Goal: Answer question/provide support: Share knowledge or assist other users

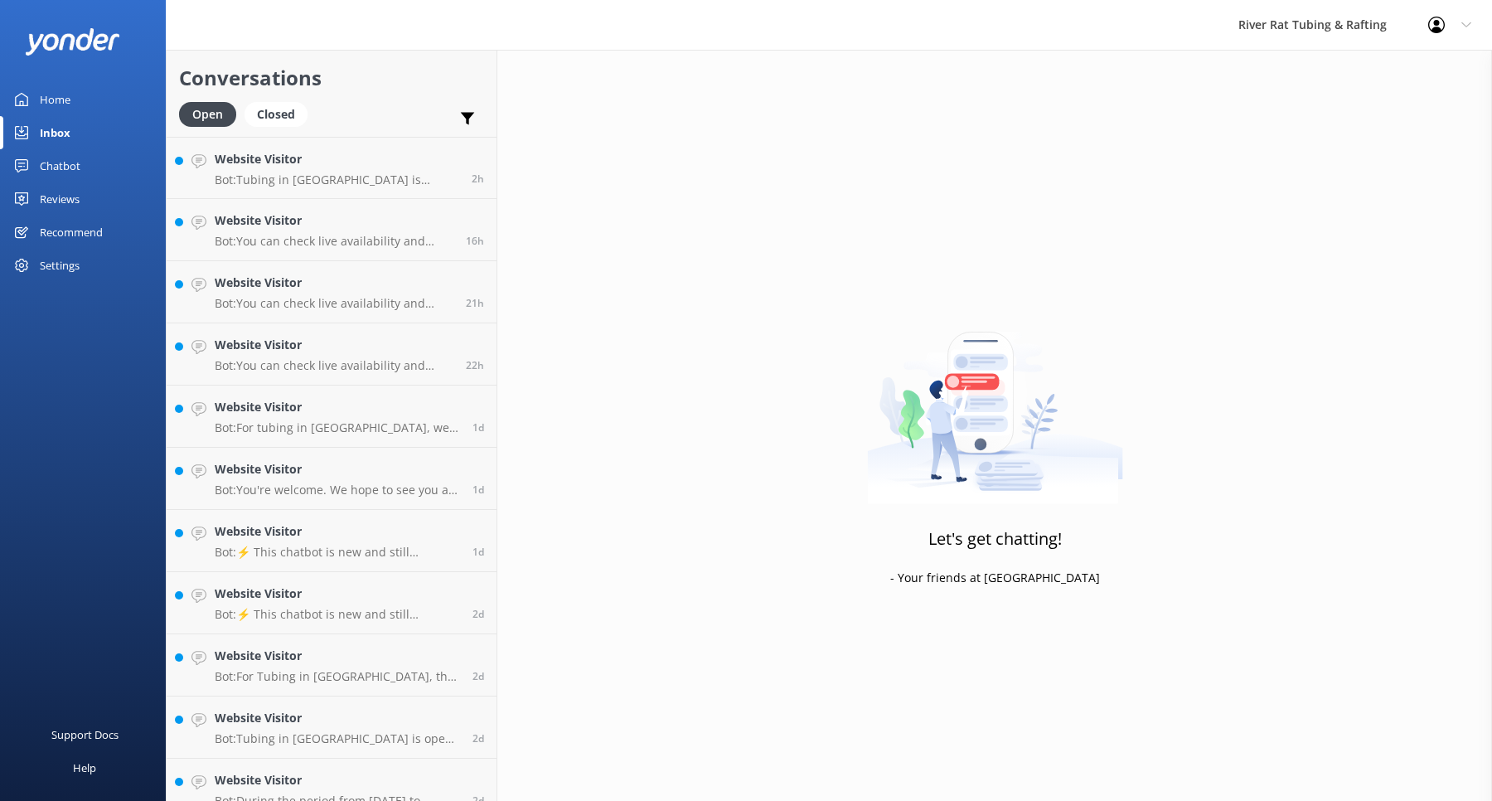
click at [58, 167] on div "Chatbot" at bounding box center [60, 165] width 41 height 33
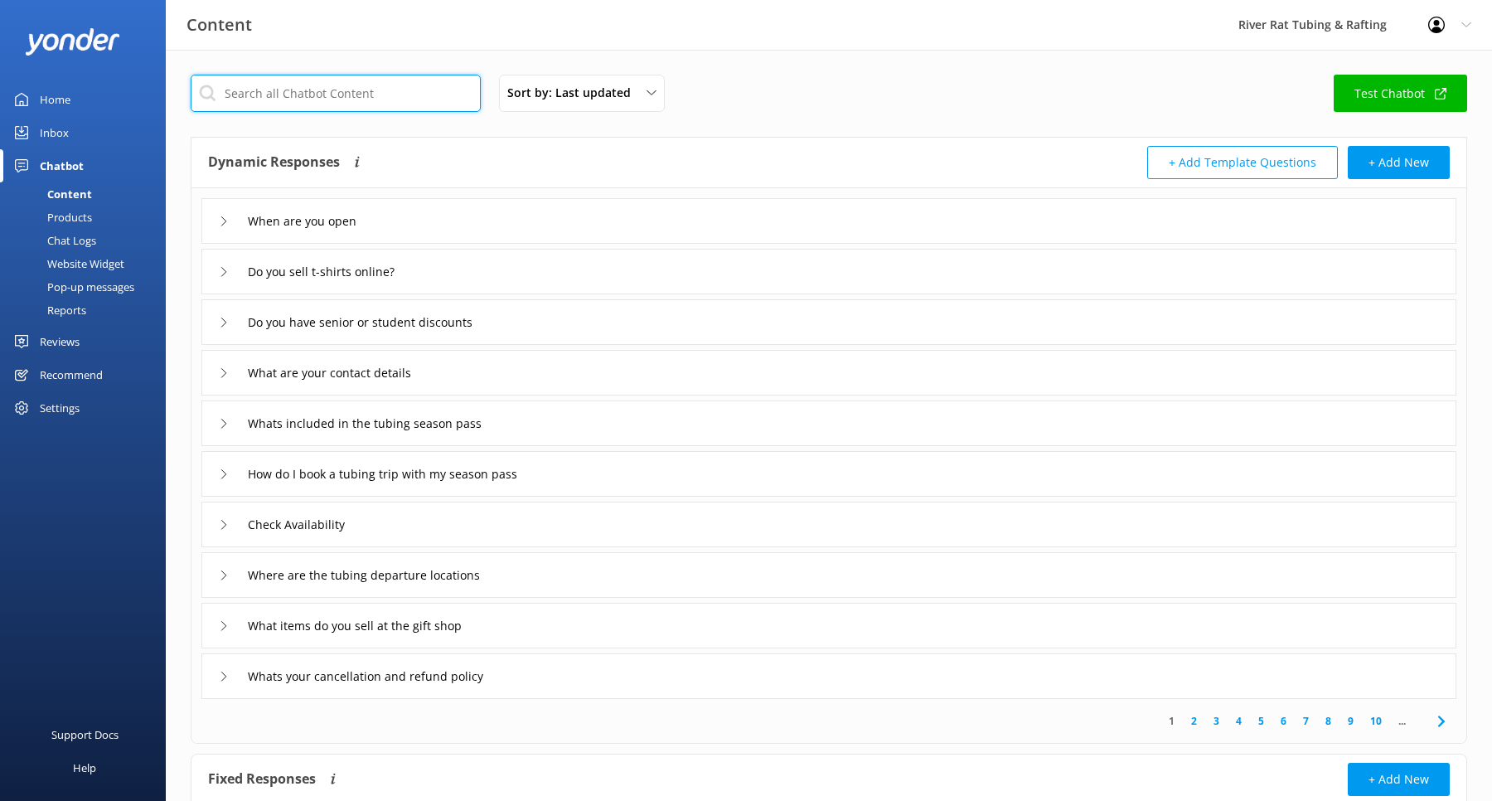
click at [281, 99] on input "text" at bounding box center [336, 93] width 290 height 37
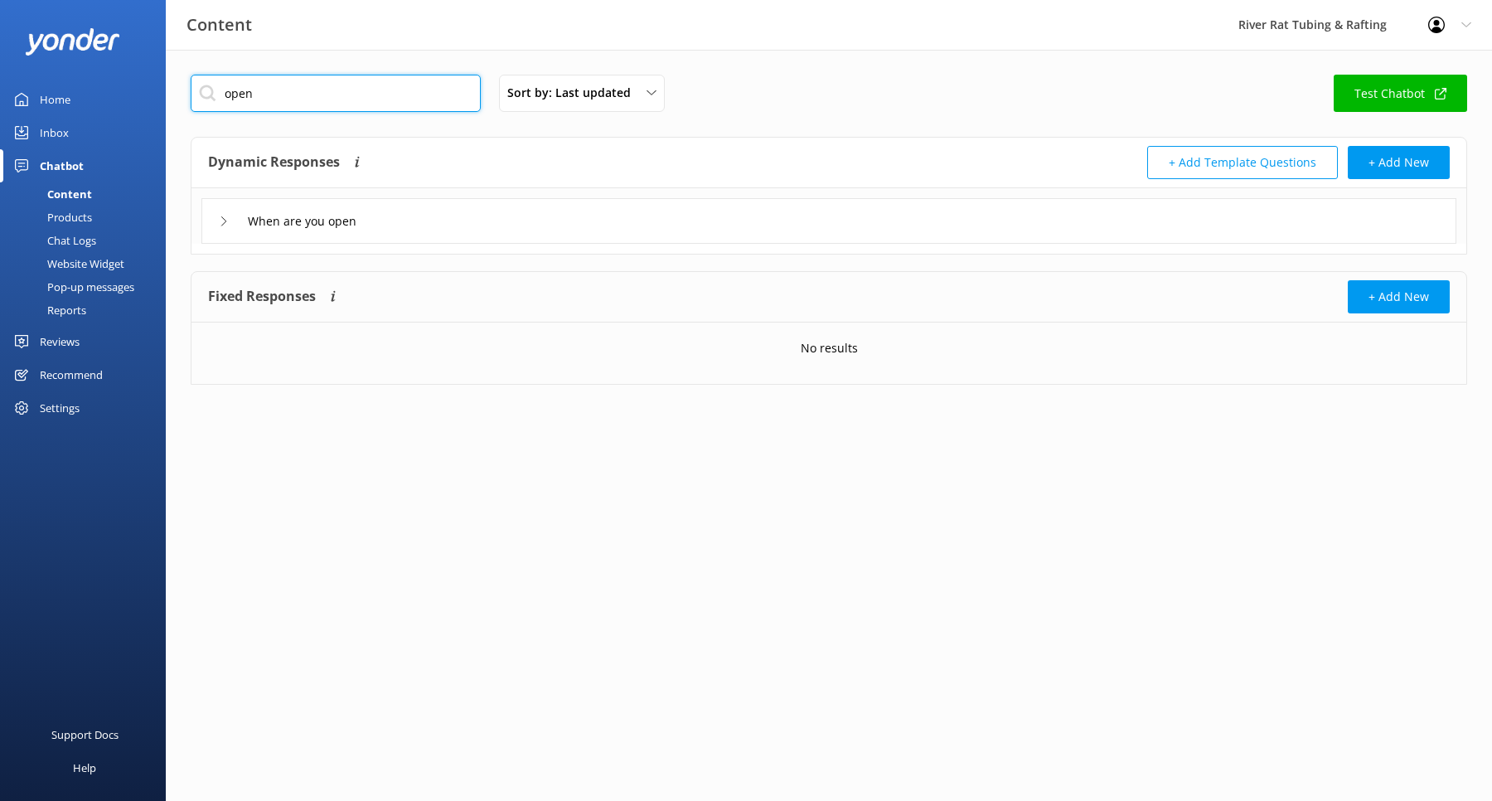
type input "open"
click at [225, 217] on icon at bounding box center [224, 221] width 10 height 10
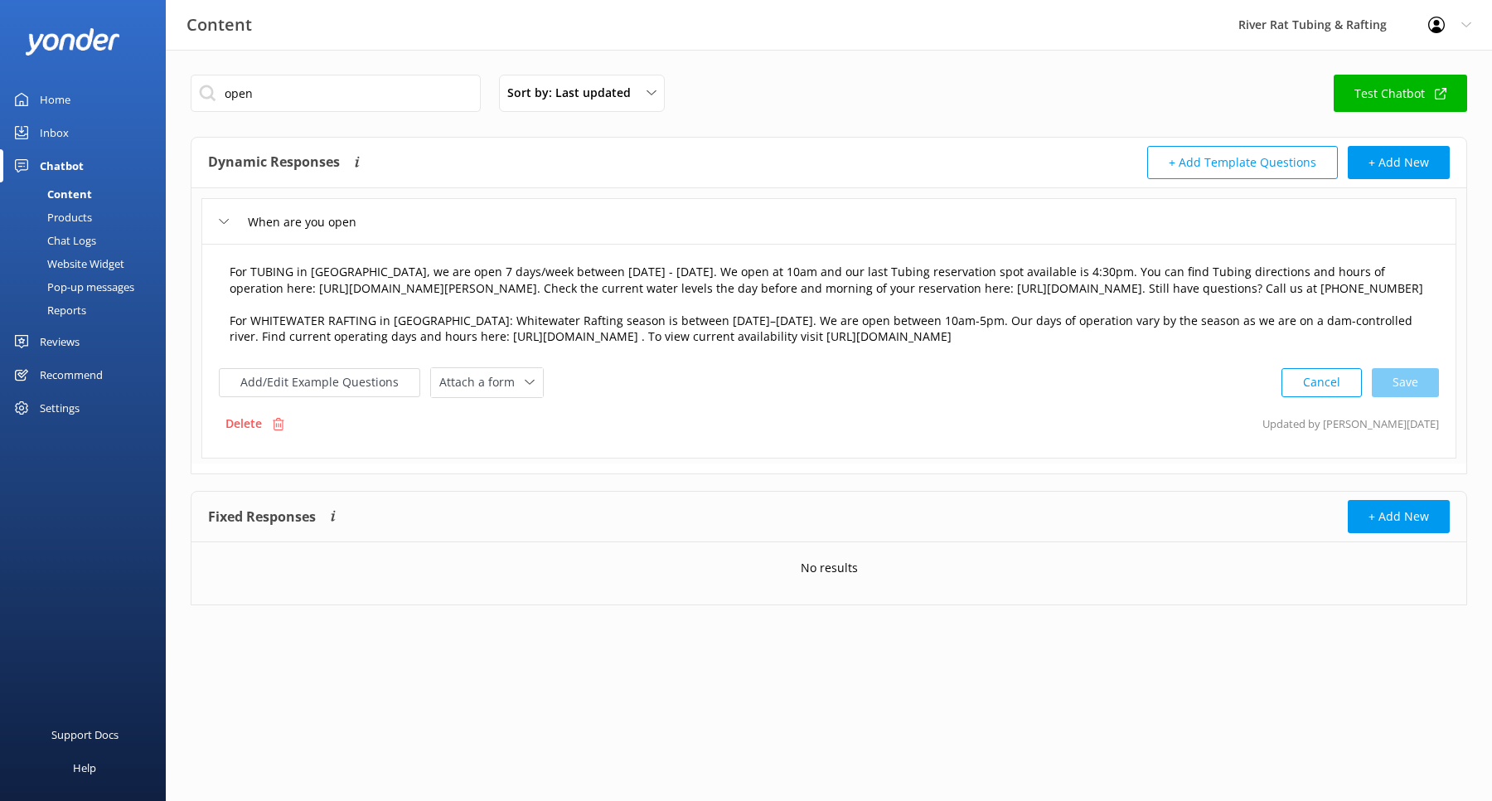
click at [597, 269] on textarea "For TUBING in [GEOGRAPHIC_DATA], we are open 7 days/week between [DATE] - [DATE…" at bounding box center [829, 305] width 1217 height 101
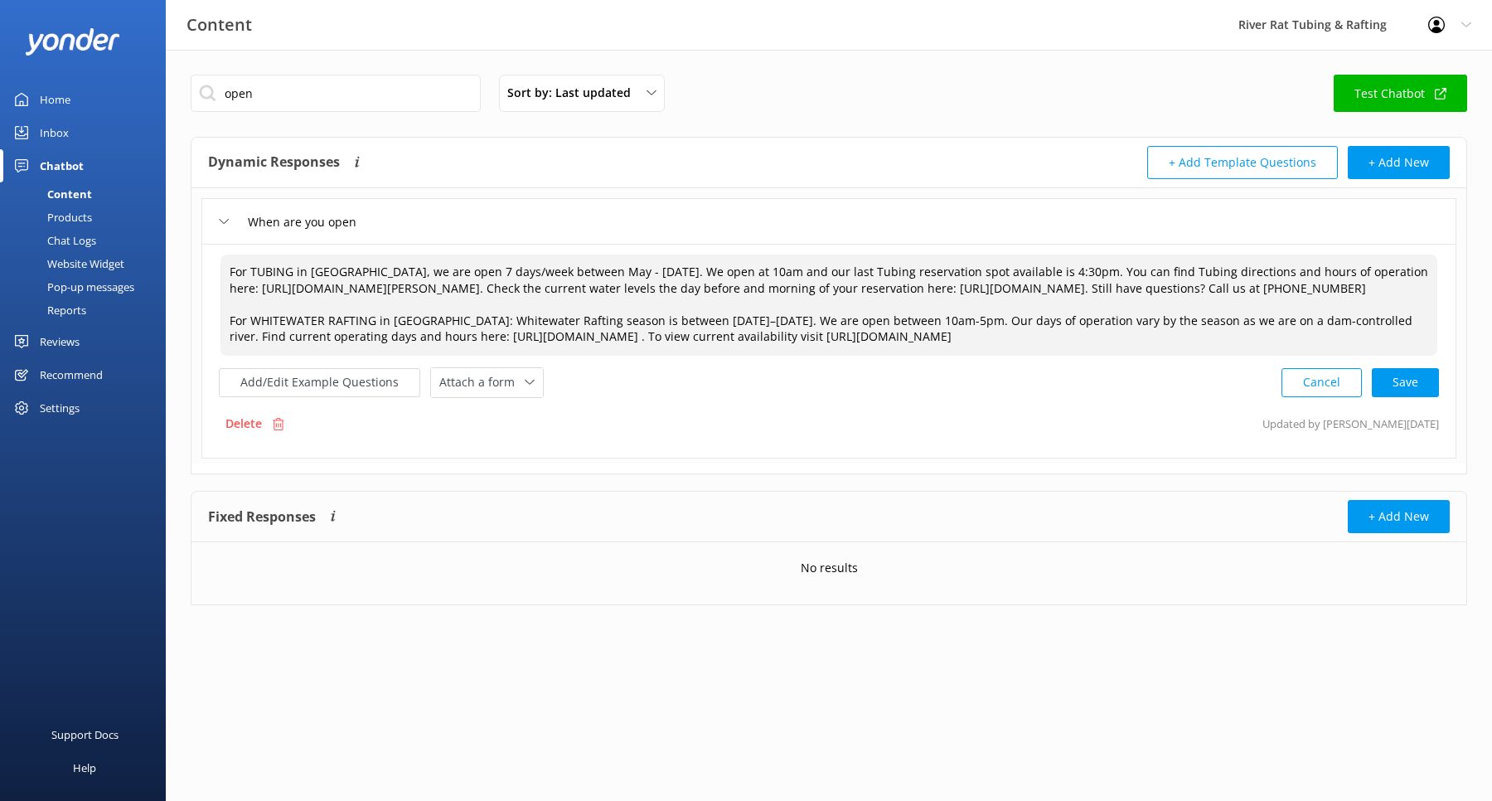
click at [628, 270] on textarea "For TUBING in [GEOGRAPHIC_DATA], we are open 7 days/week between May - [DATE]. …" at bounding box center [829, 305] width 1217 height 101
click at [661, 268] on textarea "For TUBING in [GEOGRAPHIC_DATA], we are open 7 days/week between May - [DATE]. …" at bounding box center [829, 305] width 1217 height 101
click at [358, 269] on textarea "For TUBING in [GEOGRAPHIC_DATA], we are open 7 days/week between May - [DATE]. …" at bounding box center [829, 305] width 1217 height 101
click at [371, 267] on textarea "For TUBING in [GEOGRAPHIC_DATA], we are open 7 days/week between May - [DATE]. …" at bounding box center [829, 305] width 1217 height 101
click at [406, 272] on textarea "For TUBING in [GEOGRAPHIC_DATA], we are open 7 days/week between May - [DATE]. …" at bounding box center [829, 305] width 1217 height 101
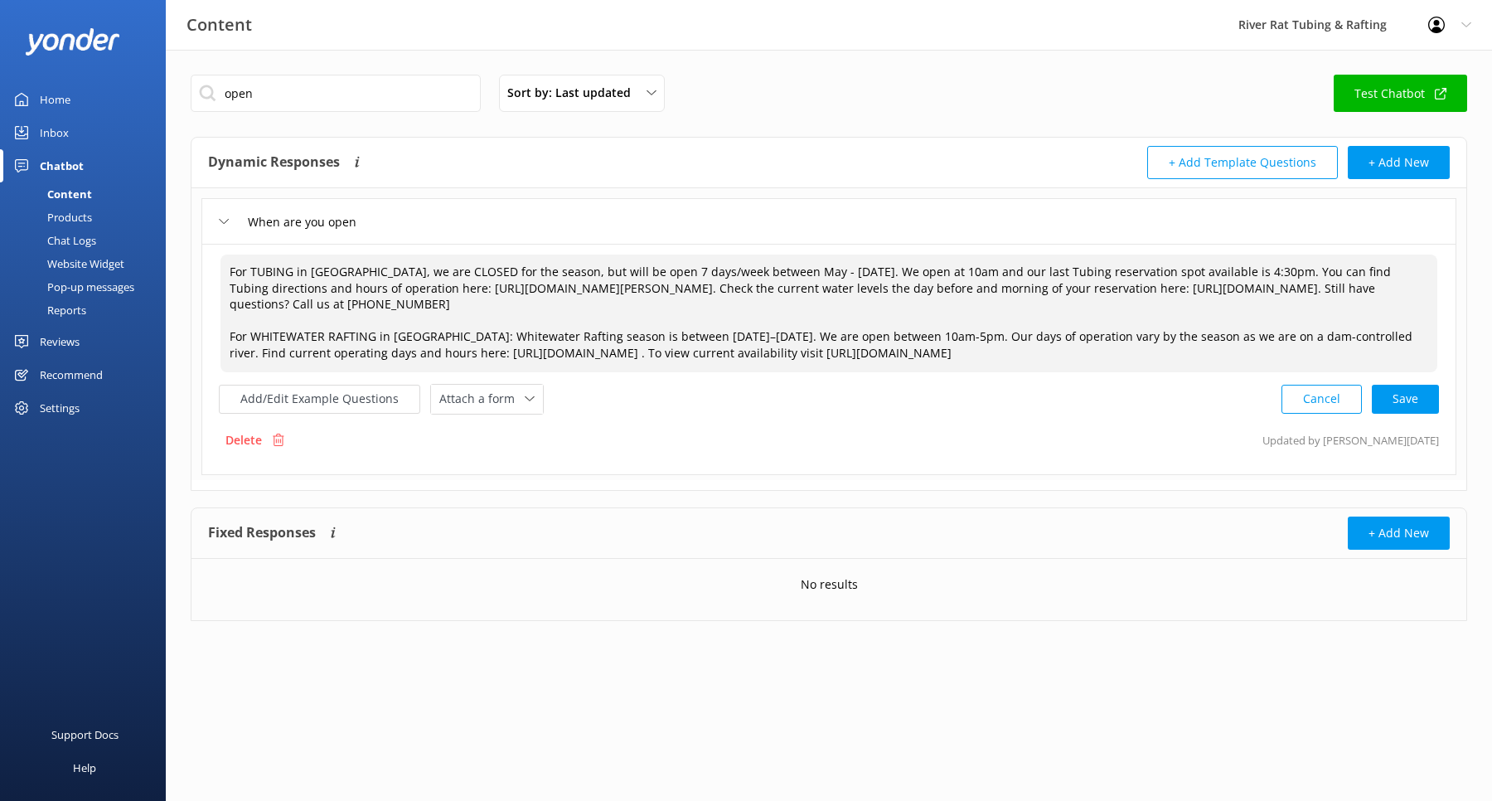
click at [376, 270] on textarea "For TUBING in [GEOGRAPHIC_DATA], we are CLOSED for the season, but will be open…" at bounding box center [829, 314] width 1217 height 118
drag, startPoint x: 250, startPoint y: 270, endPoint x: 221, endPoint y: 271, distance: 29.0
click at [221, 270] on textarea "For TUBING in [GEOGRAPHIC_DATA], we are CLOSED for the season, but will be open…" at bounding box center [829, 314] width 1217 height 118
click at [356, 269] on textarea "TUBING in [GEOGRAPHIC_DATA], we are CLOSED for the season, but will be open 7 d…" at bounding box center [829, 314] width 1217 height 118
click at [246, 335] on textarea "TUBING in [GEOGRAPHIC_DATA]: We are CLOSED for the season, but will be open 7 d…" at bounding box center [829, 314] width 1217 height 118
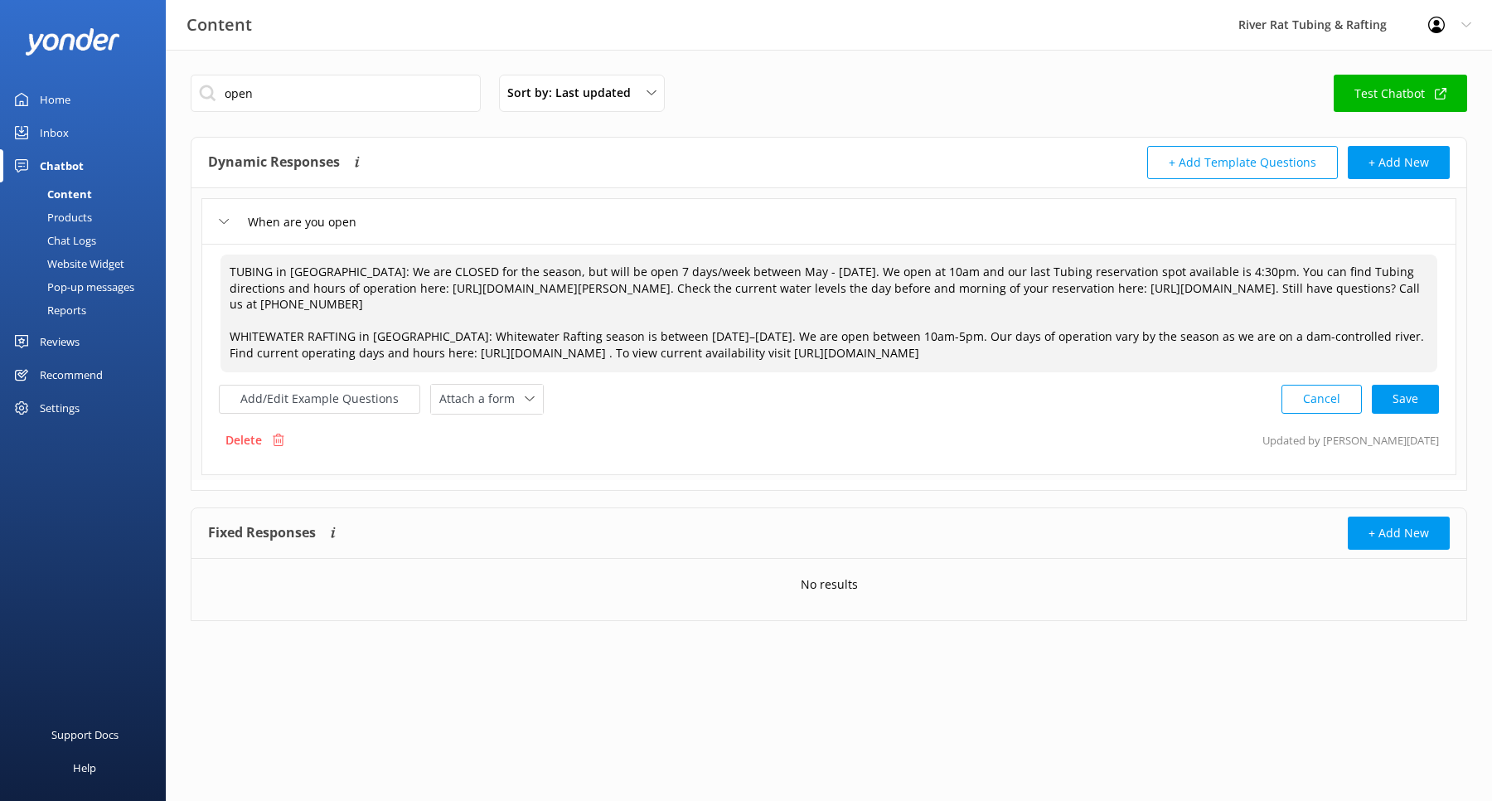
click at [351, 260] on textarea "TUBING in [GEOGRAPHIC_DATA]: We are CLOSED for the season, but will be open 7 d…" at bounding box center [829, 314] width 1217 height 118
click at [356, 265] on textarea "TUBING in [GEOGRAPHIC_DATA]: We are CLOSED for the season, but will be open 7 d…" at bounding box center [829, 314] width 1217 height 118
click at [456, 342] on textarea "TUBING in [GEOGRAPHIC_DATA]: We are CLOSED for the season, but will be open 7 d…" at bounding box center [829, 314] width 1217 height 118
click at [423, 335] on textarea "TUBING in [GEOGRAPHIC_DATA]: We are CLOSED for the season, but will be open 7 d…" at bounding box center [829, 314] width 1217 height 118
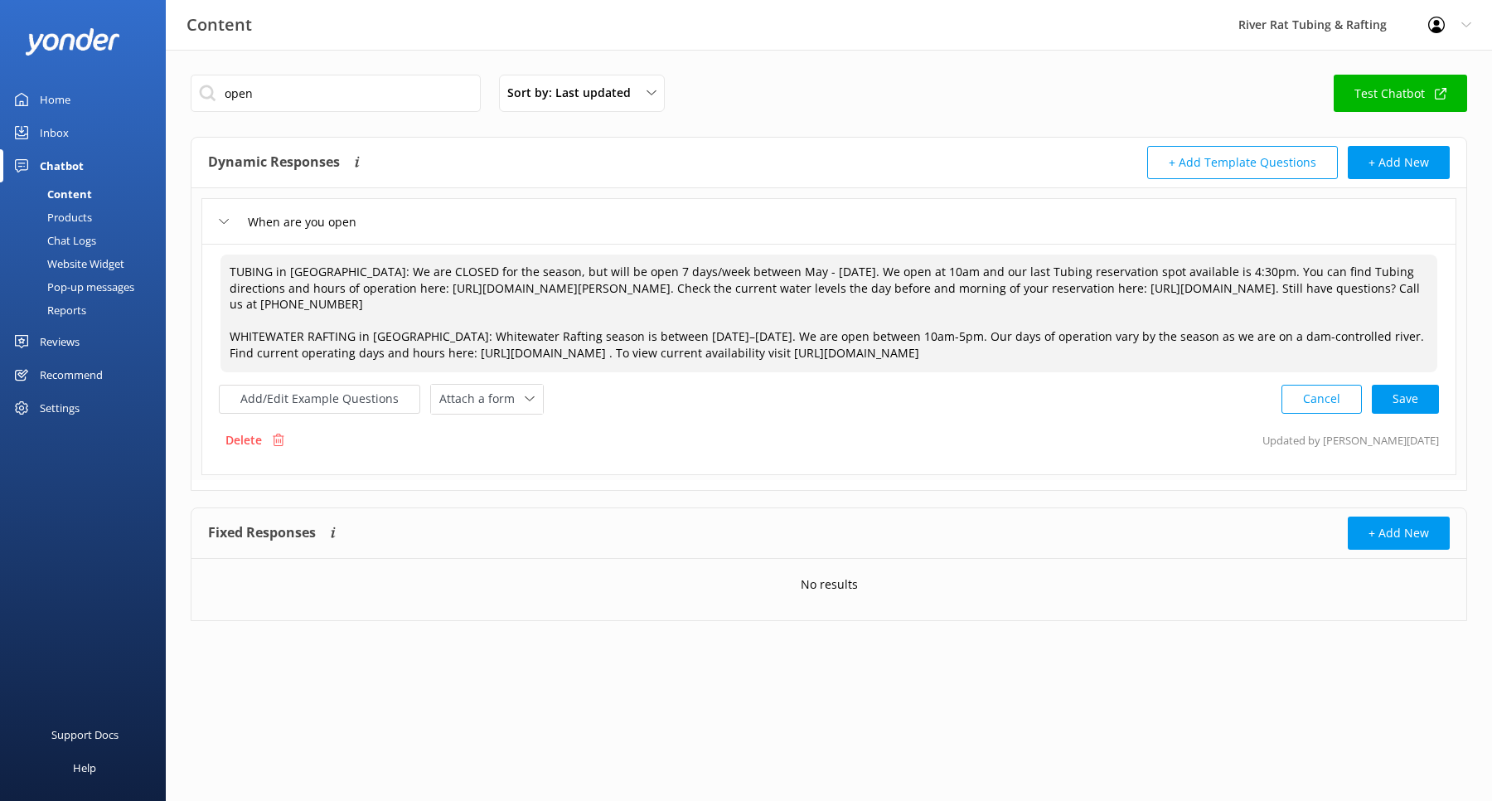
click at [526, 334] on textarea "TUBING in [GEOGRAPHIC_DATA]: We are CLOSED for the season, but will be open 7 d…" at bounding box center [829, 314] width 1217 height 118
click at [667, 335] on textarea "TUBING in [GEOGRAPHIC_DATA]: We are CLOSED for the season, but will be open 7 d…" at bounding box center [829, 314] width 1217 height 118
click at [841, 333] on textarea "TUBING in [GEOGRAPHIC_DATA]: We are CLOSED for the season, but will be open 7 d…" at bounding box center [829, 314] width 1217 height 118
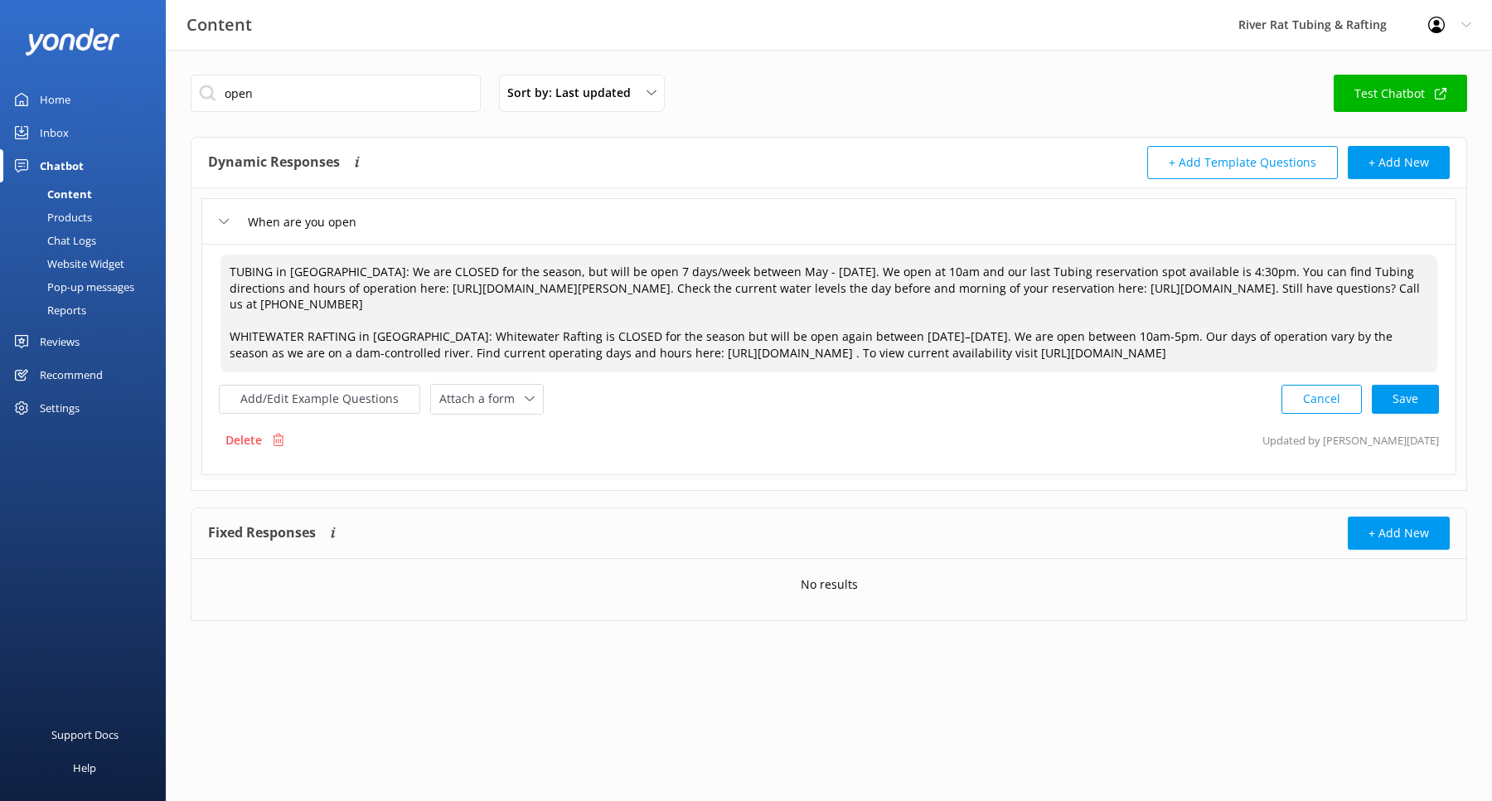
click at [967, 335] on textarea "TUBING in [GEOGRAPHIC_DATA]: We are CLOSED for the season, but will be open 7 d…" at bounding box center [829, 314] width 1217 height 118
click at [1017, 334] on textarea "TUBING in [GEOGRAPHIC_DATA]: We are CLOSED for the season, but will be open 7 d…" at bounding box center [829, 314] width 1217 height 118
click at [1409, 414] on div "Cancel Save" at bounding box center [1361, 399] width 158 height 31
type textarea "TUBING in [GEOGRAPHIC_DATA]: We are CLOSED for the season, but will be open 7 d…"
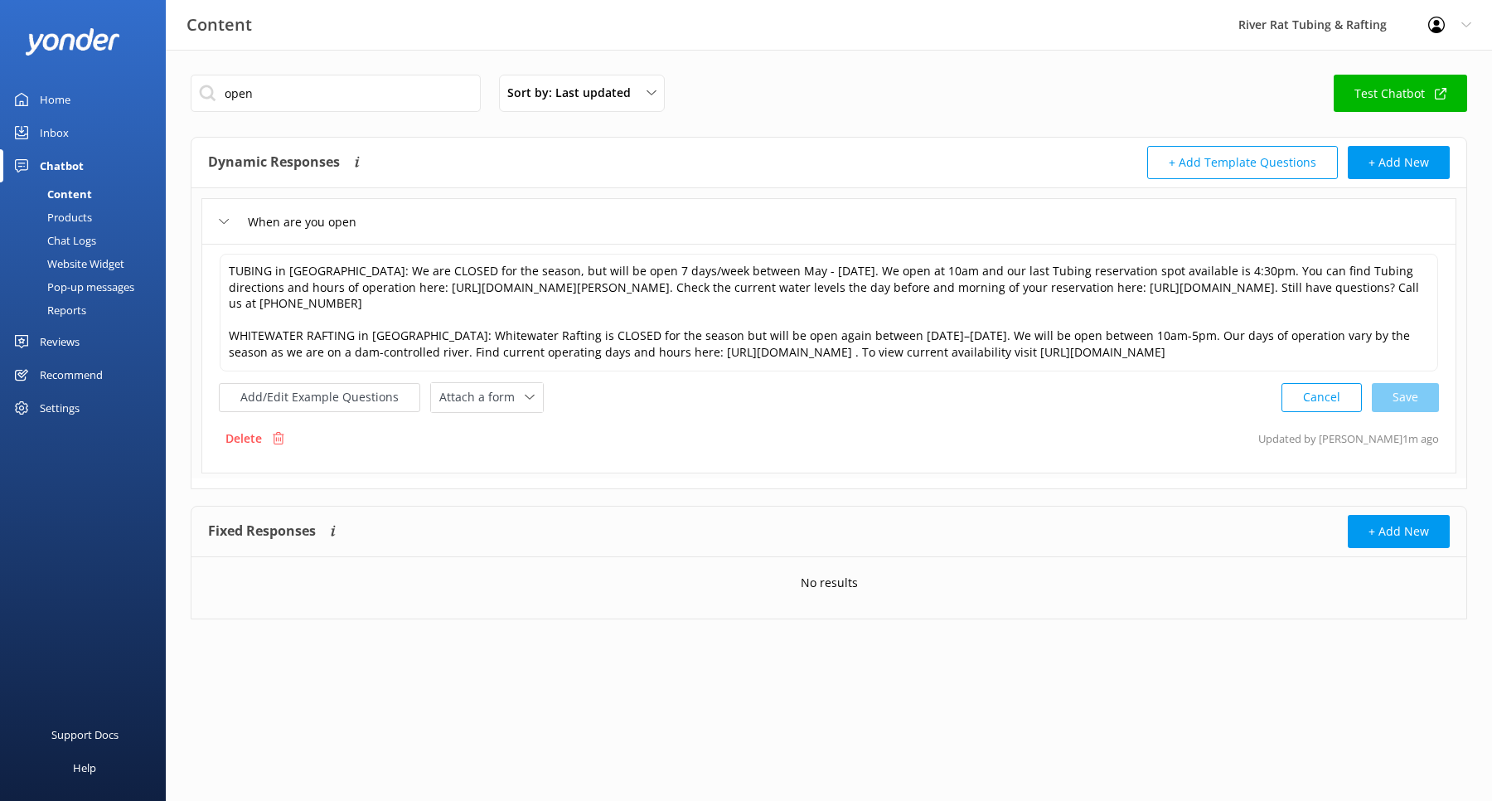
click at [45, 130] on div "Inbox" at bounding box center [54, 132] width 29 height 33
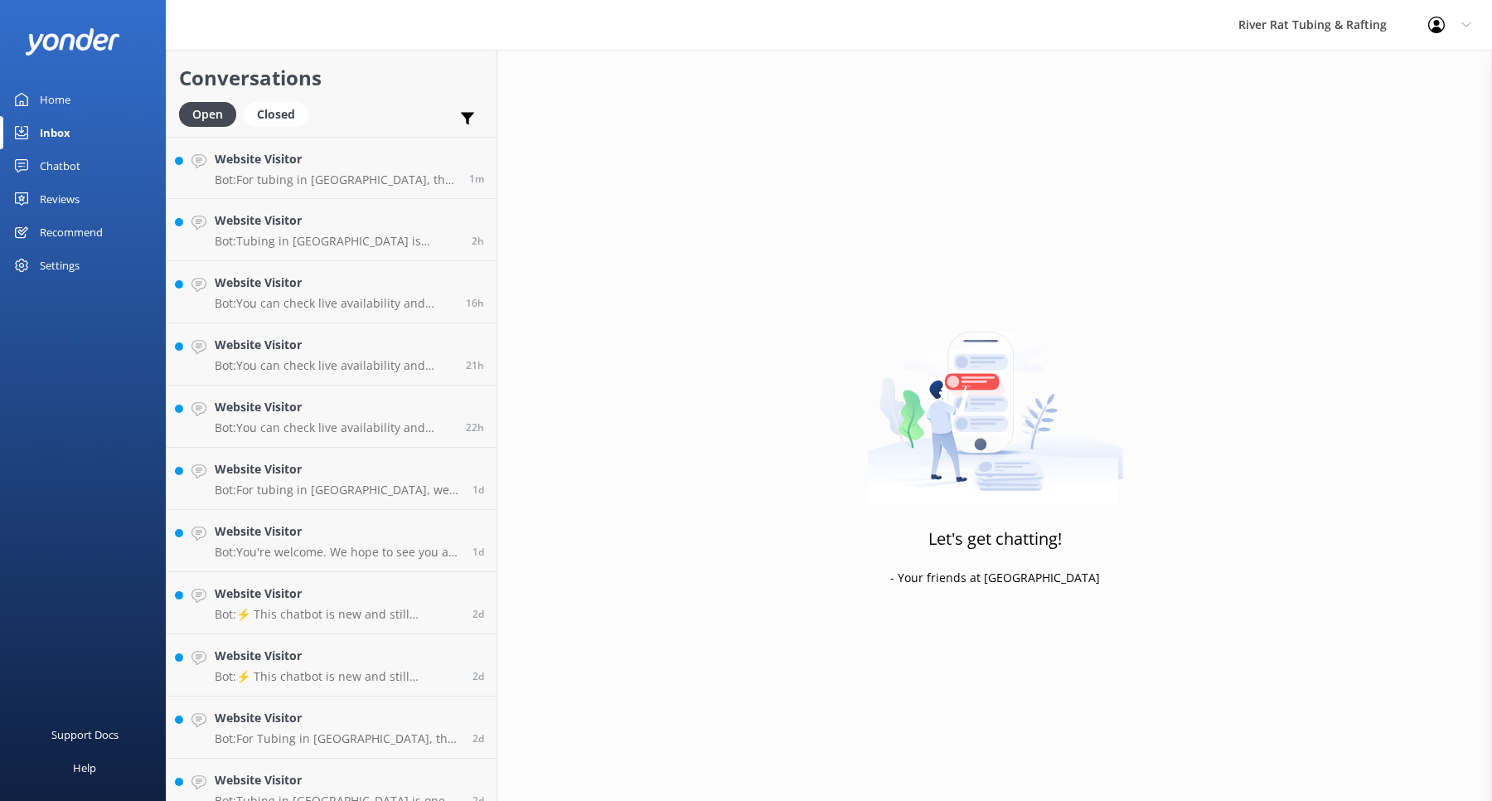
click at [54, 93] on div "Home" at bounding box center [55, 99] width 31 height 33
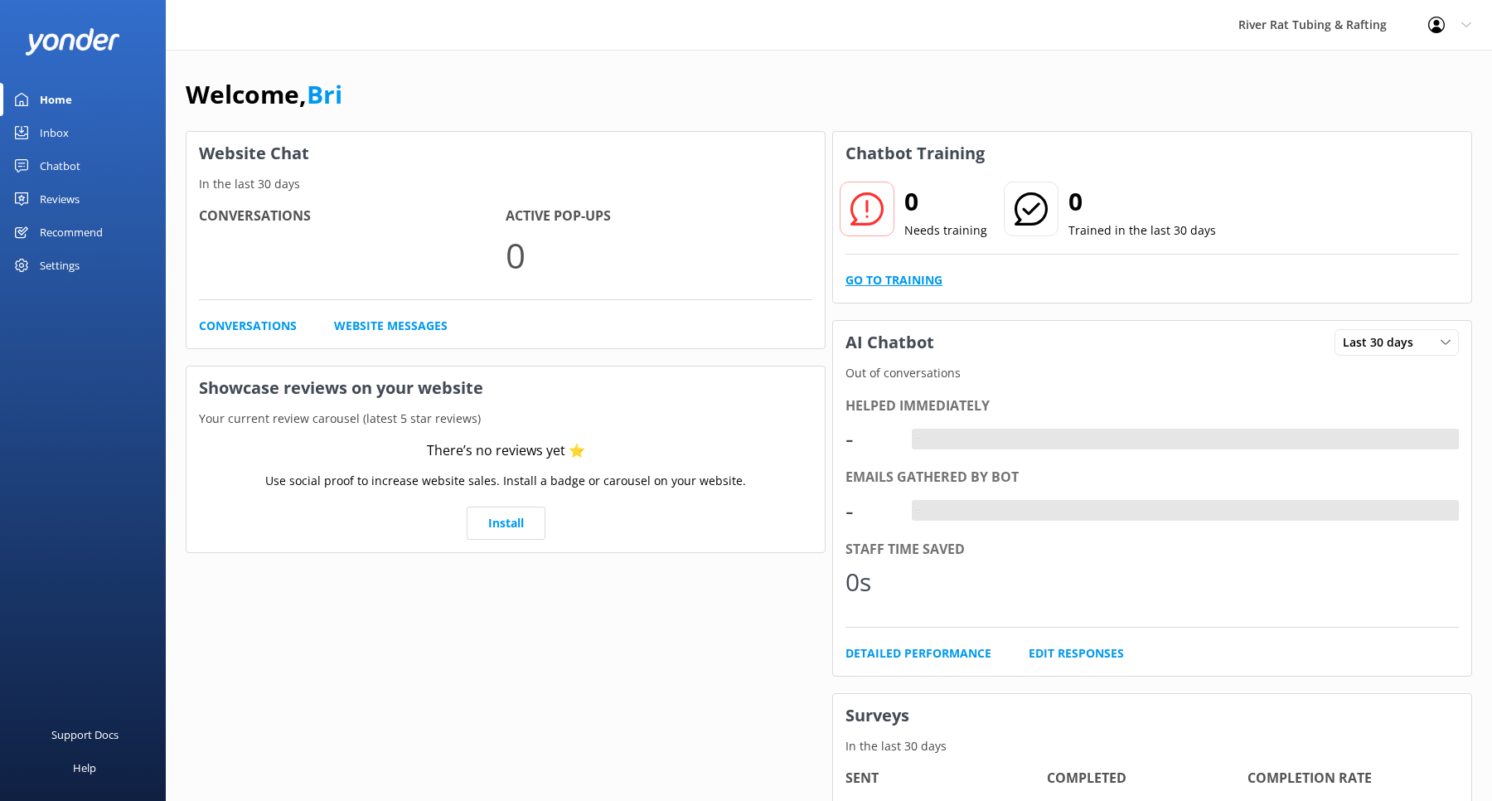
click at [890, 275] on link "Go to Training" at bounding box center [894, 280] width 97 height 18
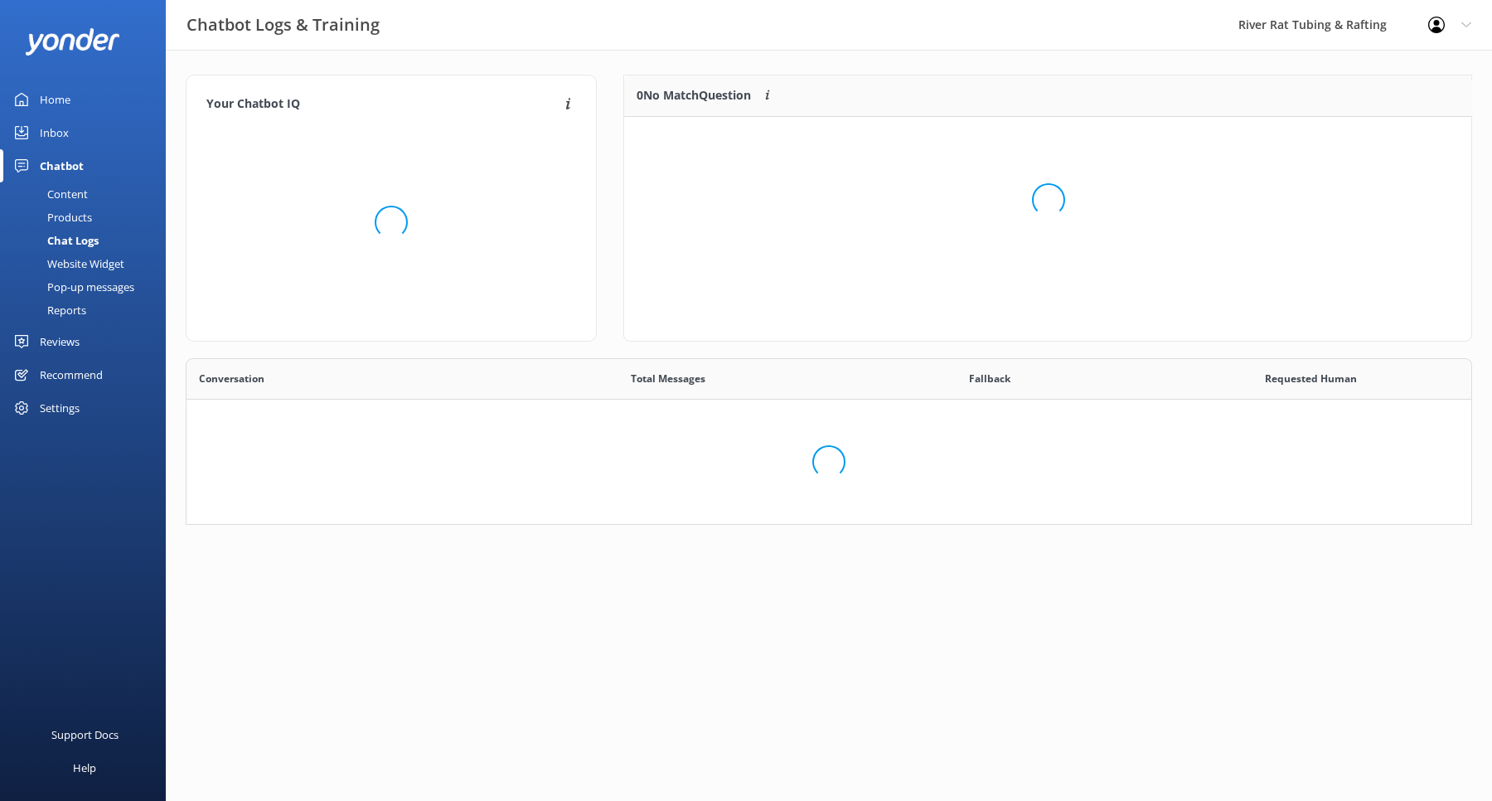
scroll to position [580, 1285]
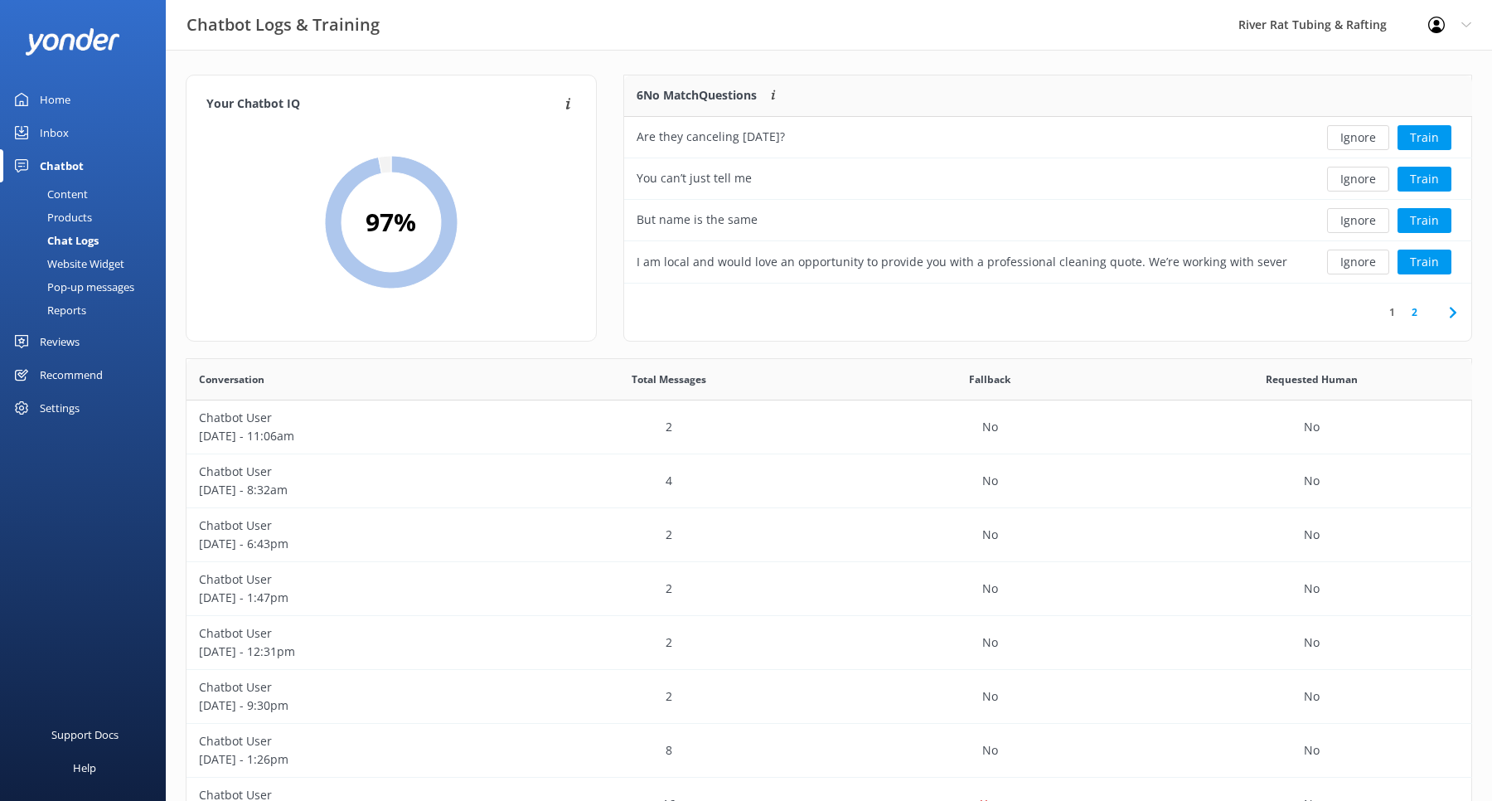
click at [48, 126] on div "Inbox" at bounding box center [54, 132] width 29 height 33
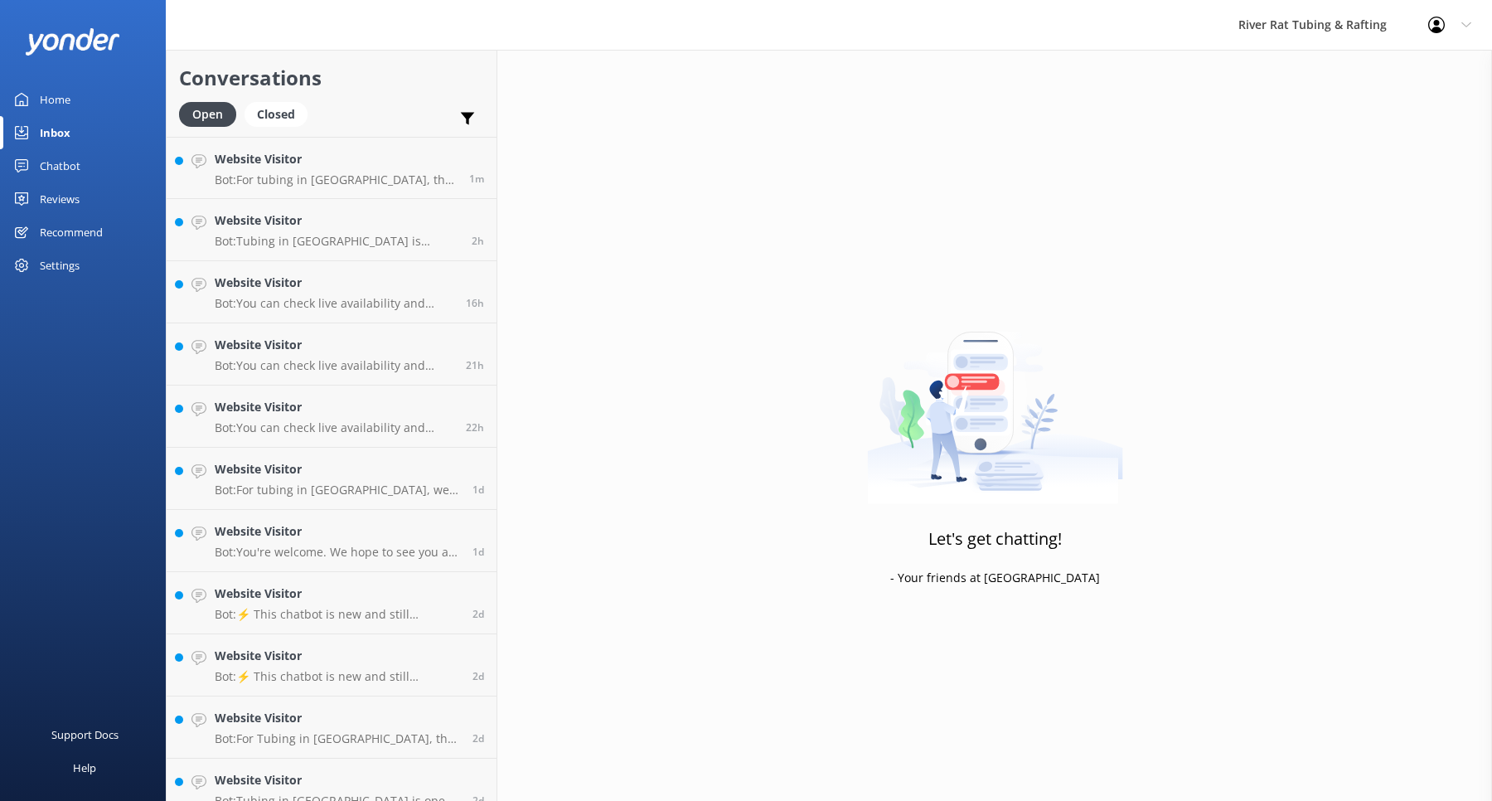
click at [59, 160] on div "Chatbot" at bounding box center [60, 165] width 41 height 33
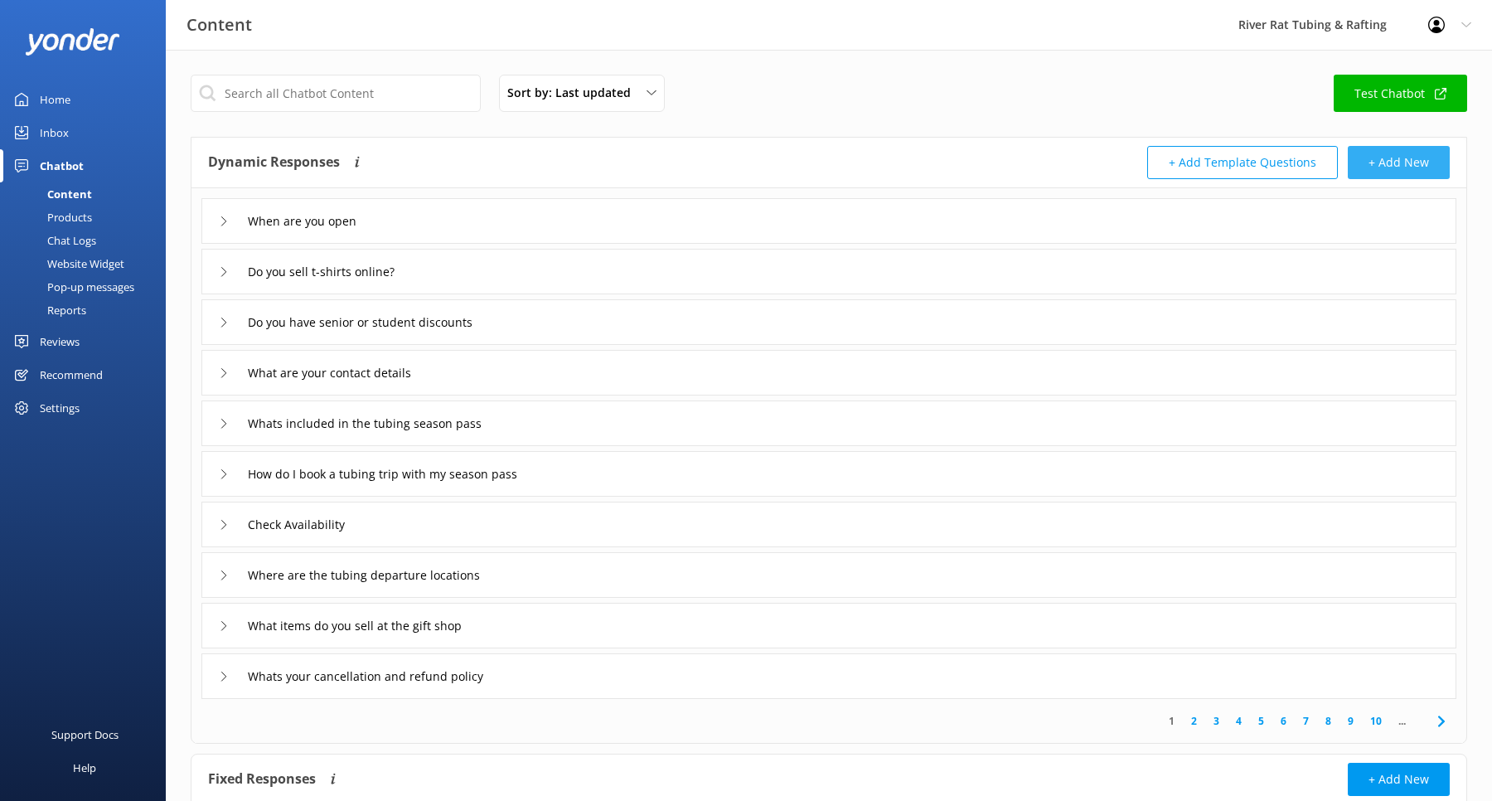
click at [1394, 158] on button "+ Add New" at bounding box center [1399, 162] width 102 height 33
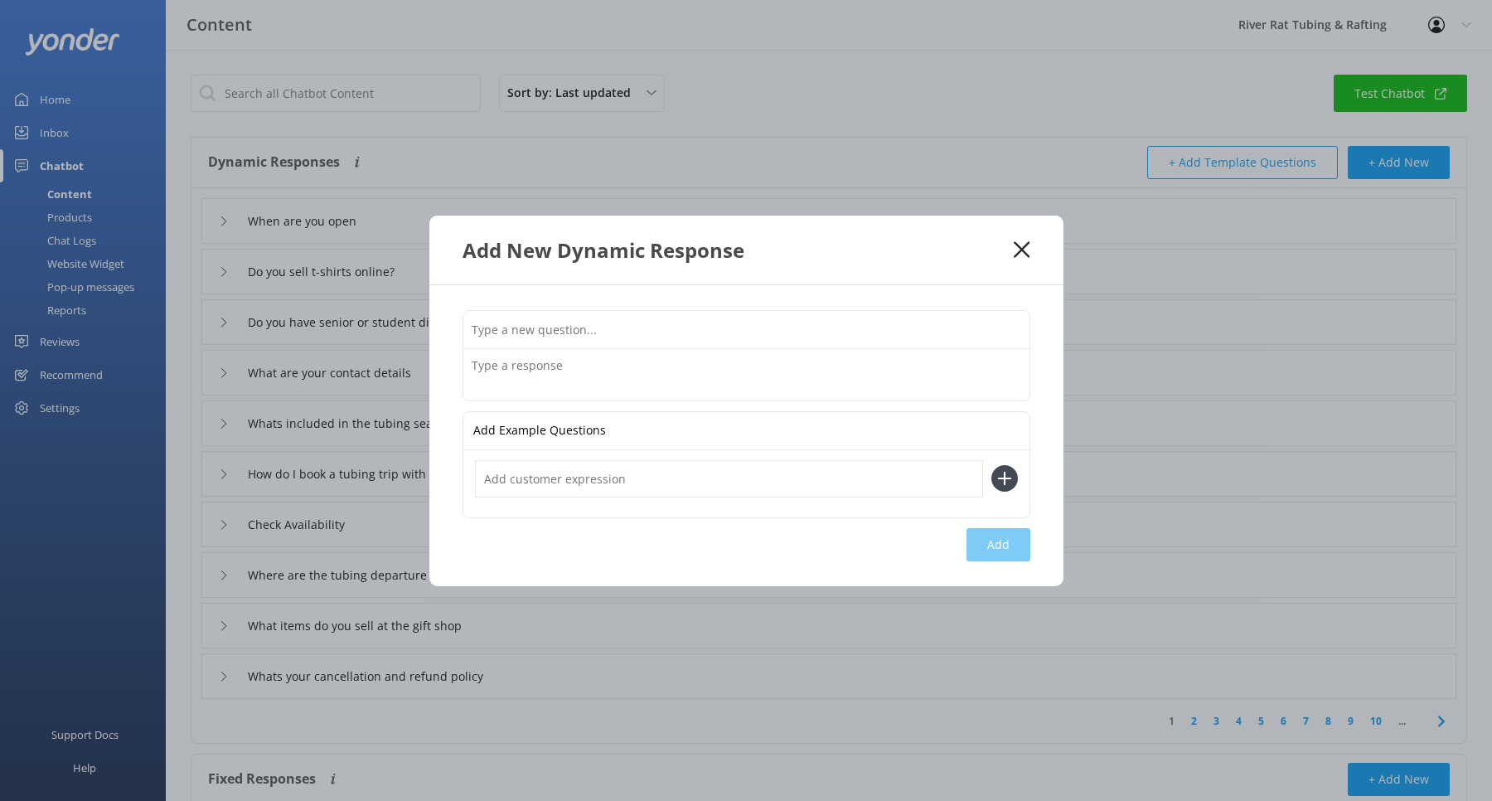
click at [553, 341] on input "text" at bounding box center [746, 329] width 566 height 37
type input "When can I book in [DATE]?"
click at [555, 369] on textarea at bounding box center [746, 374] width 566 height 51
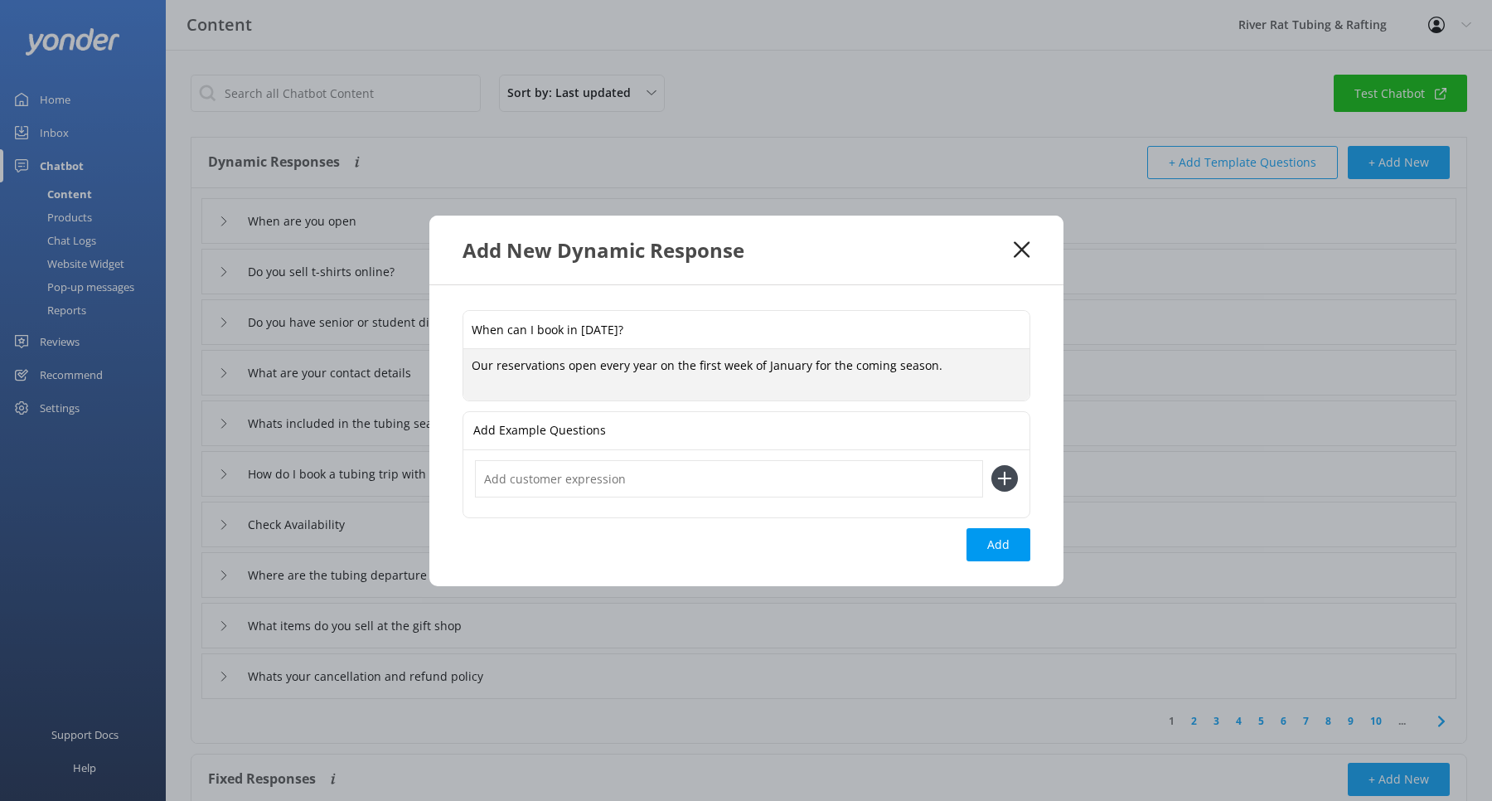
click at [566, 368] on textarea "Our reservations open every year on the first week of January for the coming se…" at bounding box center [746, 374] width 566 height 51
drag, startPoint x: 942, startPoint y: 366, endPoint x: 918, endPoint y: 378, distance: 26.7
click at [918, 378] on textarea "Our reservations for the upcoming season open every year on the first week of J…" at bounding box center [746, 374] width 566 height 52
drag, startPoint x: 943, startPoint y: 364, endPoint x: 949, endPoint y: 381, distance: 18.6
click at [949, 381] on textarea "Our reservations for the upcoming season open every year on the first week of J…" at bounding box center [746, 374] width 566 height 52
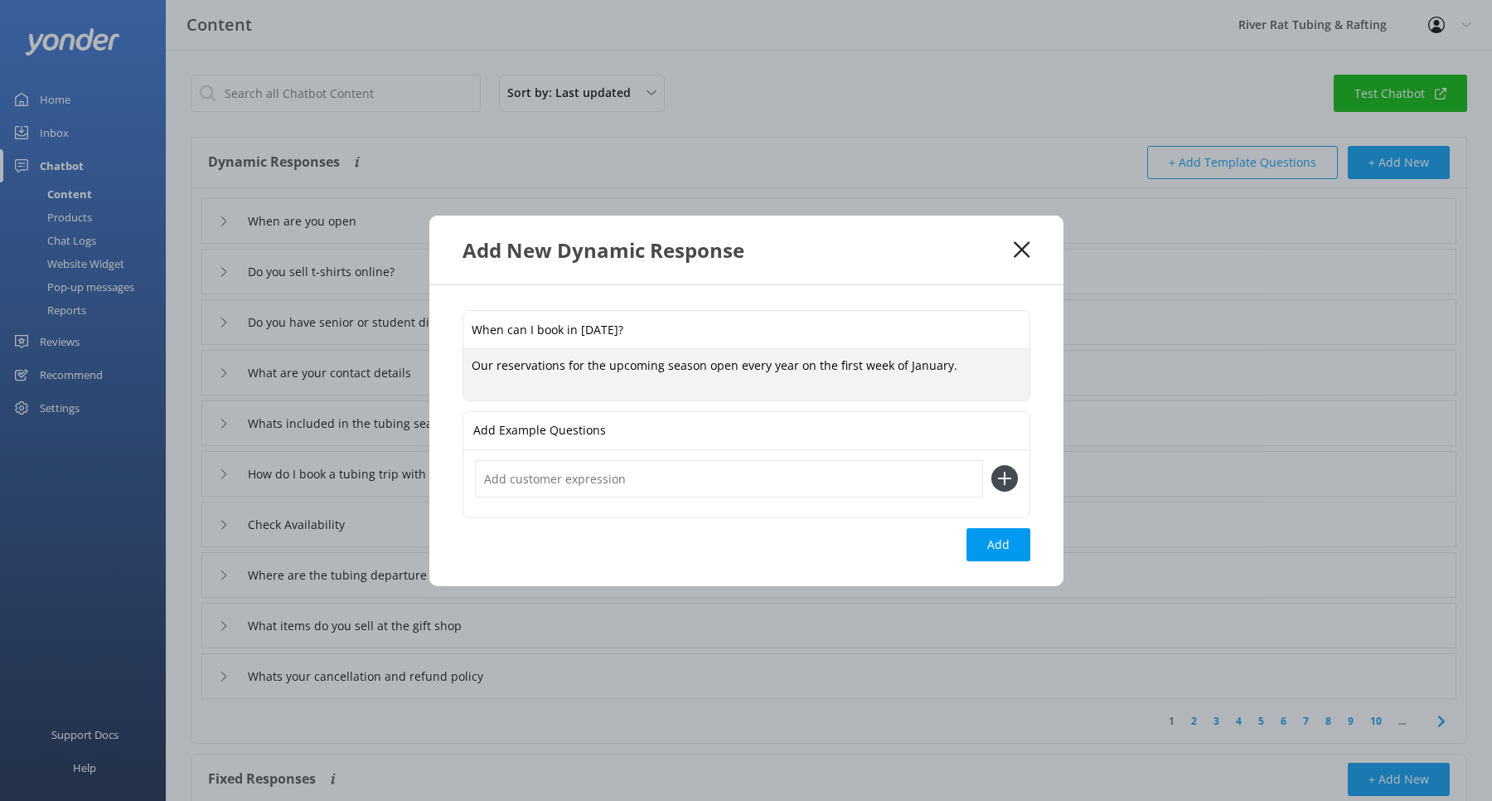
type textarea "Our reservations for the upcoming season open every year on the first week of J…"
click at [566, 327] on input "When can I book in [DATE]?" at bounding box center [746, 329] width 566 height 37
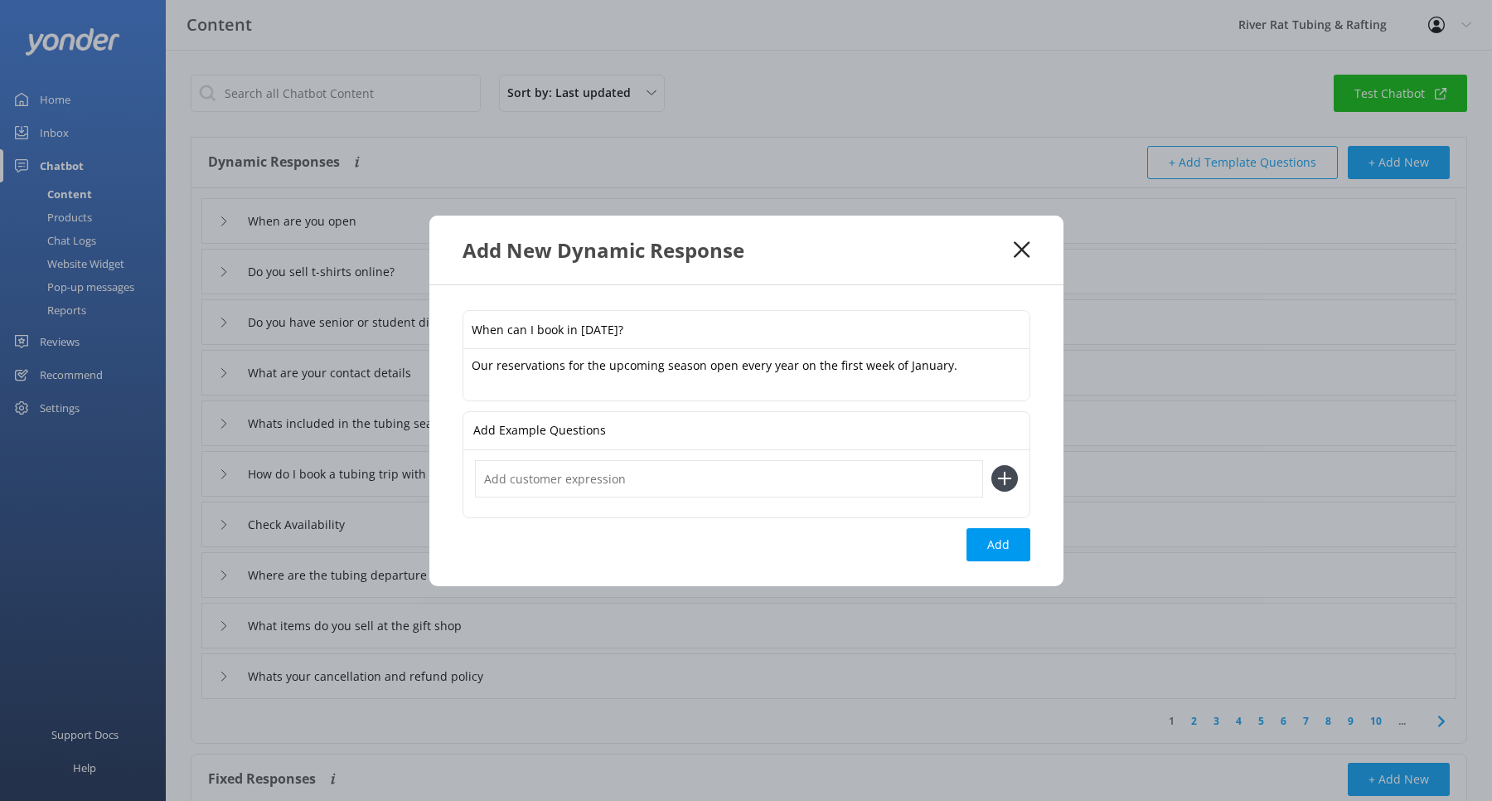
click at [566, 327] on input "When can I book in [DATE]?" at bounding box center [746, 329] width 566 height 37
type input "When can I book an adventure for 2026?"
click at [616, 376] on textarea "Our reservations for the upcoming season open every year on the first week of J…" at bounding box center [746, 374] width 566 height 51
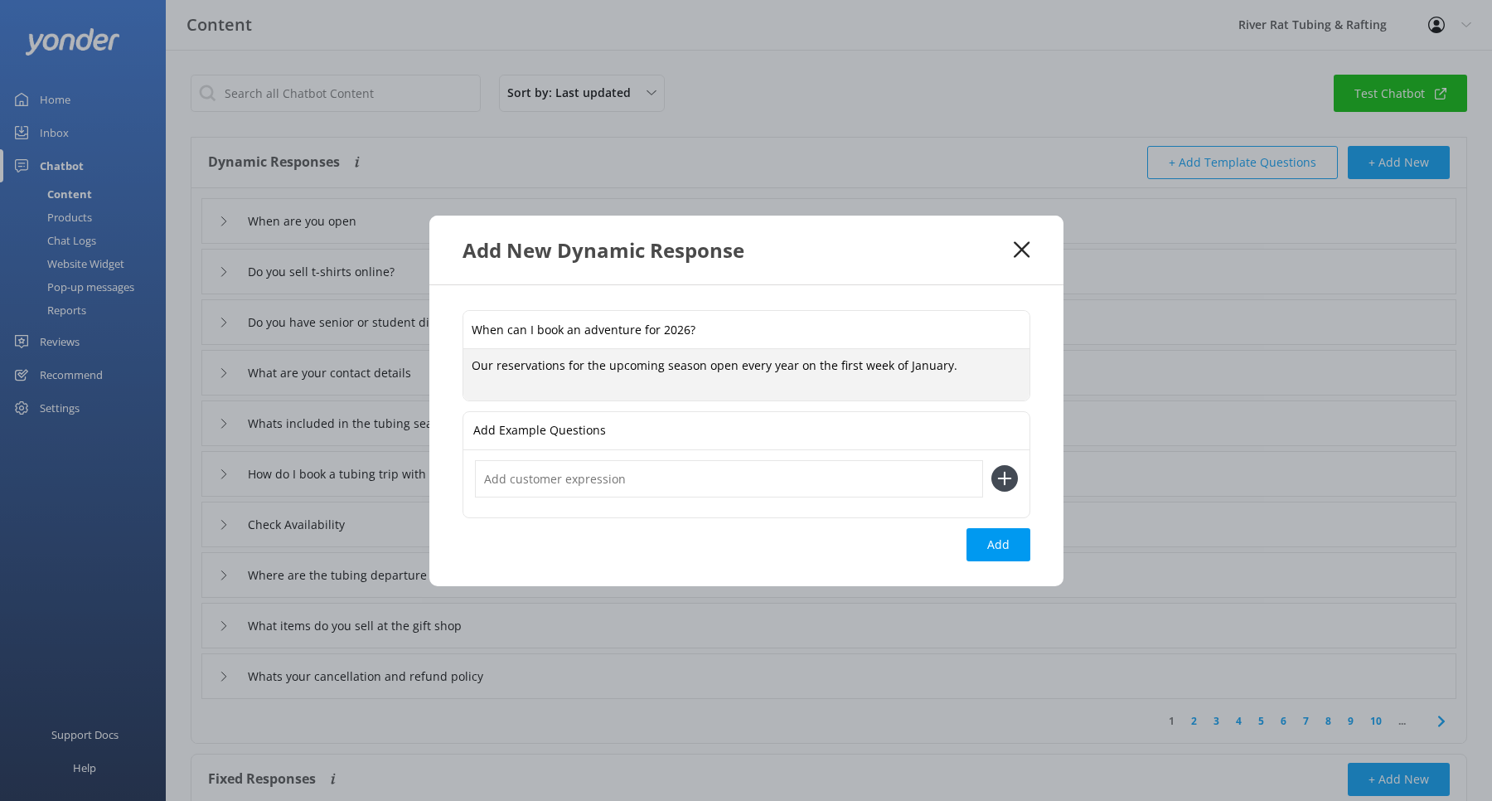
click at [977, 367] on textarea "Our reservations for the upcoming season open every year on the first week of J…" at bounding box center [746, 374] width 566 height 51
click at [997, 547] on button "Add" at bounding box center [999, 544] width 64 height 33
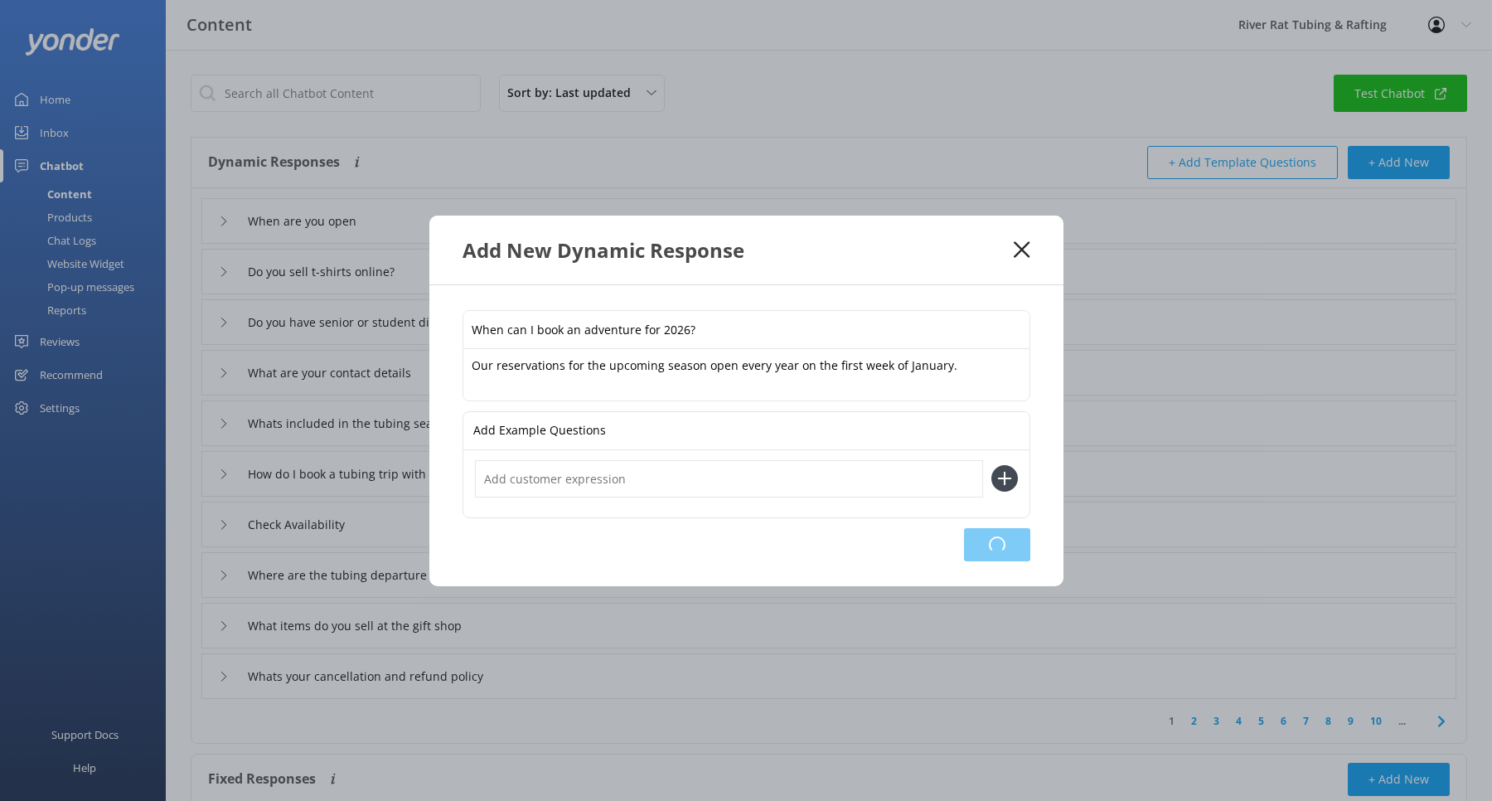
type input "When can I book an adventure for 2026?"
type input "When are you open"
type input "Do you sell t-shirts online?"
type input "Do you have senior or student discounts"
type input "What are your contact details"
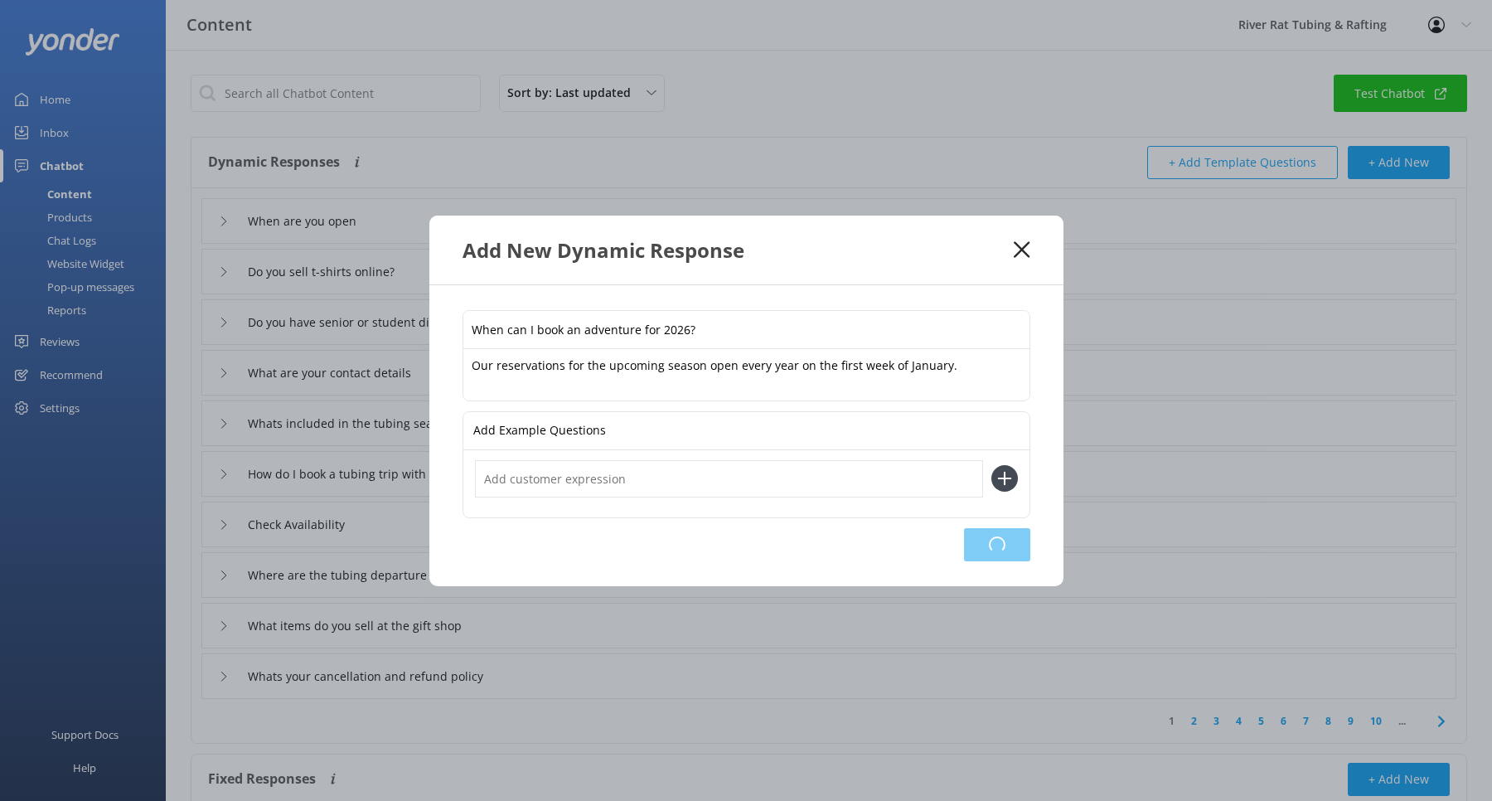
type input "Whats included in the tubing season pass"
type input "How do I book a tubing trip with my season pass"
type input "Check Availability"
type input "Where are the tubing departure locations"
type input "What items do you sell at the gift shop"
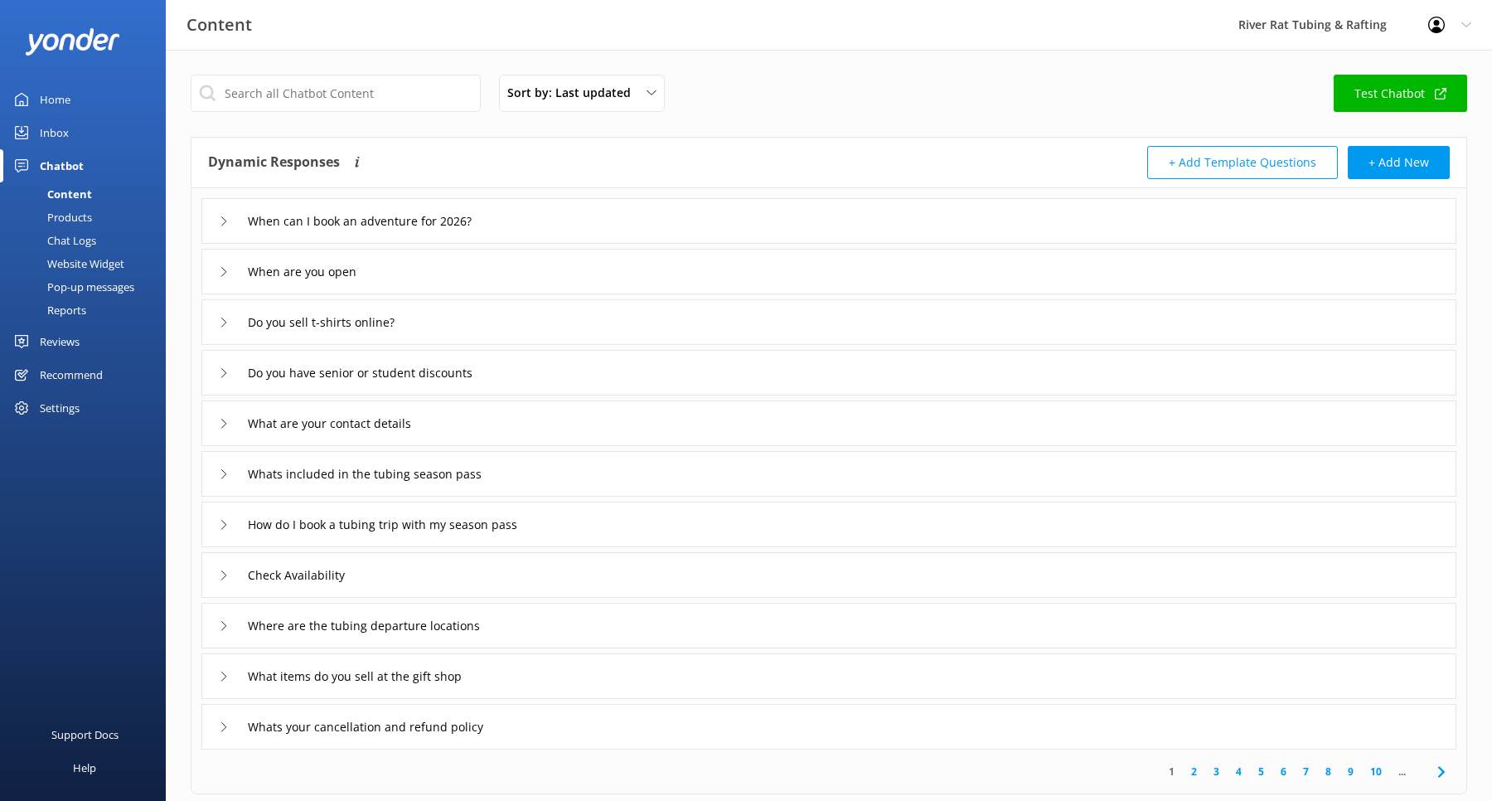
click at [55, 132] on div "Inbox" at bounding box center [54, 132] width 29 height 33
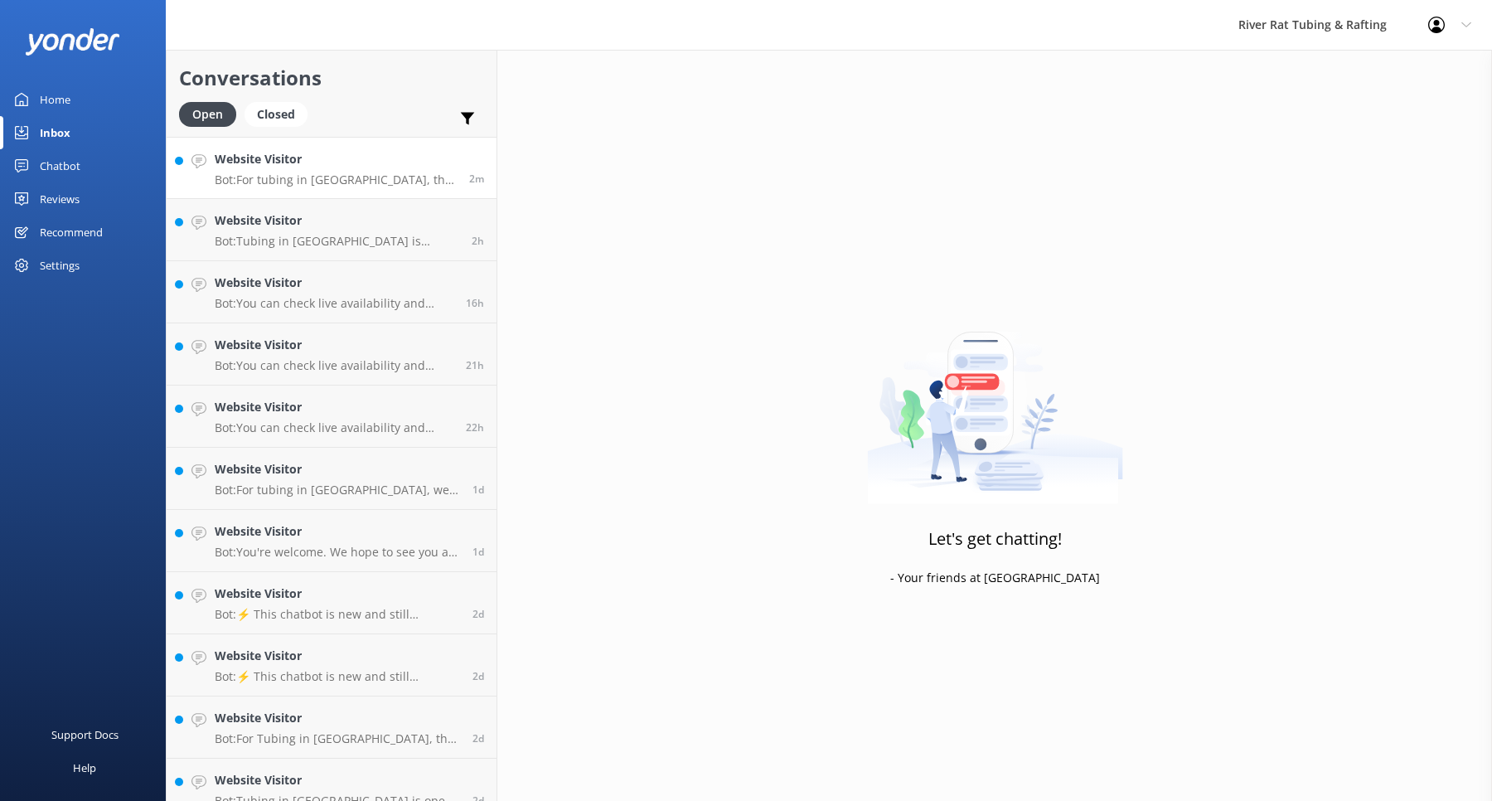
click at [342, 187] on link "Website Visitor Bot: For tubing in [GEOGRAPHIC_DATA], the last day of the seaso…" at bounding box center [332, 168] width 330 height 62
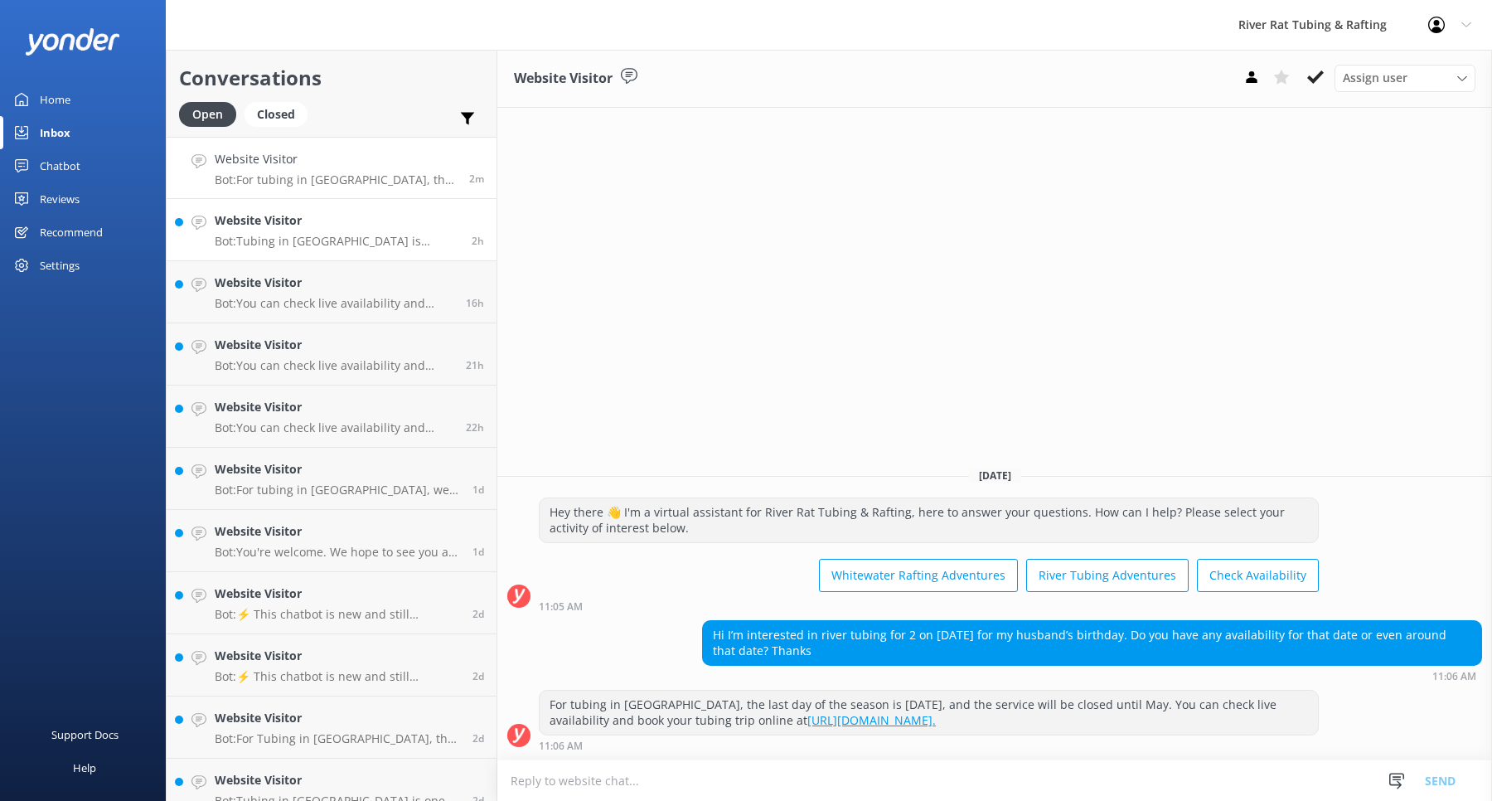
click at [348, 254] on link "Website Visitor Bot: Tubing in [GEOGRAPHIC_DATA] is available daily from [DATE]…" at bounding box center [332, 230] width 330 height 62
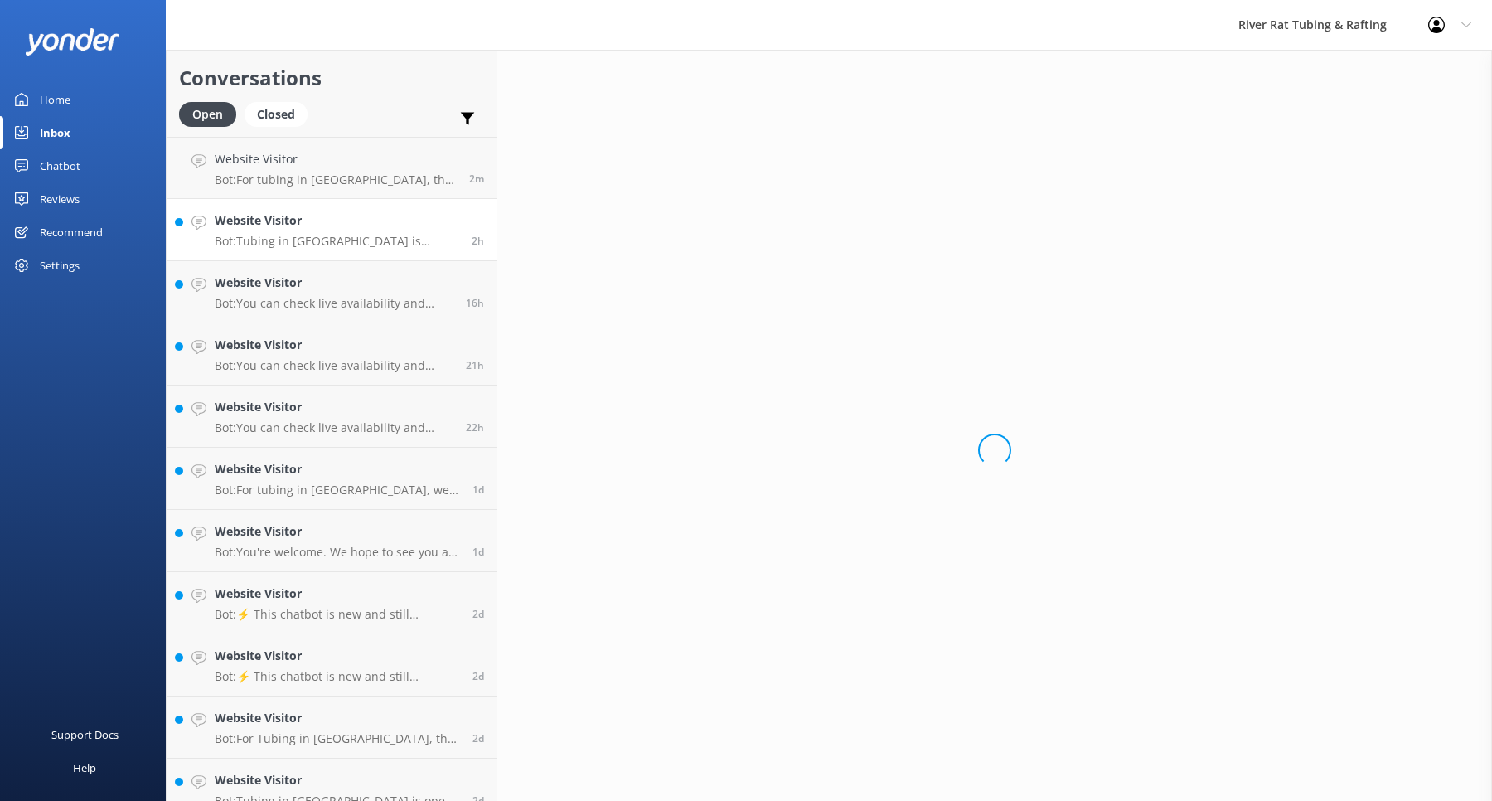
click at [348, 254] on link "Website Visitor Bot: Tubing in [GEOGRAPHIC_DATA] is available daily from [DATE]…" at bounding box center [332, 230] width 330 height 62
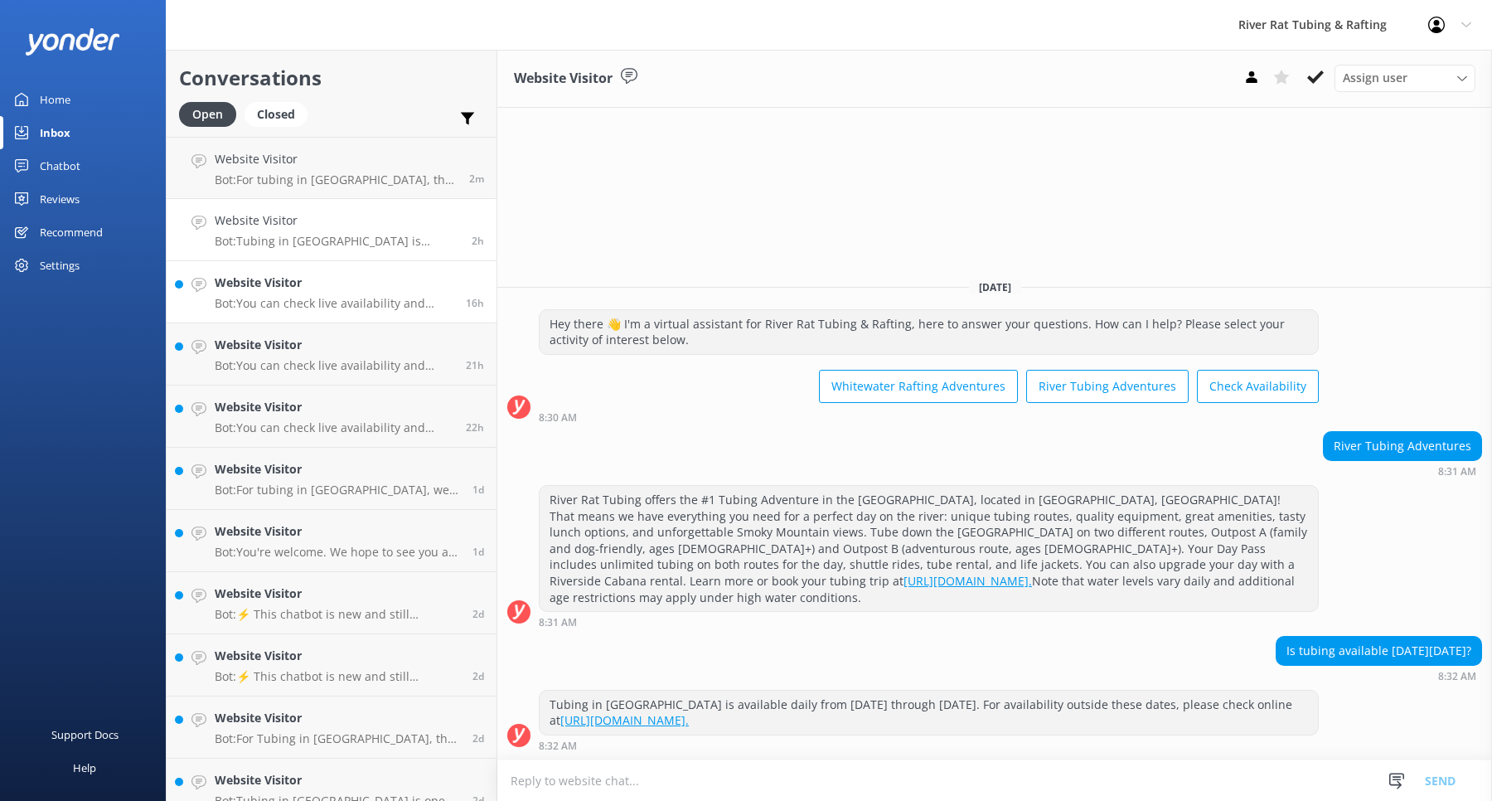
click at [269, 311] on link "Website Visitor Bot: You can check live availability and book your tubing, raft…" at bounding box center [332, 292] width 330 height 62
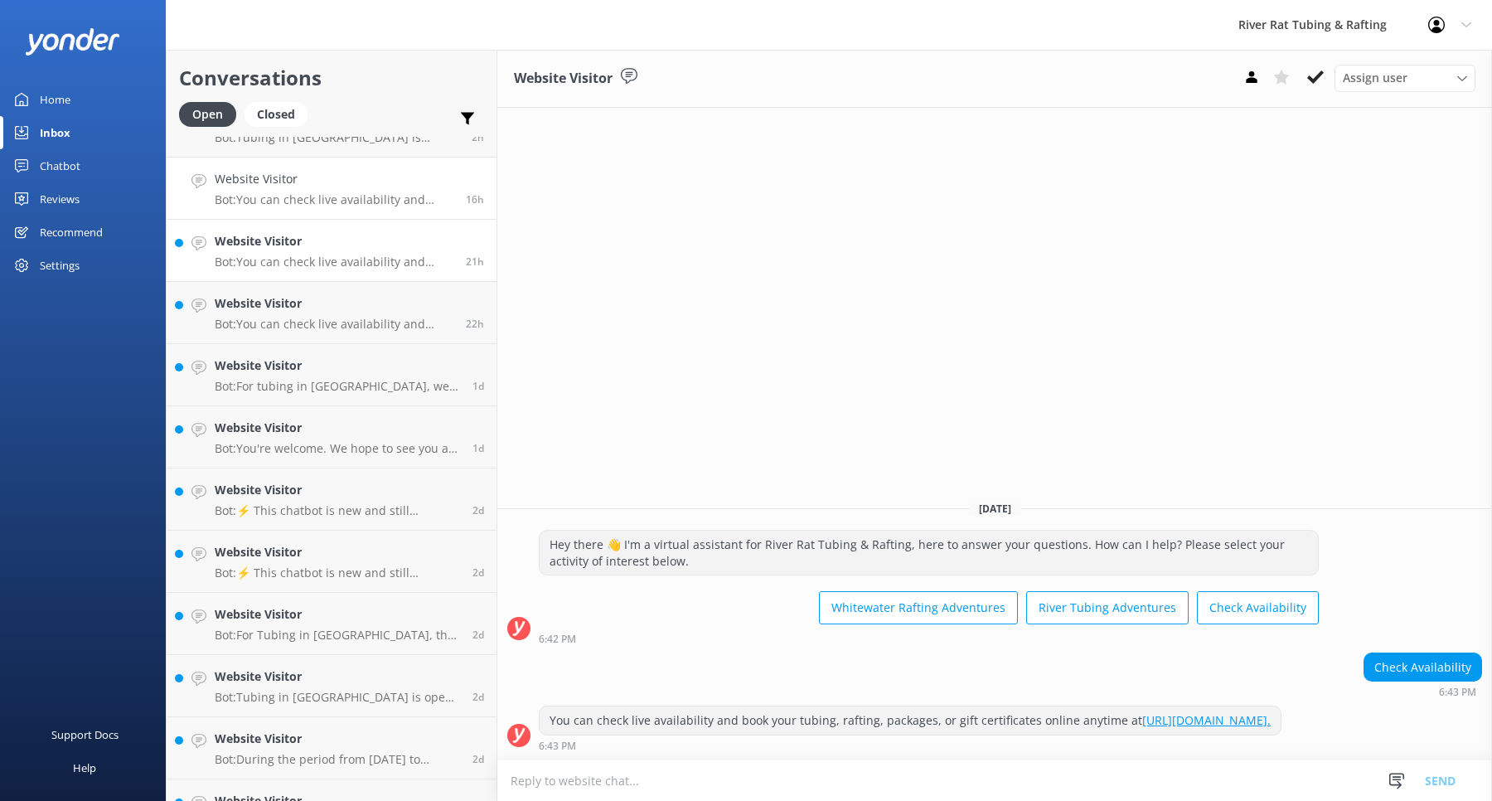
scroll to position [105, 0]
click at [247, 316] on p "Bot: You can check live availability and book your tubing, rafting, packages, o…" at bounding box center [334, 322] width 239 height 15
click at [285, 247] on h4 "Website Visitor" at bounding box center [334, 239] width 239 height 18
click at [309, 366] on h4 "Website Visitor" at bounding box center [337, 364] width 245 height 18
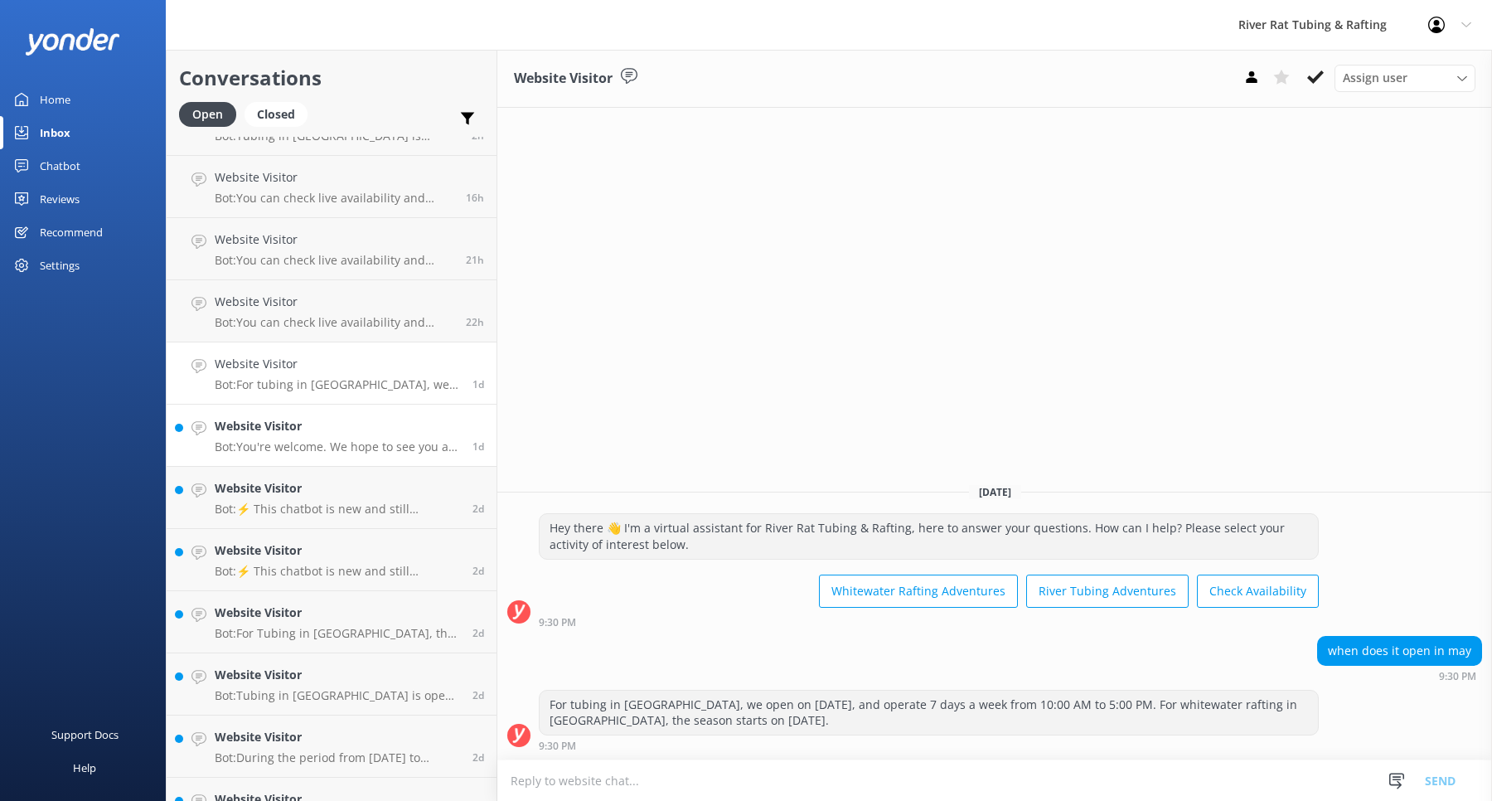
click at [366, 452] on p "Bot: You're welcome. We hope to see you at River Rat Tubing & Rafting soon!" at bounding box center [337, 446] width 245 height 15
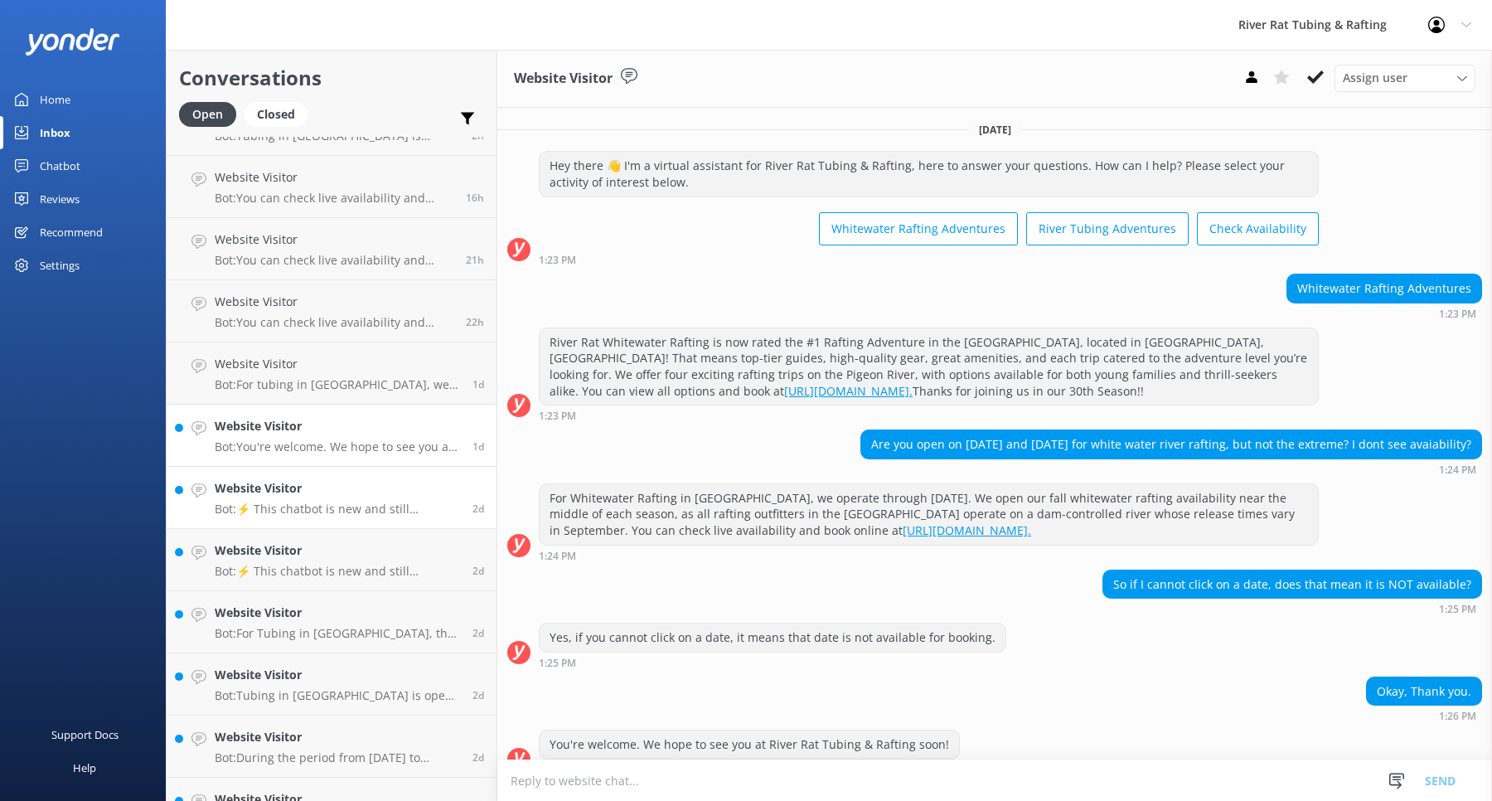
scroll to position [17, 0]
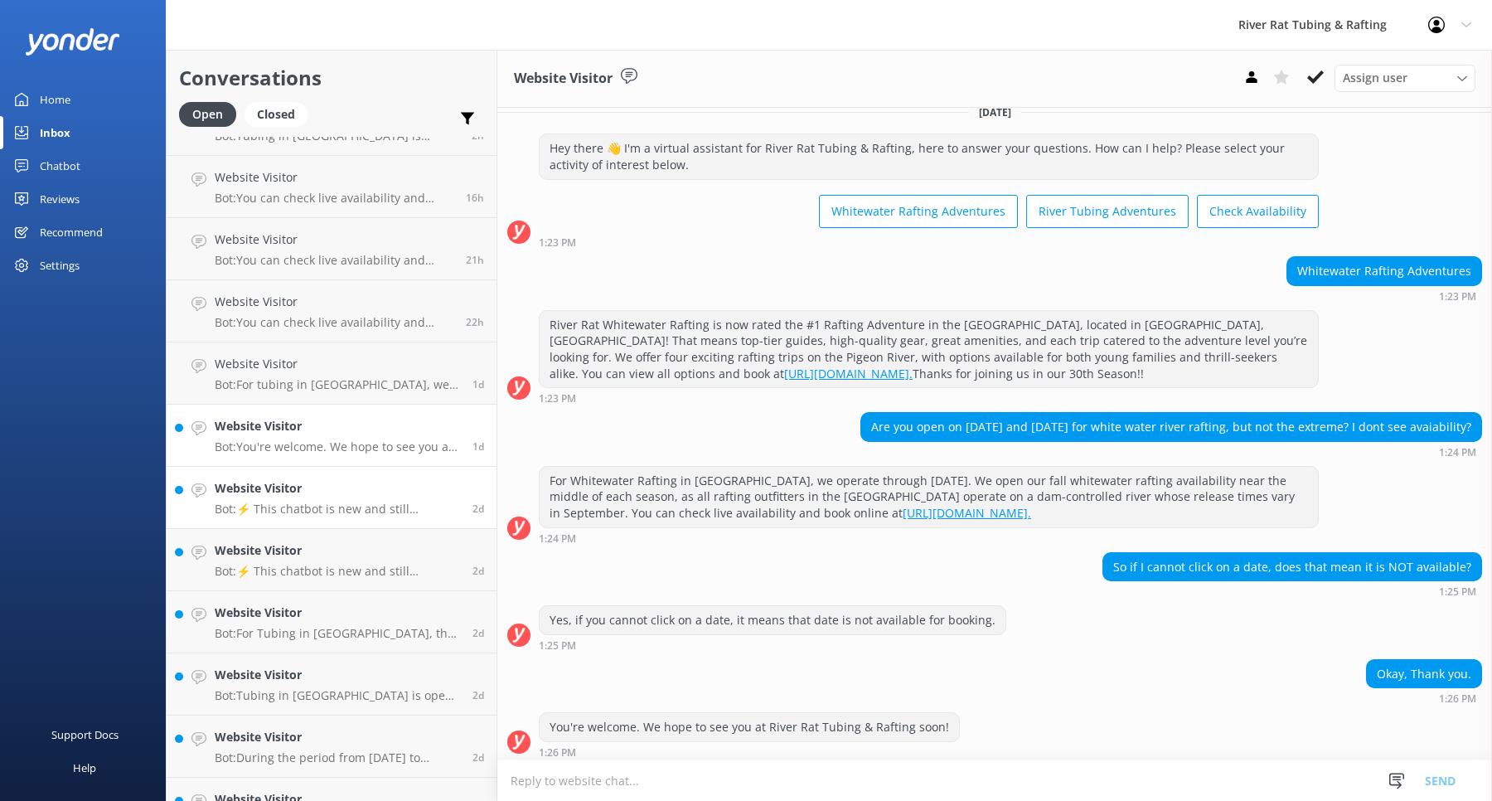
click at [384, 507] on p "Bot: ⚡ This chatbot is new and still learning. You're welcome to ask a new ques…" at bounding box center [337, 509] width 245 height 15
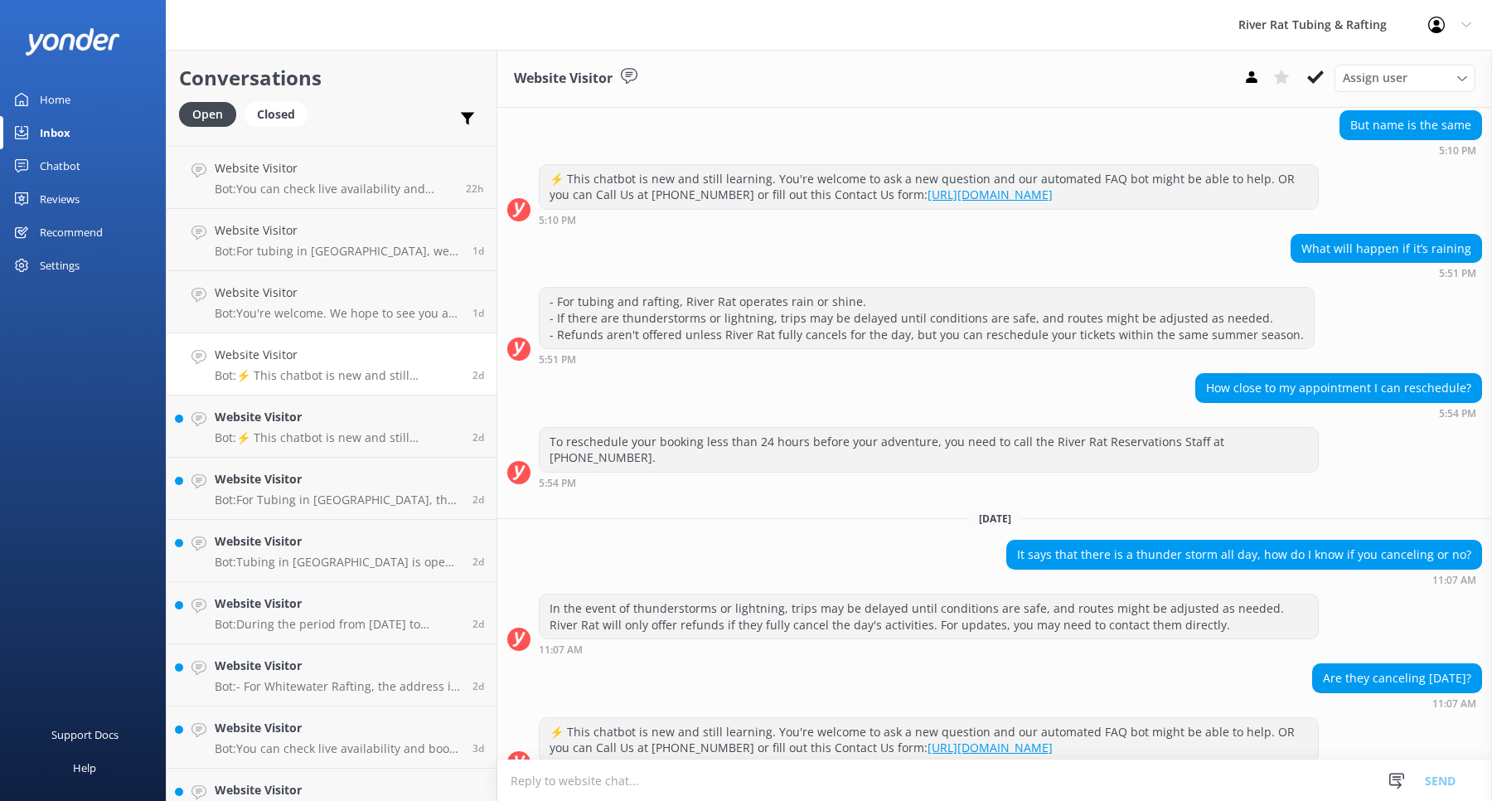
scroll to position [242, 0]
click at [390, 419] on h4 "Website Visitor" at bounding box center [337, 414] width 245 height 18
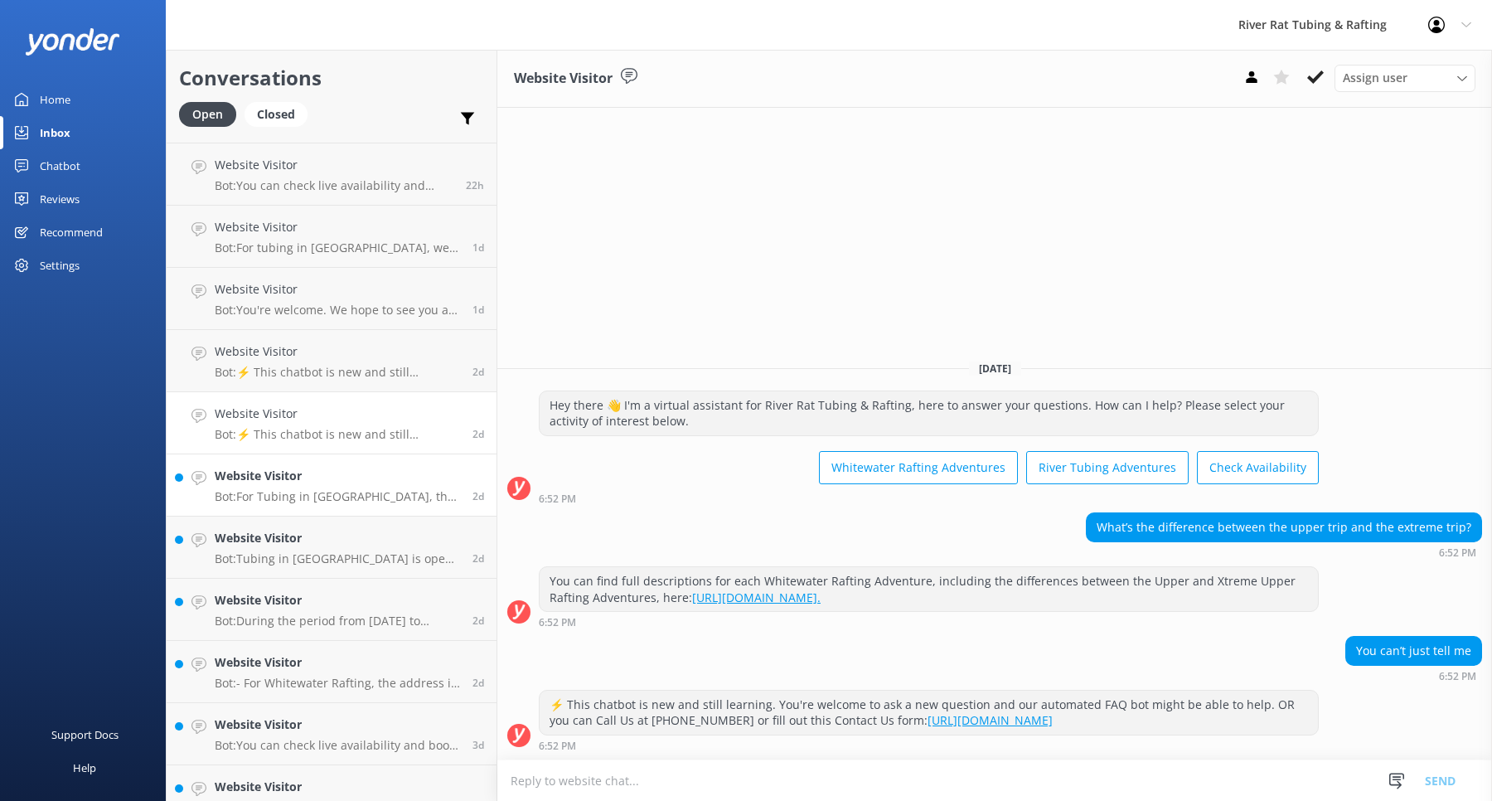
click at [369, 494] on p "Bot: For Tubing in [GEOGRAPHIC_DATA], the last day of the season is [DATE]. For…" at bounding box center [337, 496] width 245 height 15
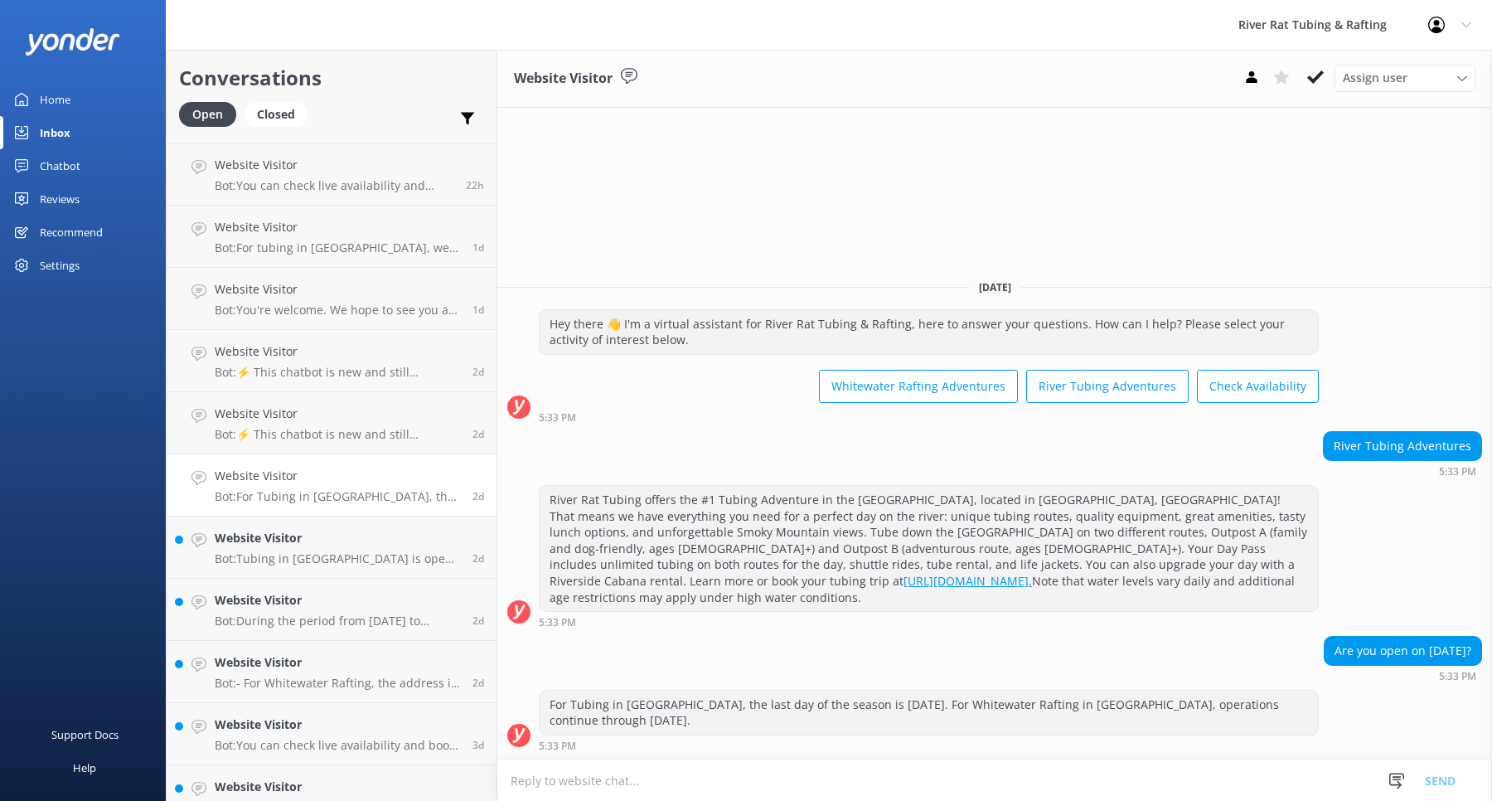
click at [369, 494] on p "Bot: For Tubing in [GEOGRAPHIC_DATA], the last day of the season is [DATE]. For…" at bounding box center [337, 496] width 245 height 15
click at [375, 570] on link "Website Visitor Bot: Tubing in [GEOGRAPHIC_DATA] is open daily from [DATE] thro…" at bounding box center [332, 548] width 330 height 62
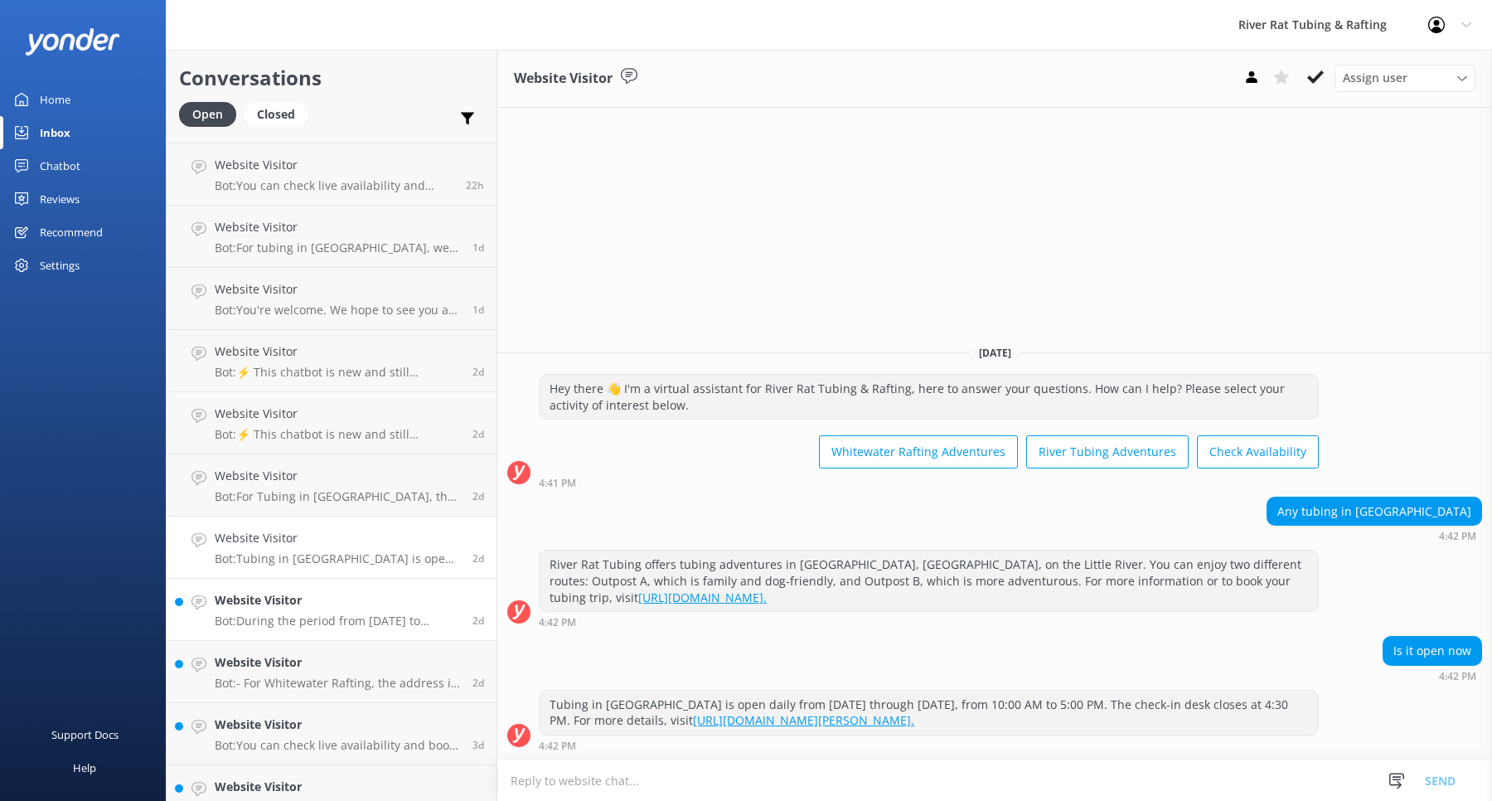
click at [365, 605] on h4 "Website Visitor" at bounding box center [337, 600] width 245 height 18
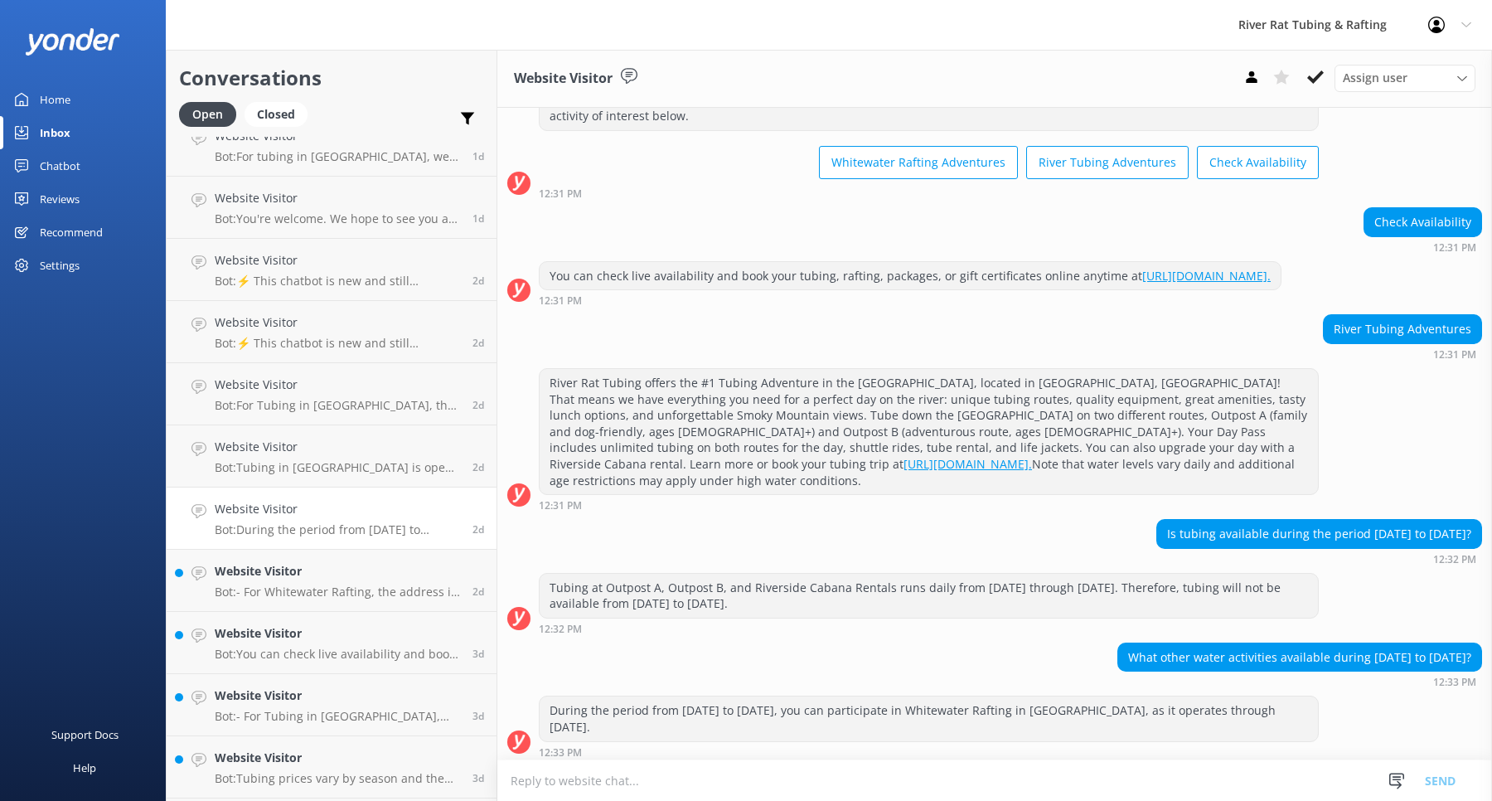
scroll to position [332, 0]
click at [365, 605] on link "Website Visitor Bot: - For Whitewater Rafting, the address is [STREET_ADDRESS].…" at bounding box center [332, 582] width 330 height 62
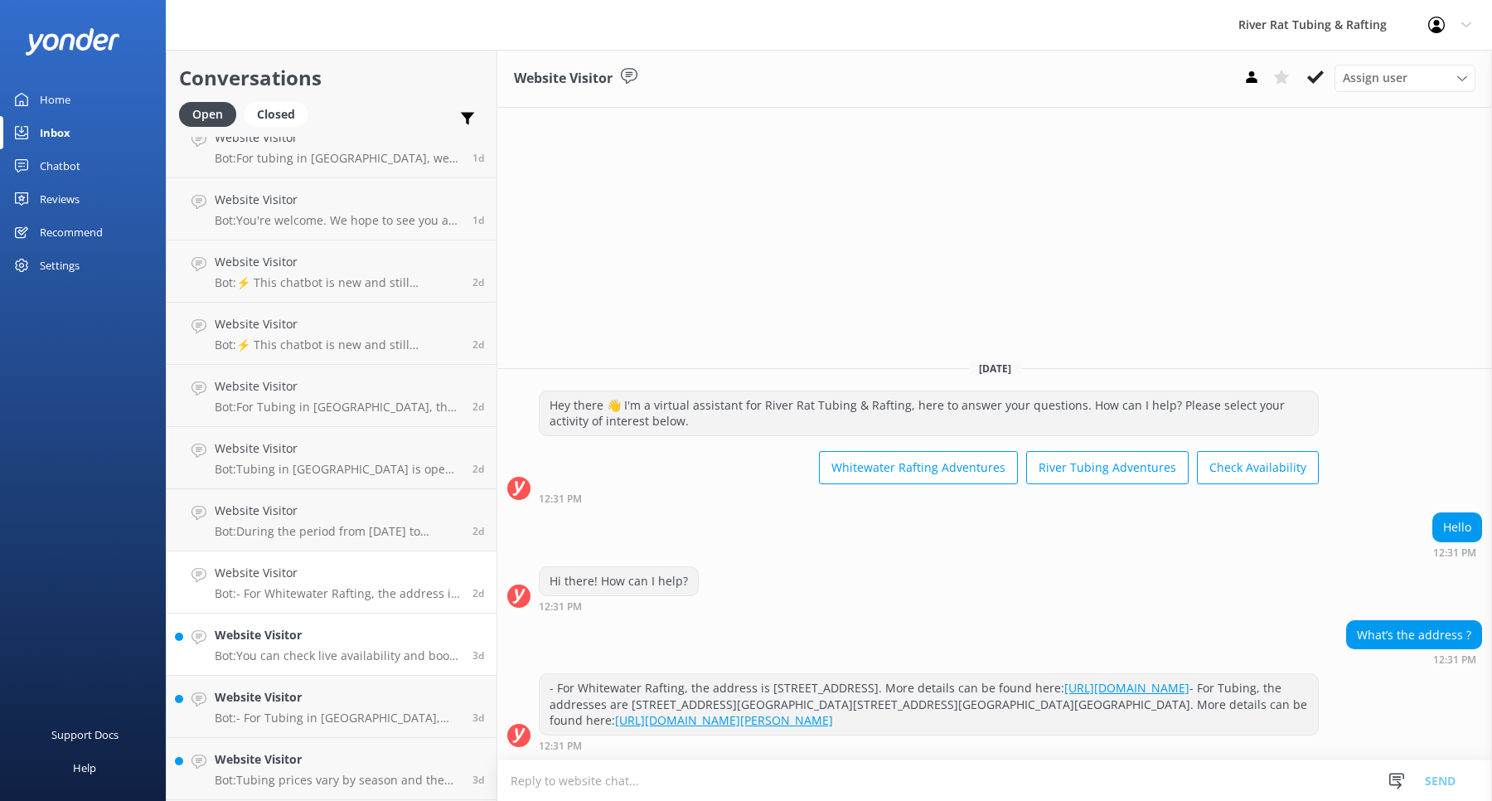
click at [344, 646] on div "Website Visitor Bot: You can check live availability and book your tubing, raft…" at bounding box center [337, 644] width 245 height 36
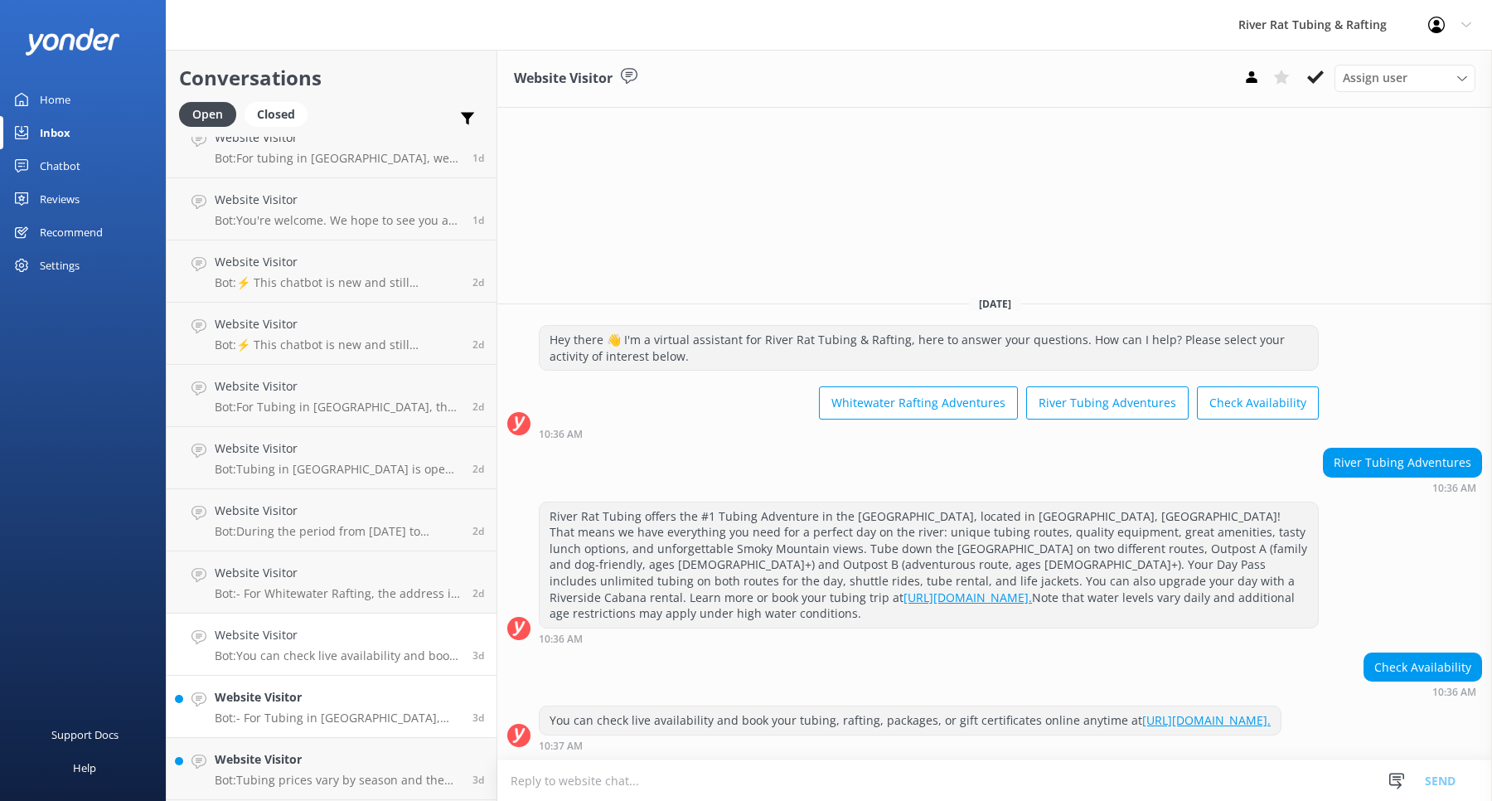
click at [325, 704] on h4 "Website Visitor" at bounding box center [337, 697] width 245 height 18
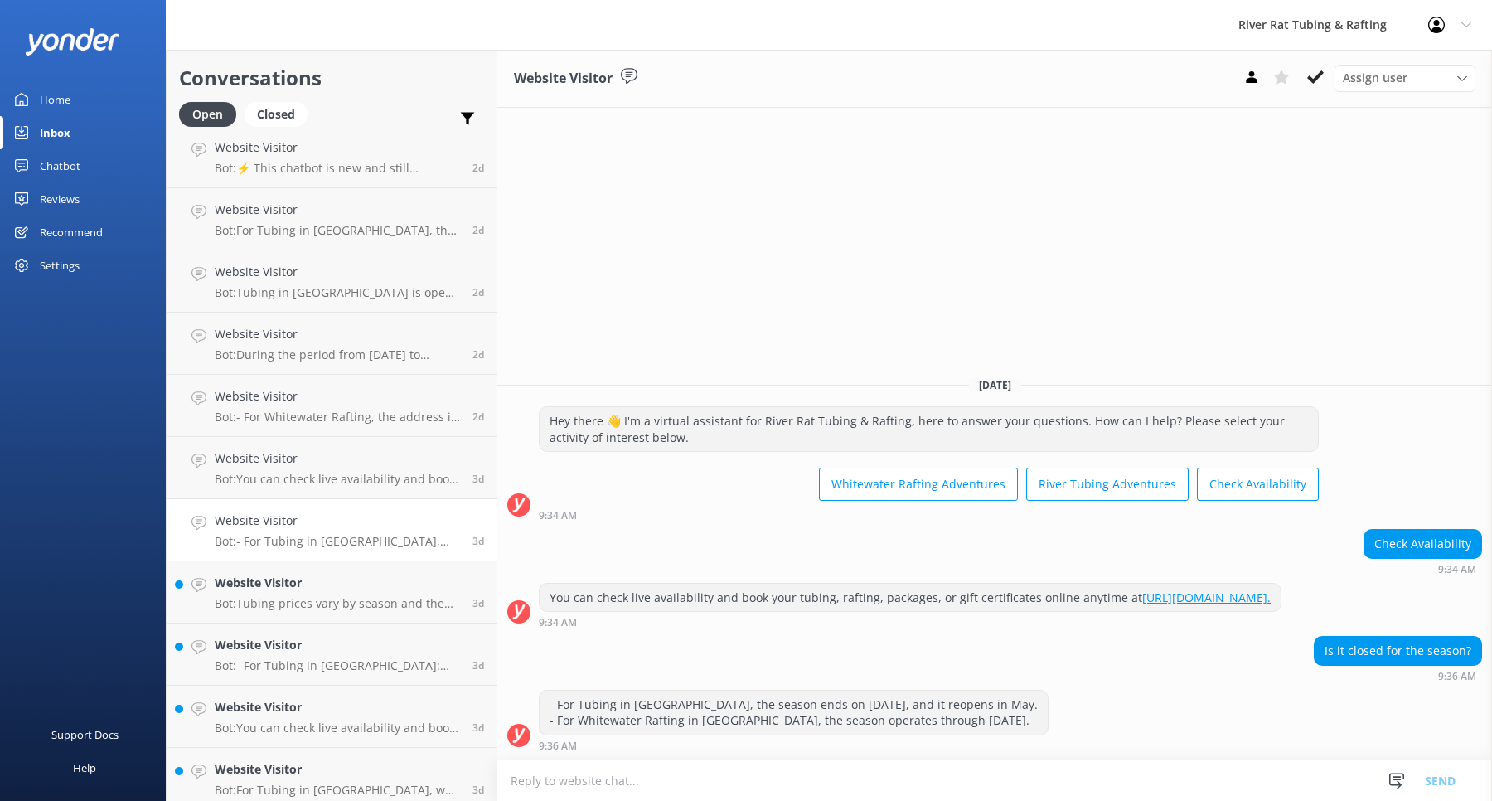
scroll to position [514, 0]
click at [318, 601] on p "Bot: Tubing prices vary by season and the type of pass you choose. For full pri…" at bounding box center [337, 597] width 245 height 15
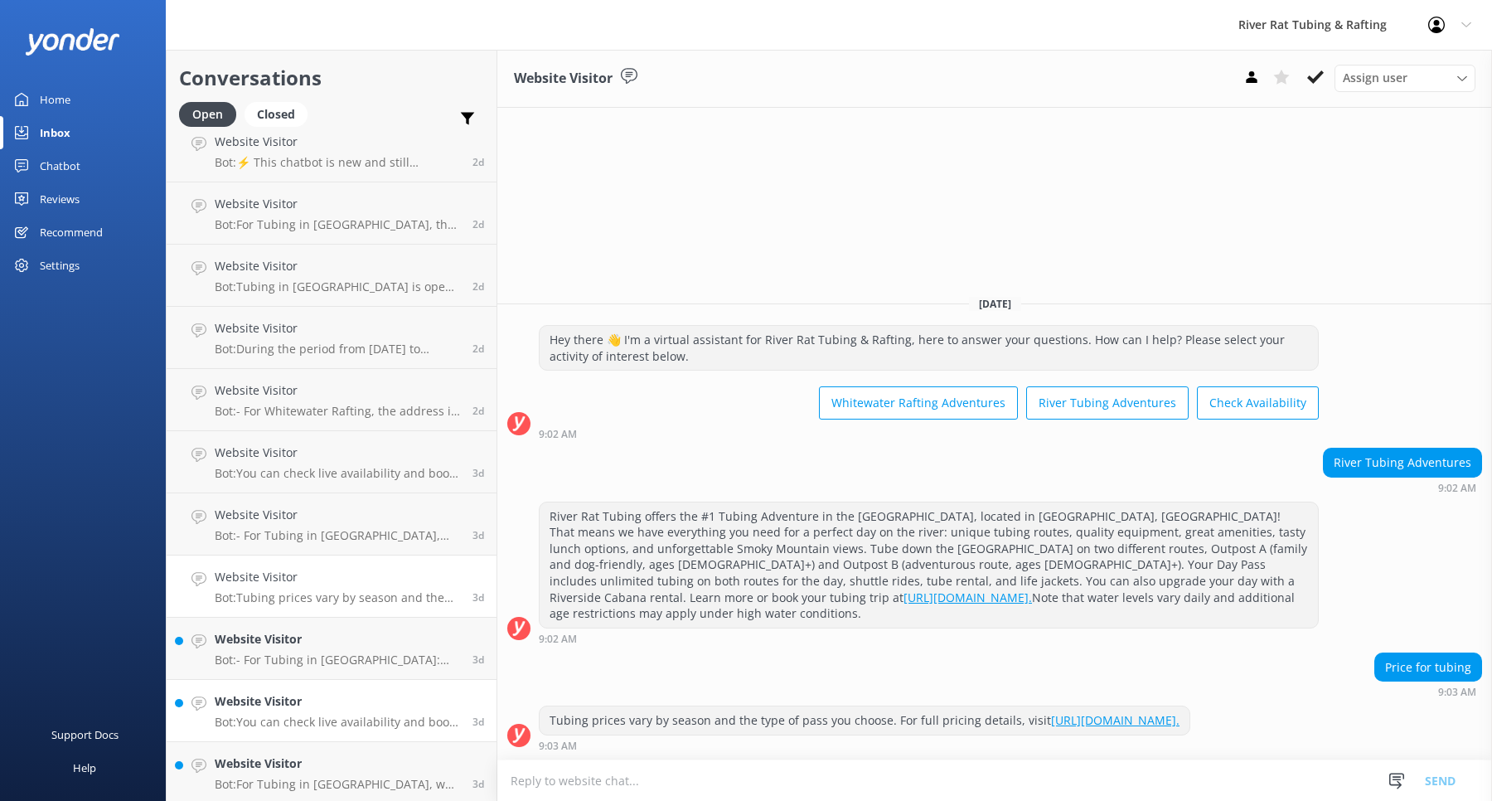
click at [318, 696] on h4 "Website Visitor" at bounding box center [337, 701] width 245 height 18
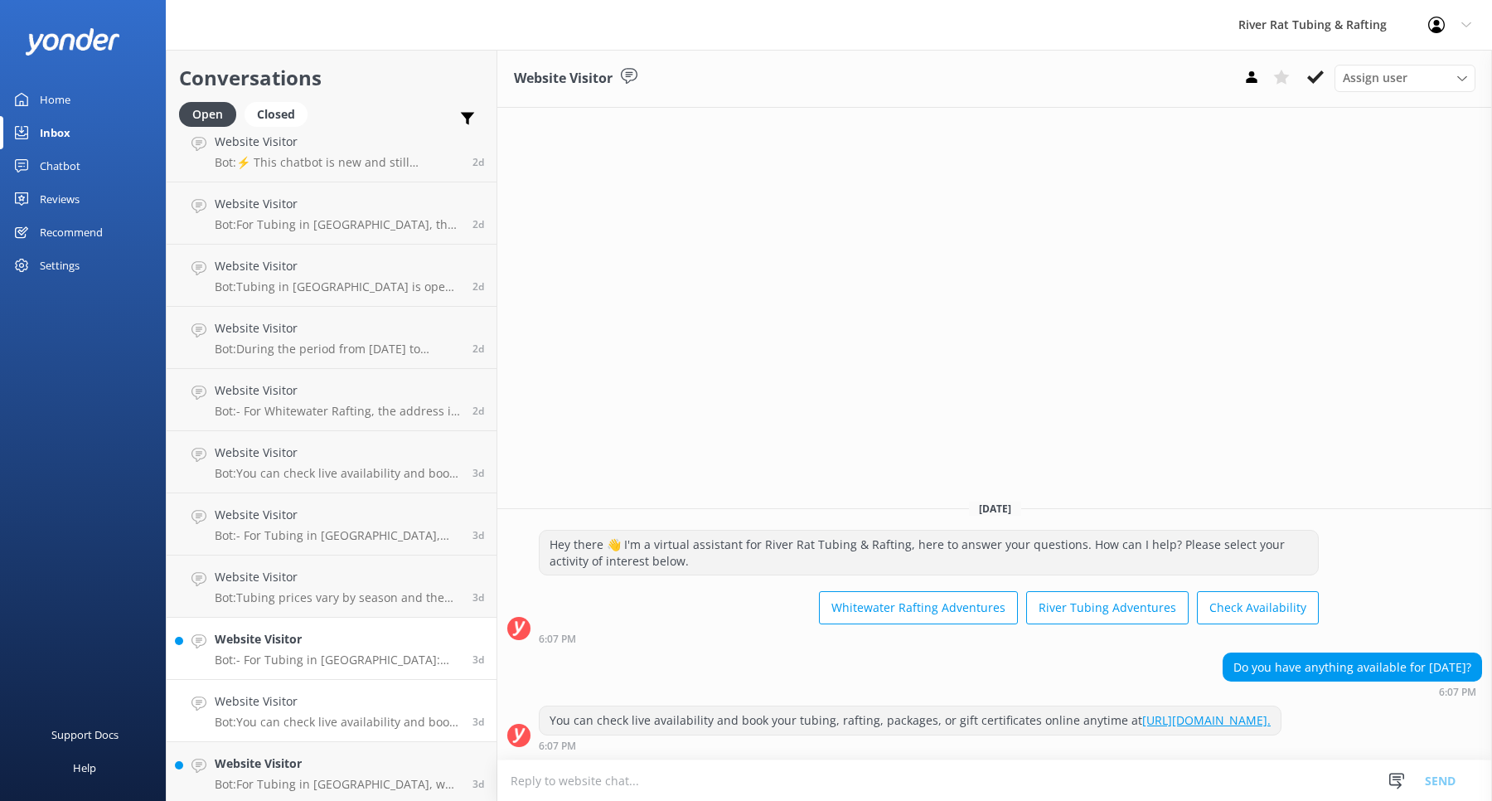
click at [313, 652] on div "Website Visitor Bot: - For Tubing in [GEOGRAPHIC_DATA]: The last tubing day of …" at bounding box center [337, 648] width 245 height 36
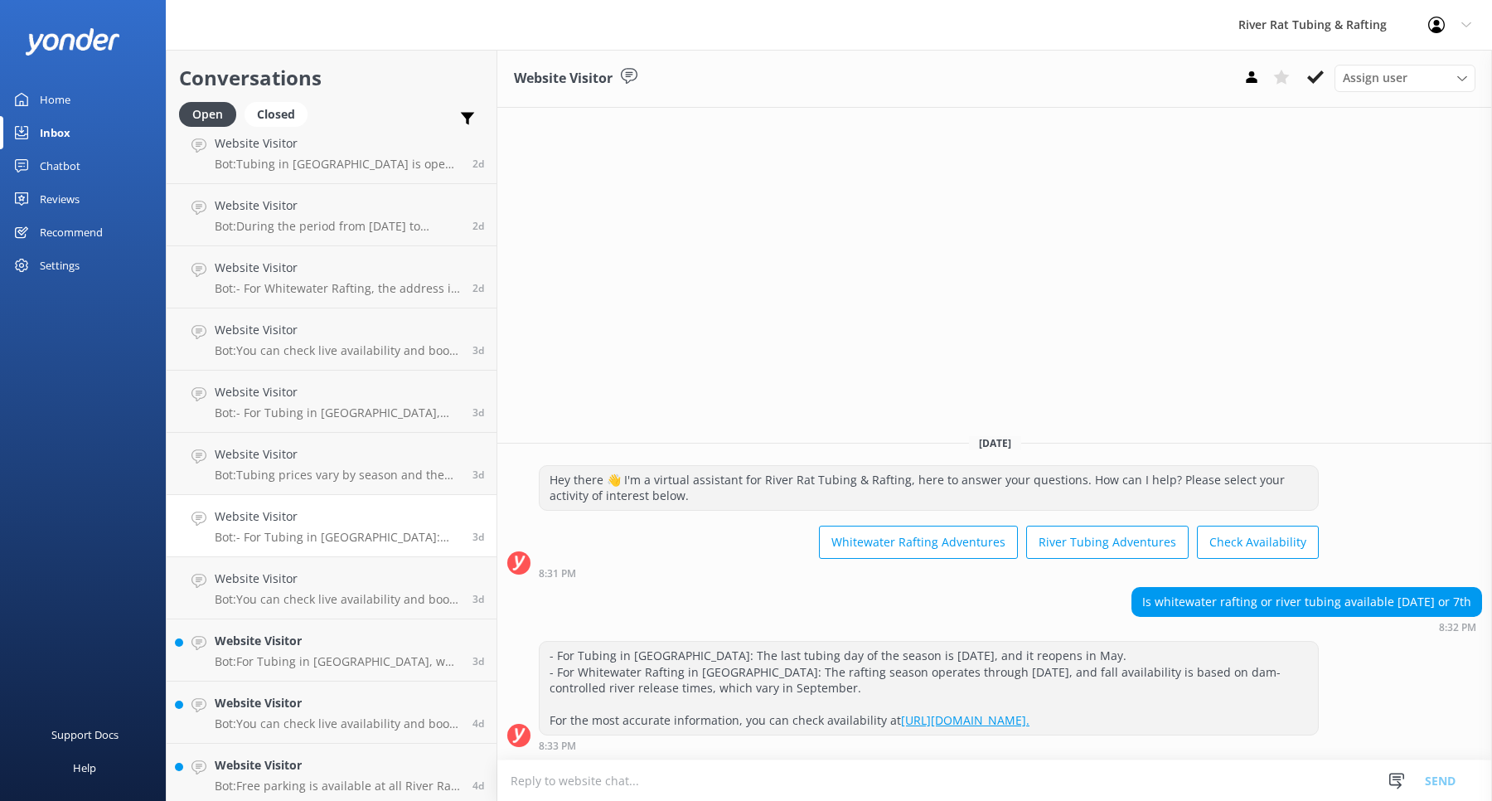
scroll to position [703, 0]
click at [279, 586] on div "Website Visitor Bot: For Tubing in [GEOGRAPHIC_DATA], we are open daily from [D…" at bounding box center [337, 583] width 245 height 36
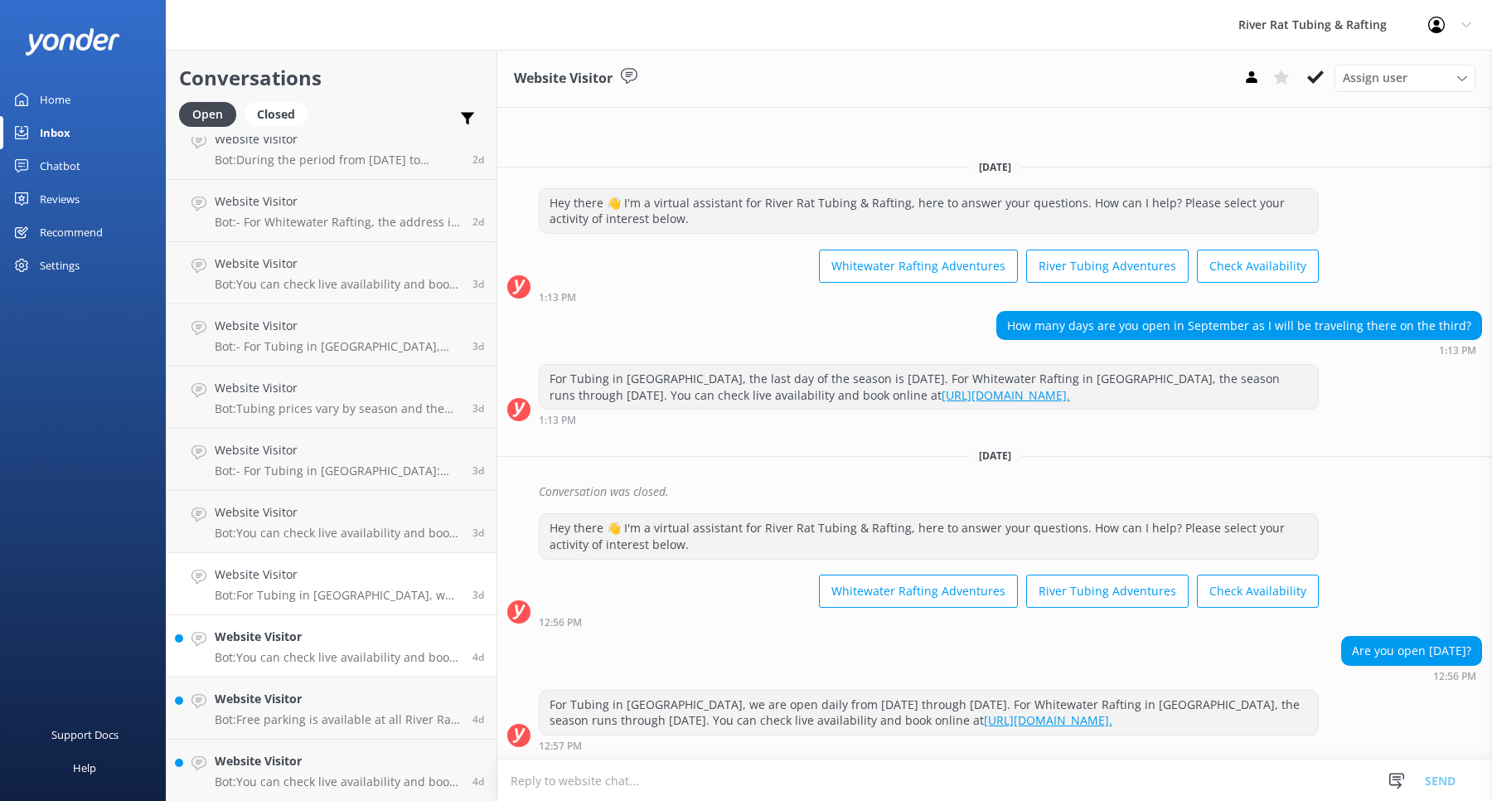
click at [342, 676] on link "Website Visitor Bot: You can check live availability and book your tubing, raft…" at bounding box center [332, 646] width 330 height 62
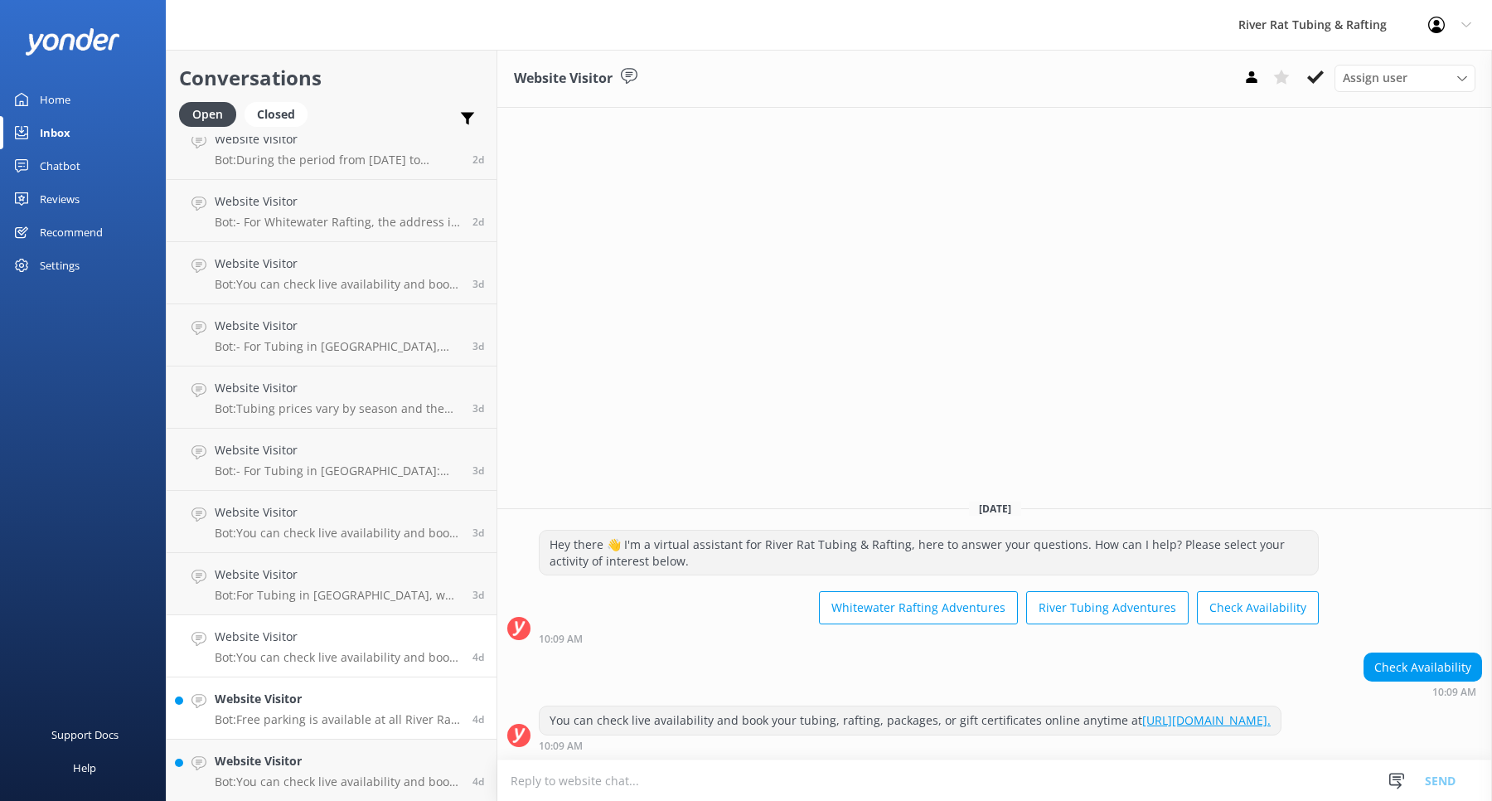
click at [348, 710] on div "Website Visitor Bot: Free parking is available at all River Rat locations, but …" at bounding box center [337, 708] width 245 height 36
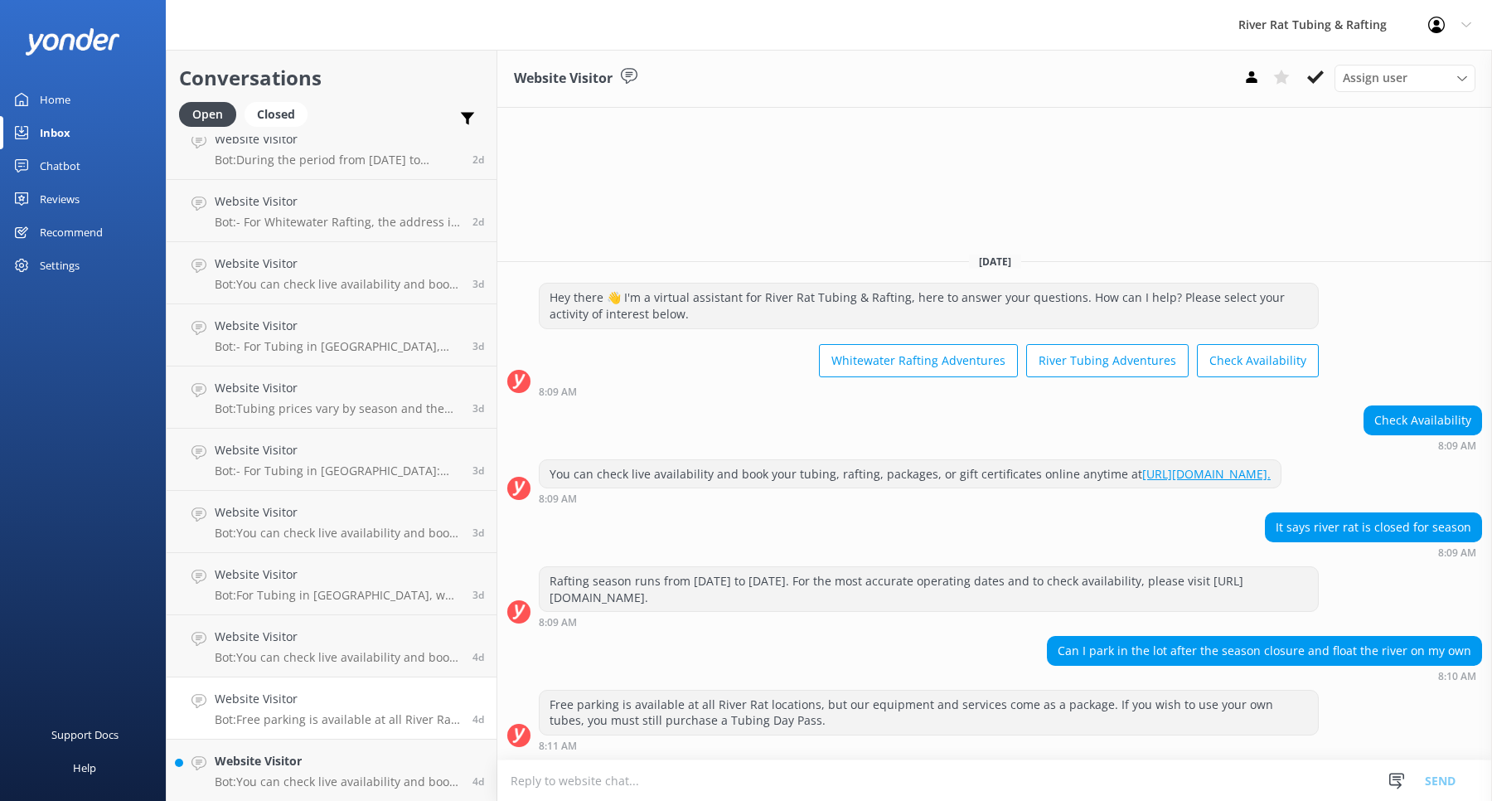
click at [1105, 654] on div "Can I park in the lot after the season closure and float the river on my own" at bounding box center [1265, 651] width 434 height 28
copy div "Can I park in the lot after the season closure and float the river on my own"
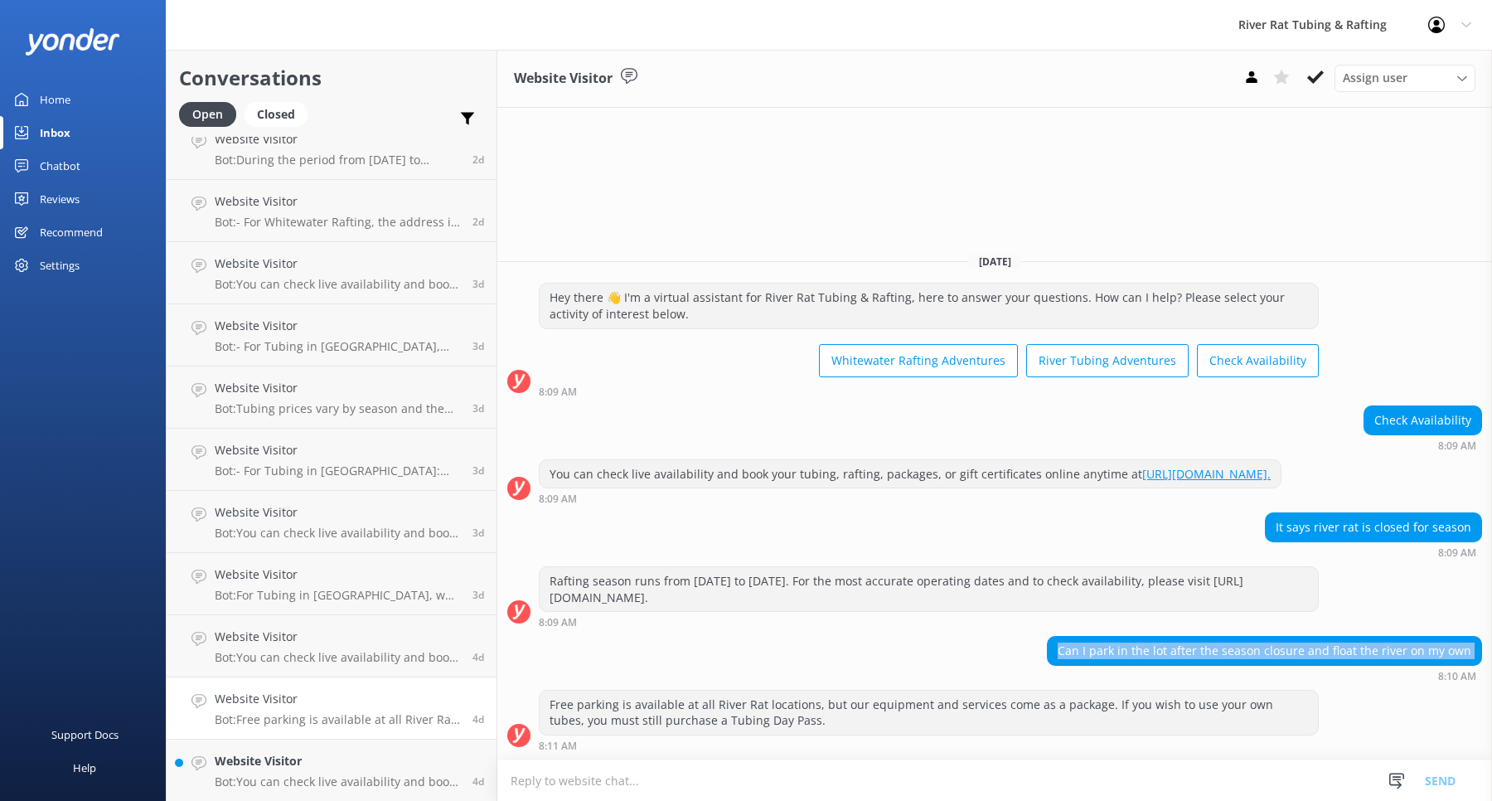
click at [46, 90] on div "Home" at bounding box center [55, 99] width 31 height 33
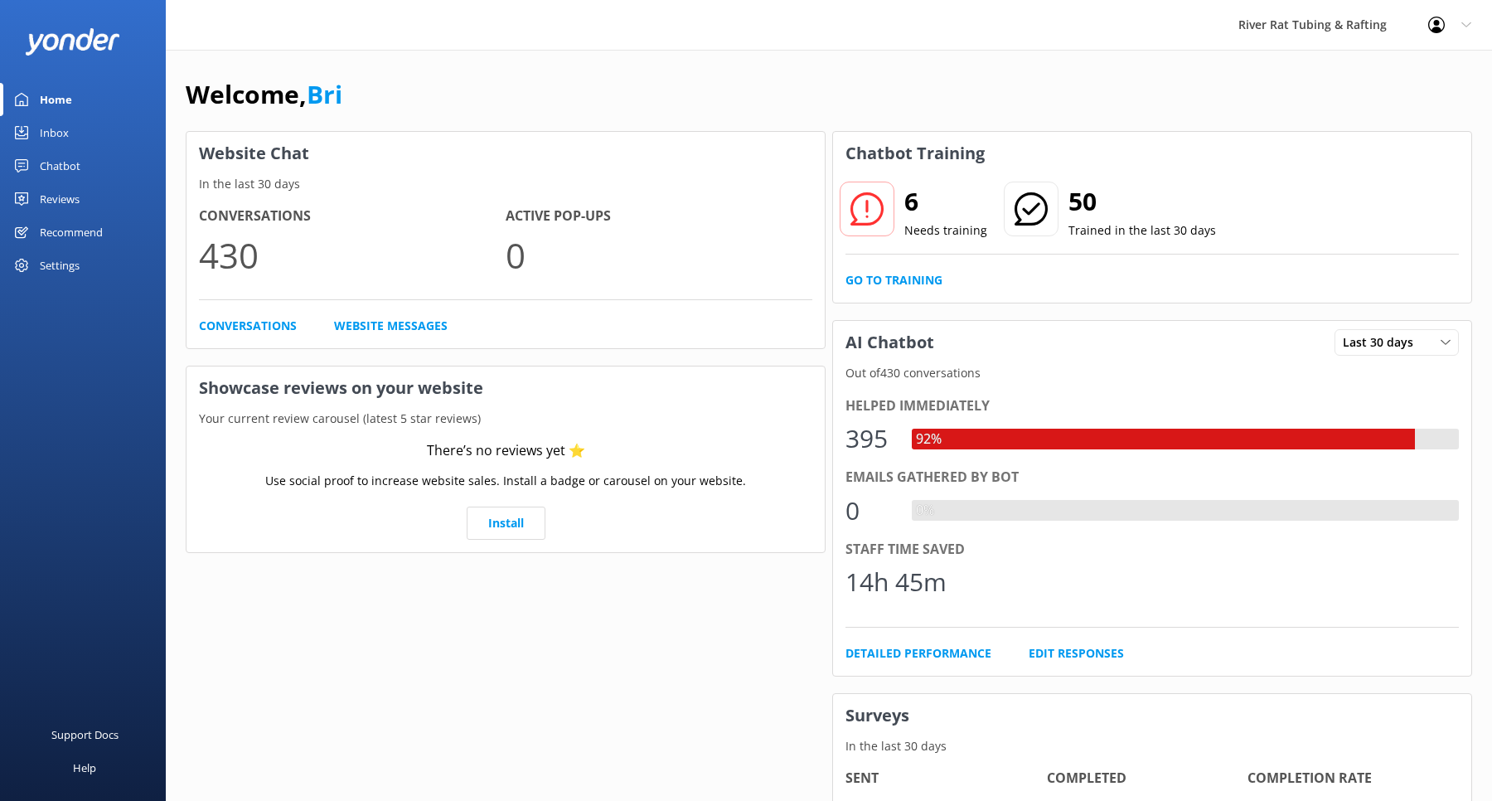
click at [48, 129] on div "Inbox" at bounding box center [54, 132] width 29 height 33
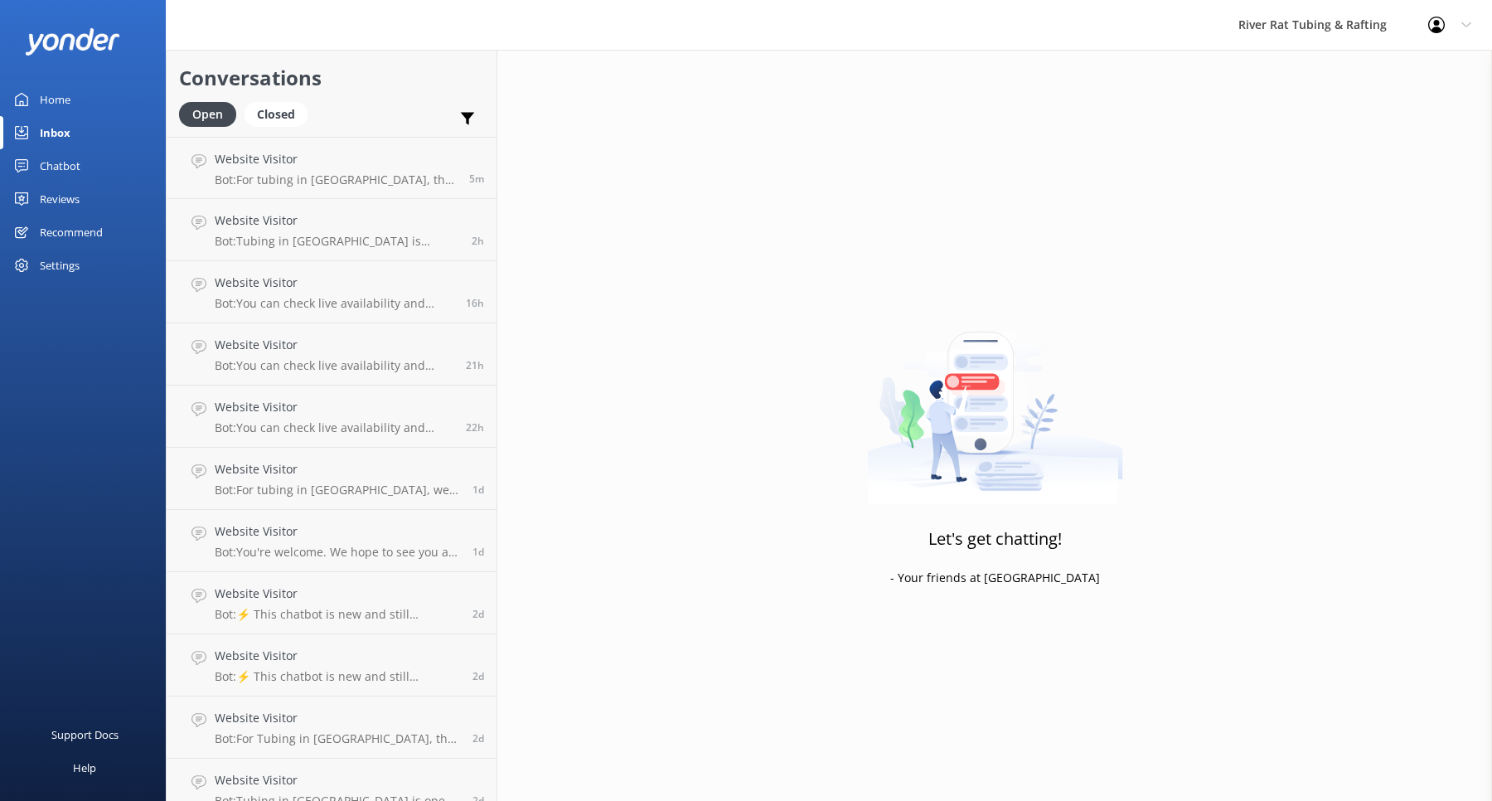
click at [42, 167] on div "Chatbot" at bounding box center [60, 165] width 41 height 33
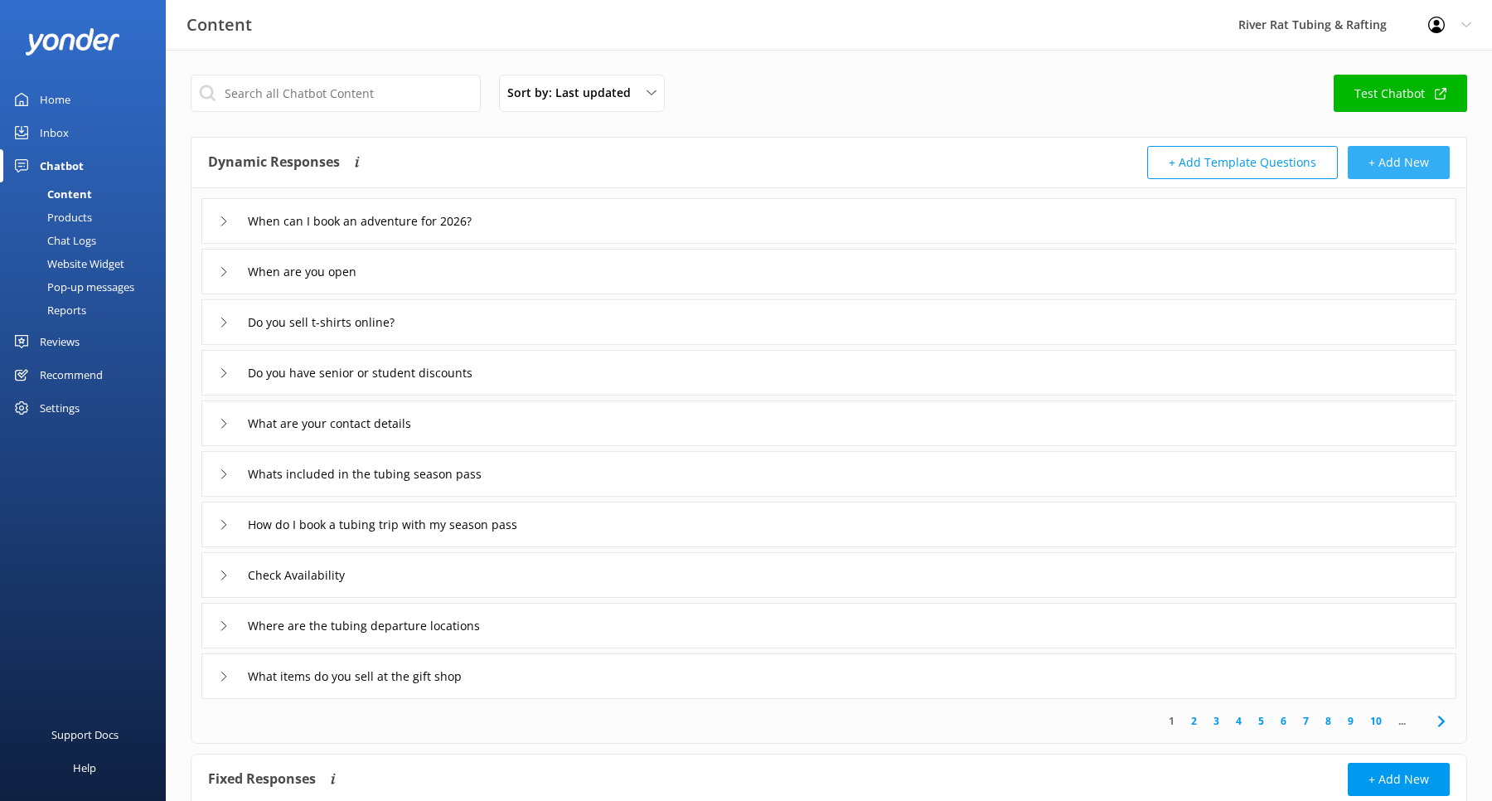
click at [1393, 167] on button "+ Add New" at bounding box center [1399, 162] width 102 height 33
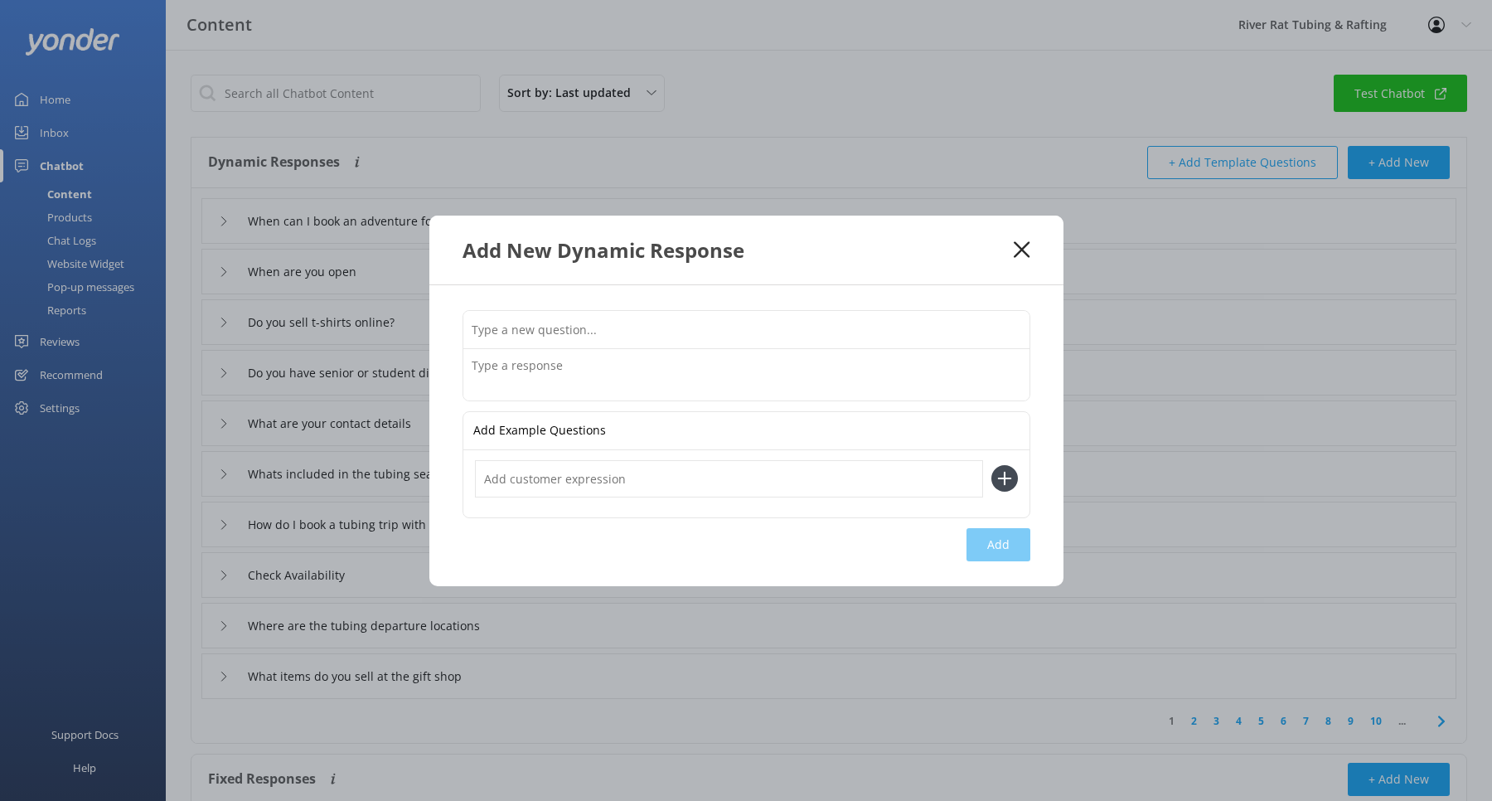
click at [526, 328] on input "text" at bounding box center [746, 329] width 566 height 37
paste input "Can I park in the lot after the season closure and float the river on my own"
type input "Can I park in the lot after the season closure and float the river on my own"
click at [516, 360] on textarea at bounding box center [746, 374] width 566 height 51
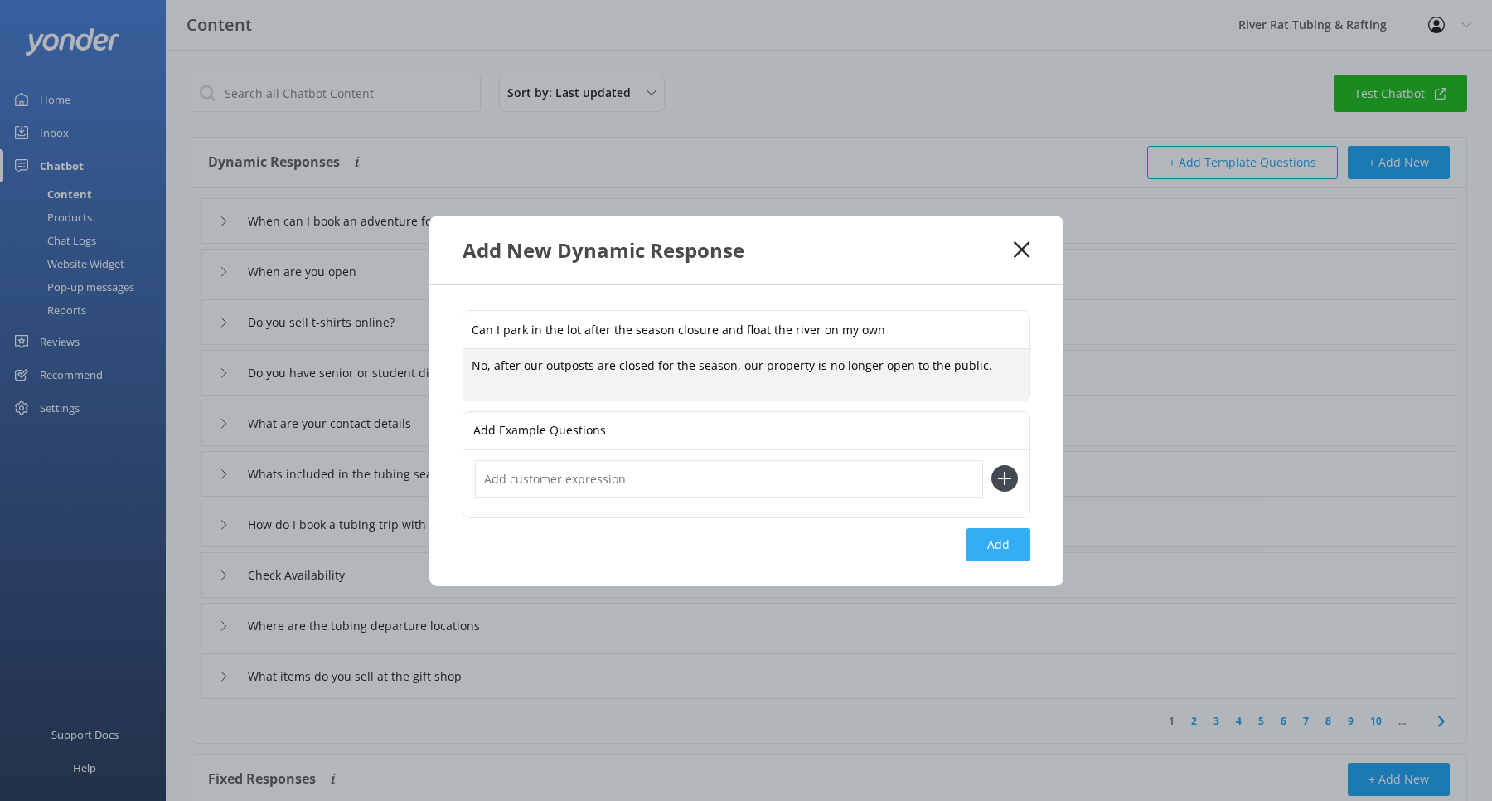
type textarea "No, after our outposts are closed for the season, our property is no longer ope…"
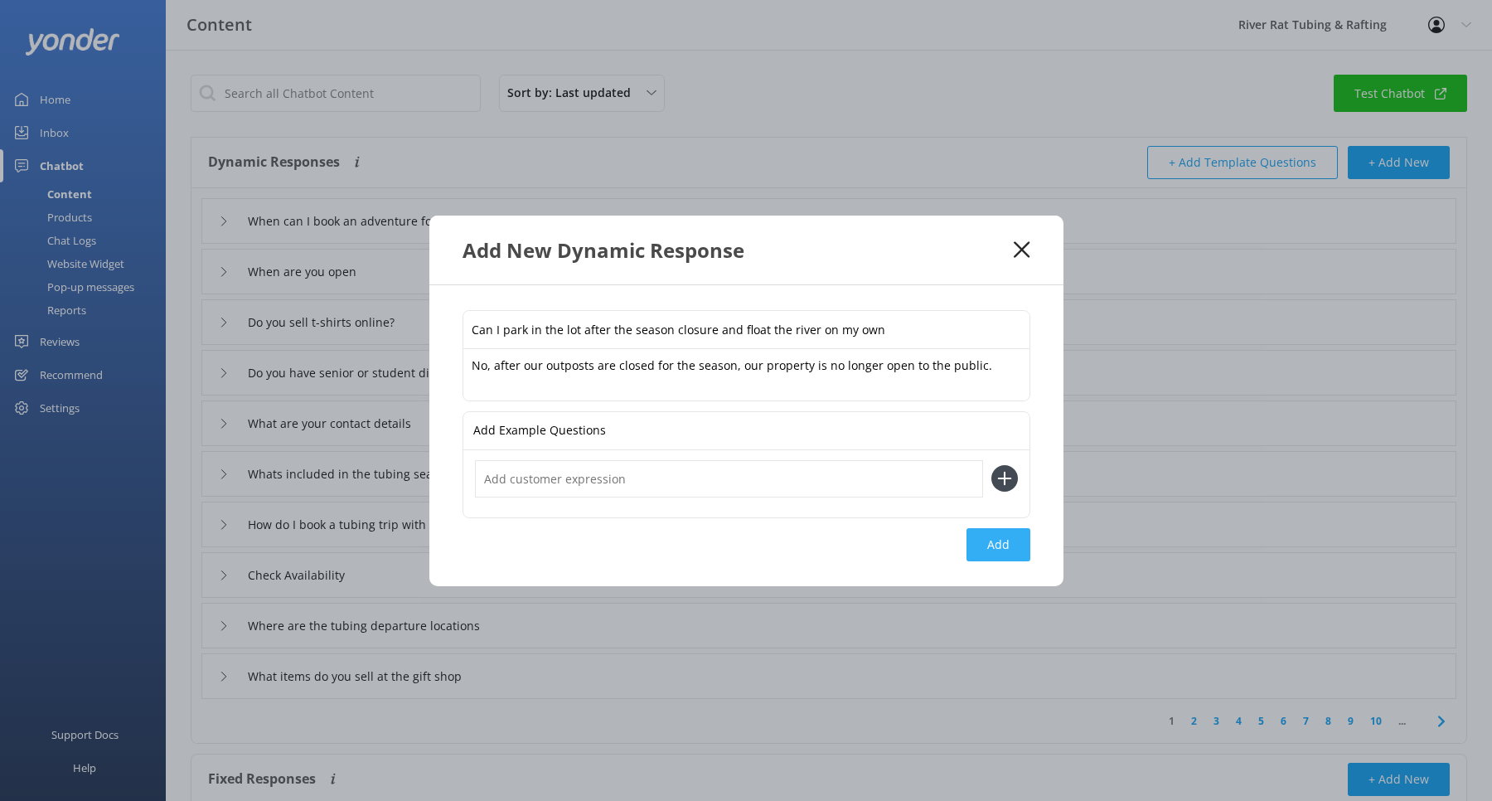
click at [1001, 543] on button "Add" at bounding box center [999, 544] width 64 height 33
type input "Can I park in the lot after the season closure and float the river on my own"
type input "When can I book an adventure for 2026?"
type input "When are you open"
type input "Do you sell t-shirts online?"
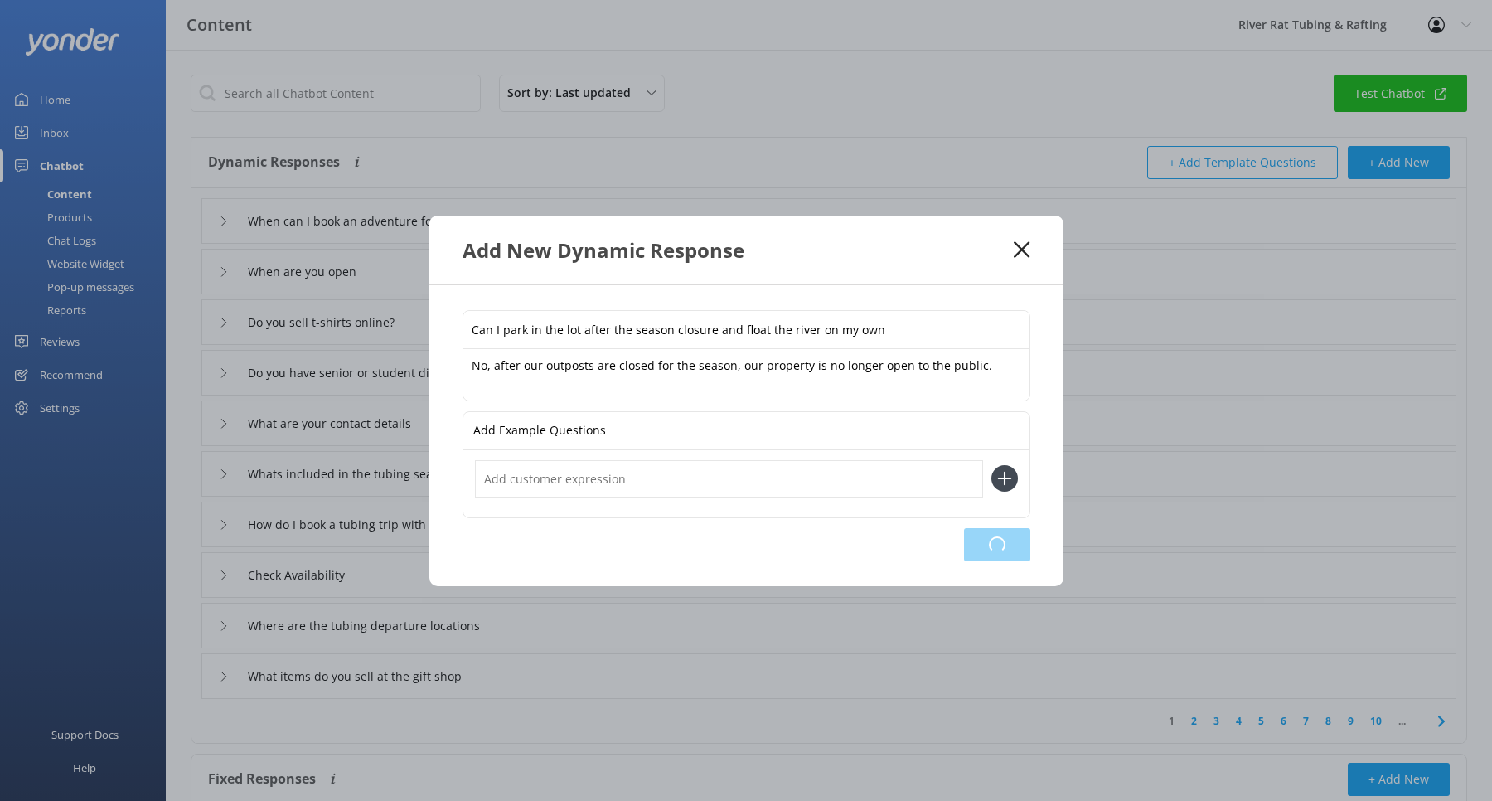
type input "Do you have senior or student discounts"
type input "What are your contact details"
type input "Whats included in the tubing season pass"
type input "How do I book a tubing trip with my season pass"
type input "Check Availability"
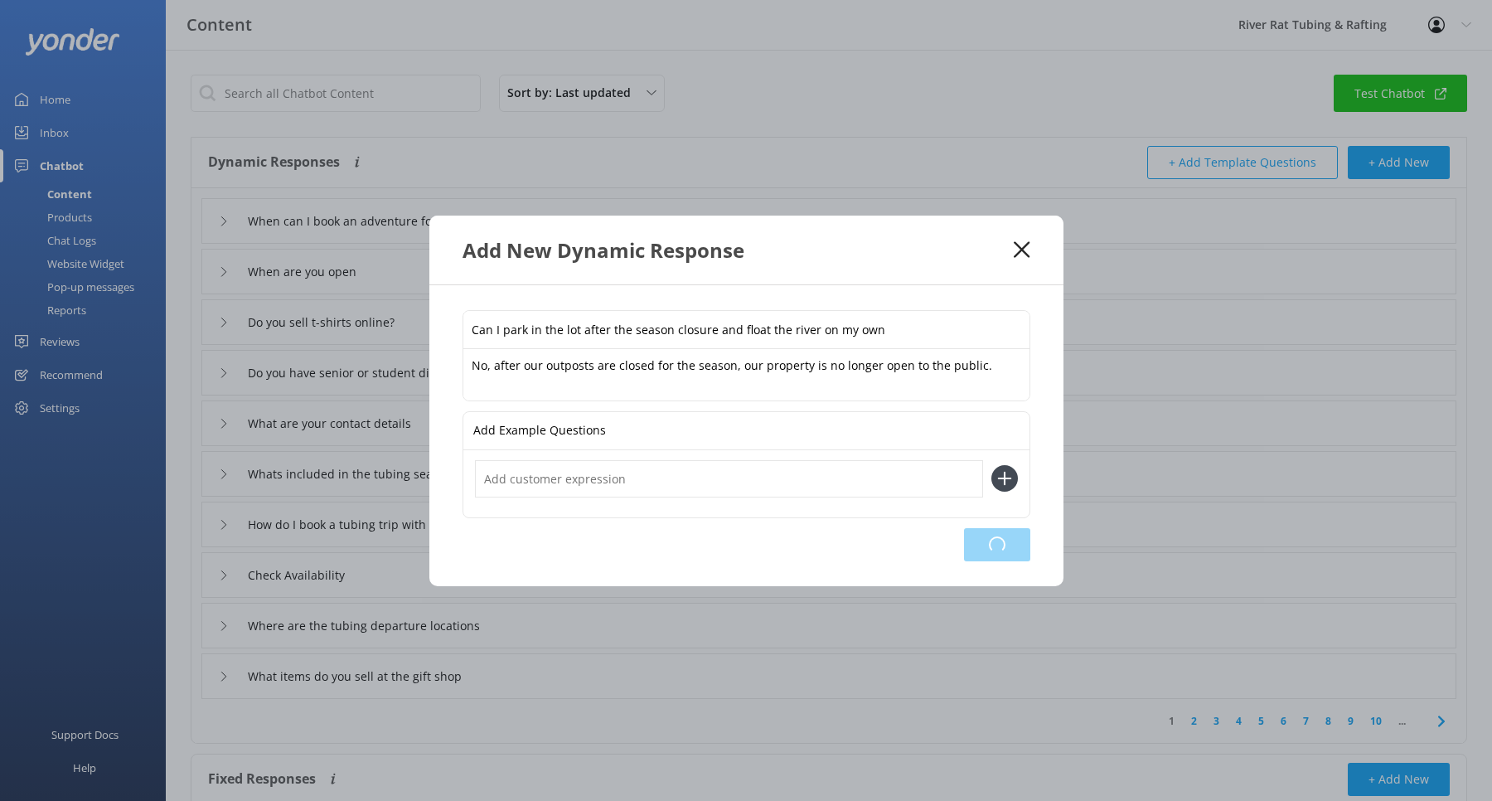
type input "Where are the tubing departure locations"
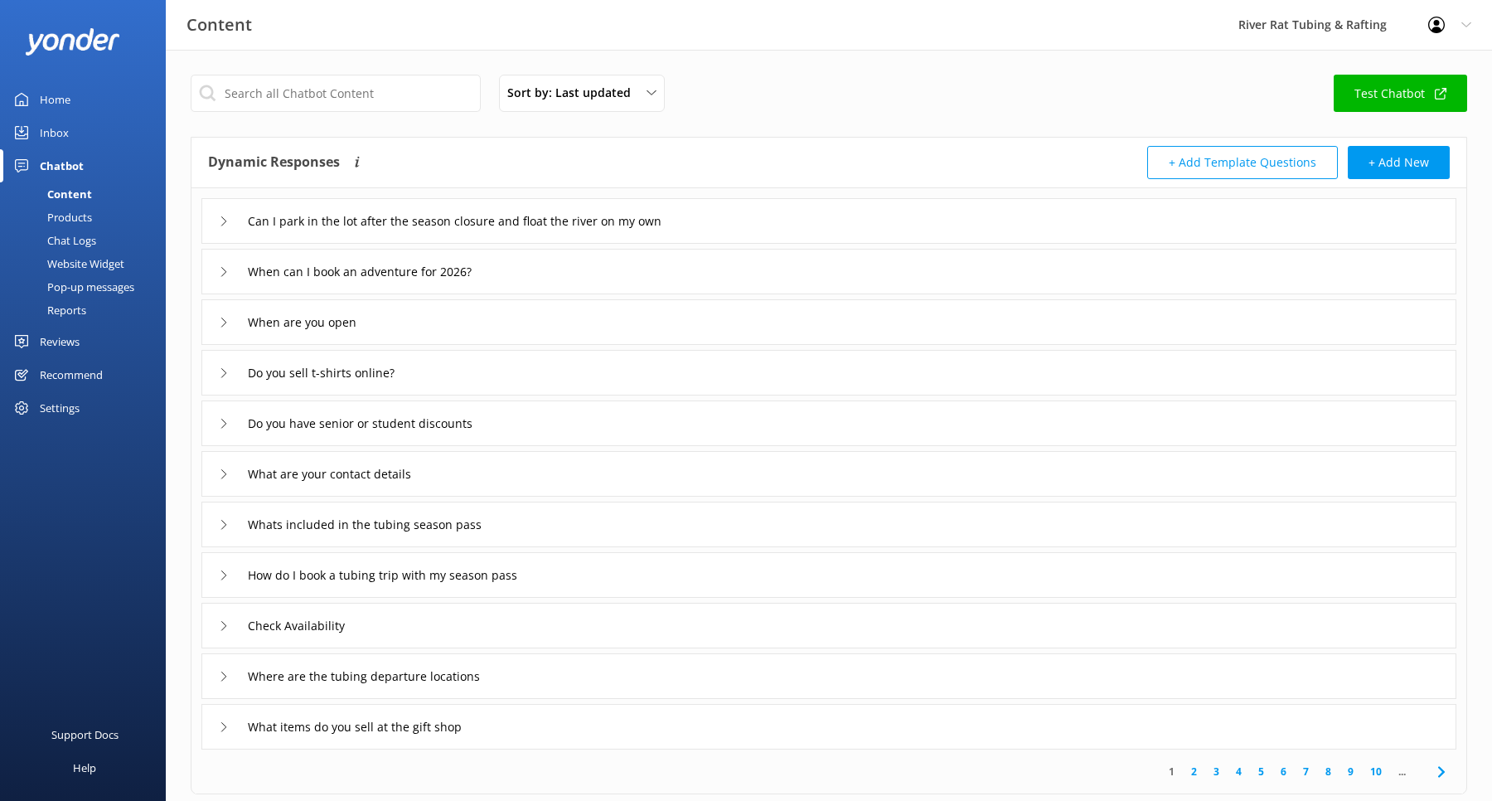
click at [52, 134] on div "Inbox" at bounding box center [54, 132] width 29 height 33
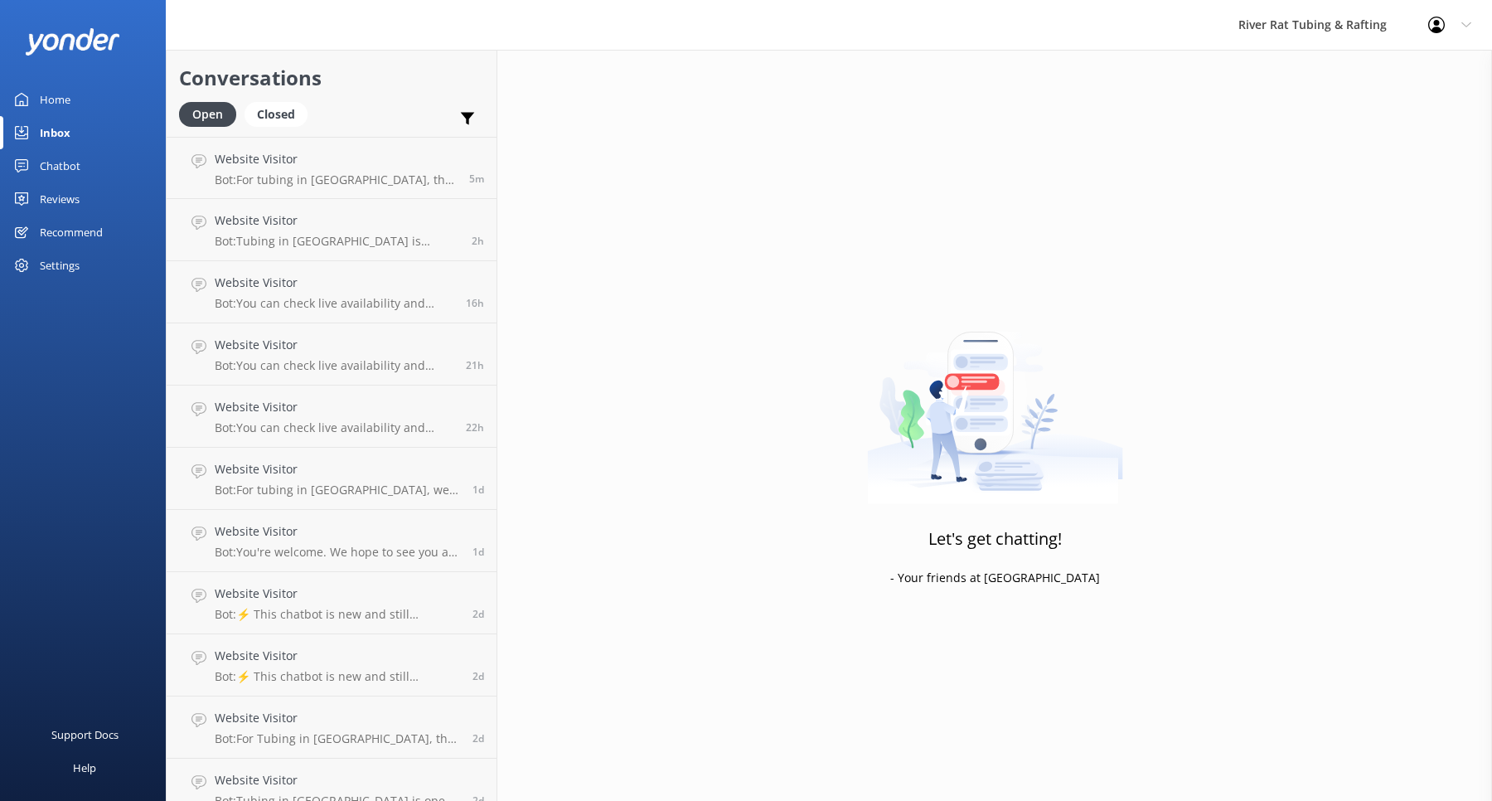
click at [51, 102] on div "Home" at bounding box center [55, 99] width 31 height 33
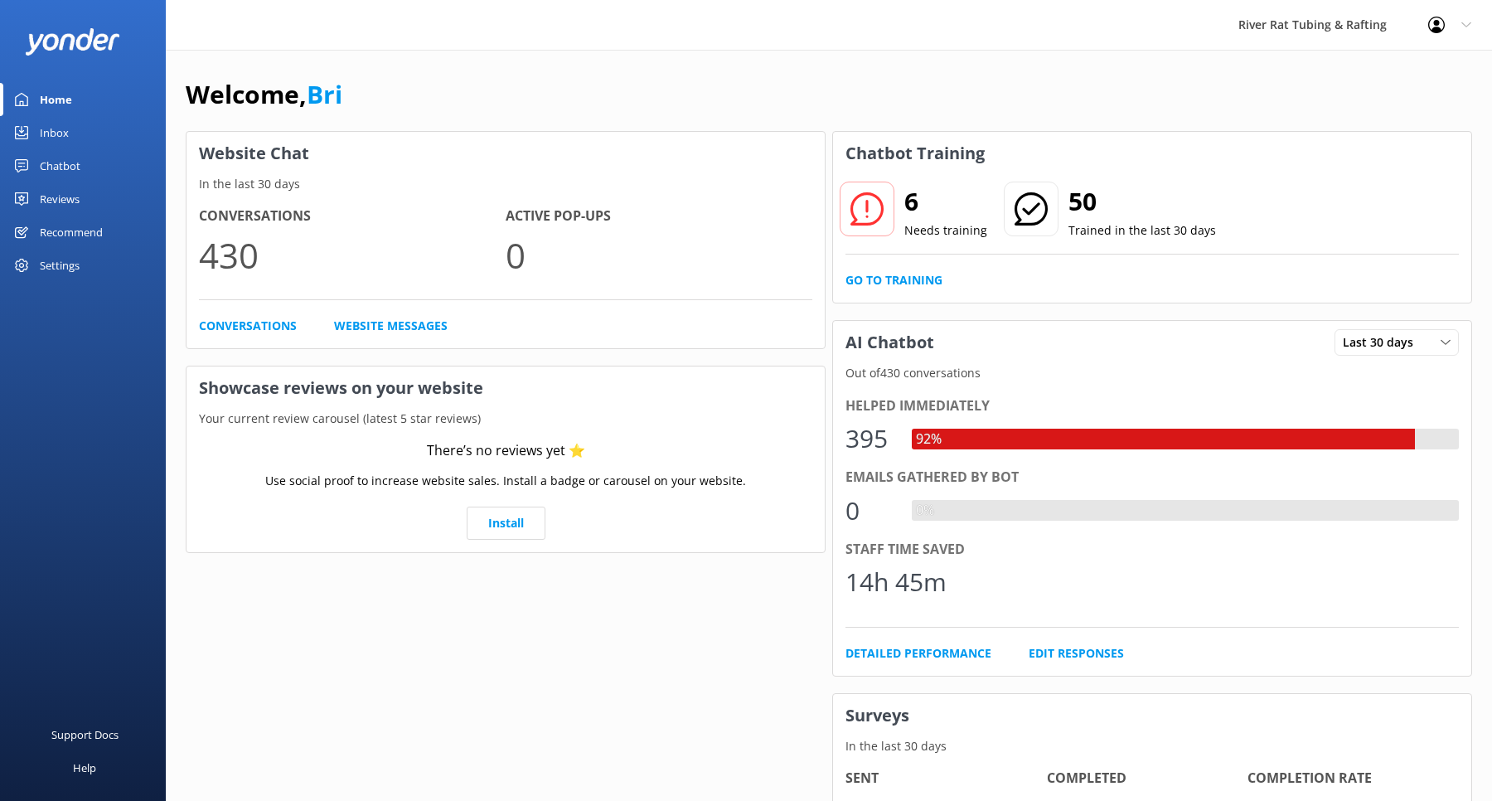
click at [54, 132] on div "Inbox" at bounding box center [54, 132] width 29 height 33
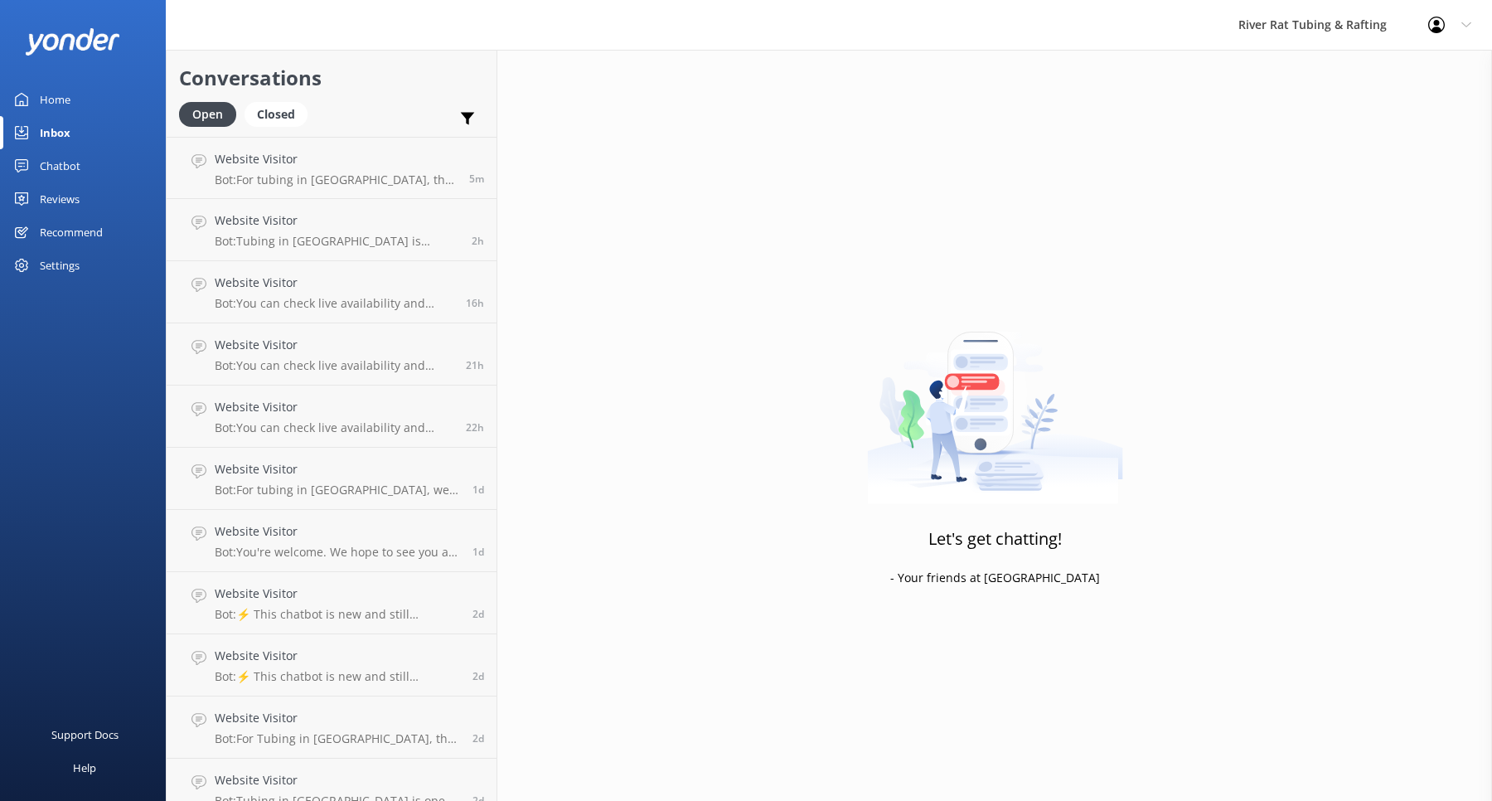
click at [79, 177] on div "Chatbot" at bounding box center [60, 165] width 41 height 33
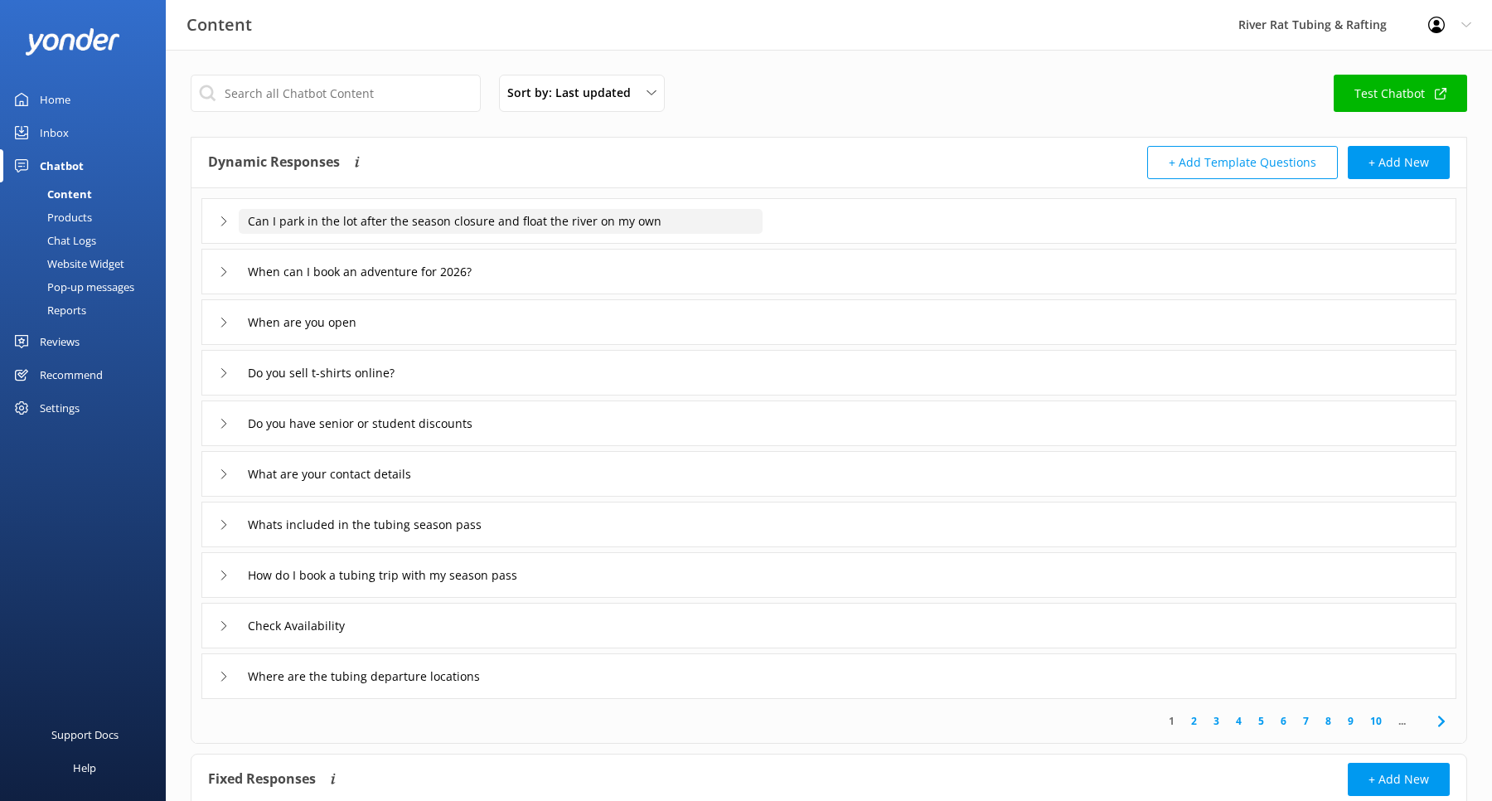
click at [347, 228] on input "Can I park in the lot after the season closure and float the river on my own" at bounding box center [501, 221] width 524 height 25
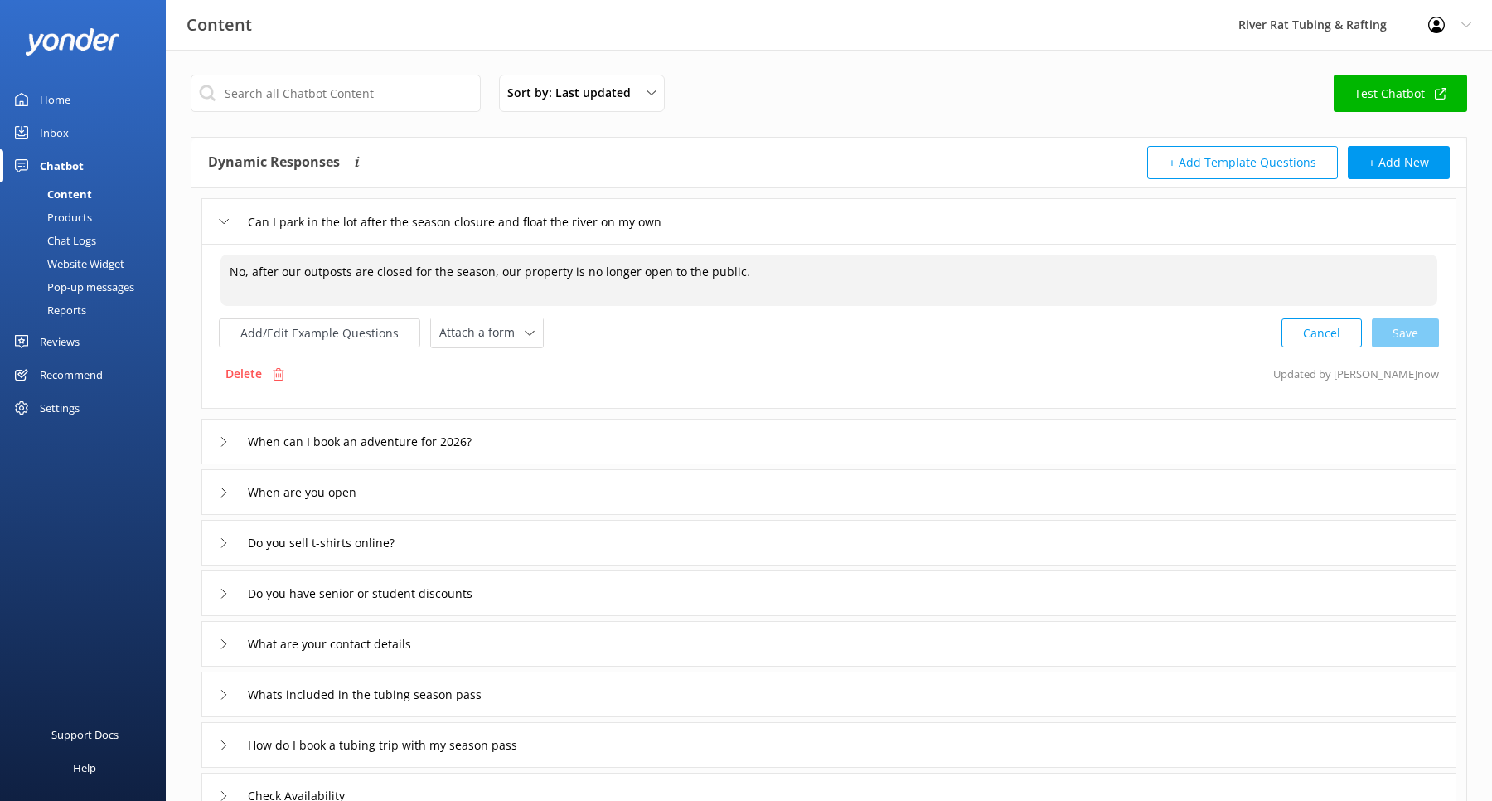
drag, startPoint x: 755, startPoint y: 272, endPoint x: 634, endPoint y: 274, distance: 121.1
click at [634, 274] on textarea "No, after our outposts are closed for the season, our property is no longer ope…" at bounding box center [829, 280] width 1217 height 51
click at [1407, 332] on div "Cancel Save" at bounding box center [1361, 333] width 158 height 31
type textarea "No, after our outposts are closed for the season, our property is no longer acc…"
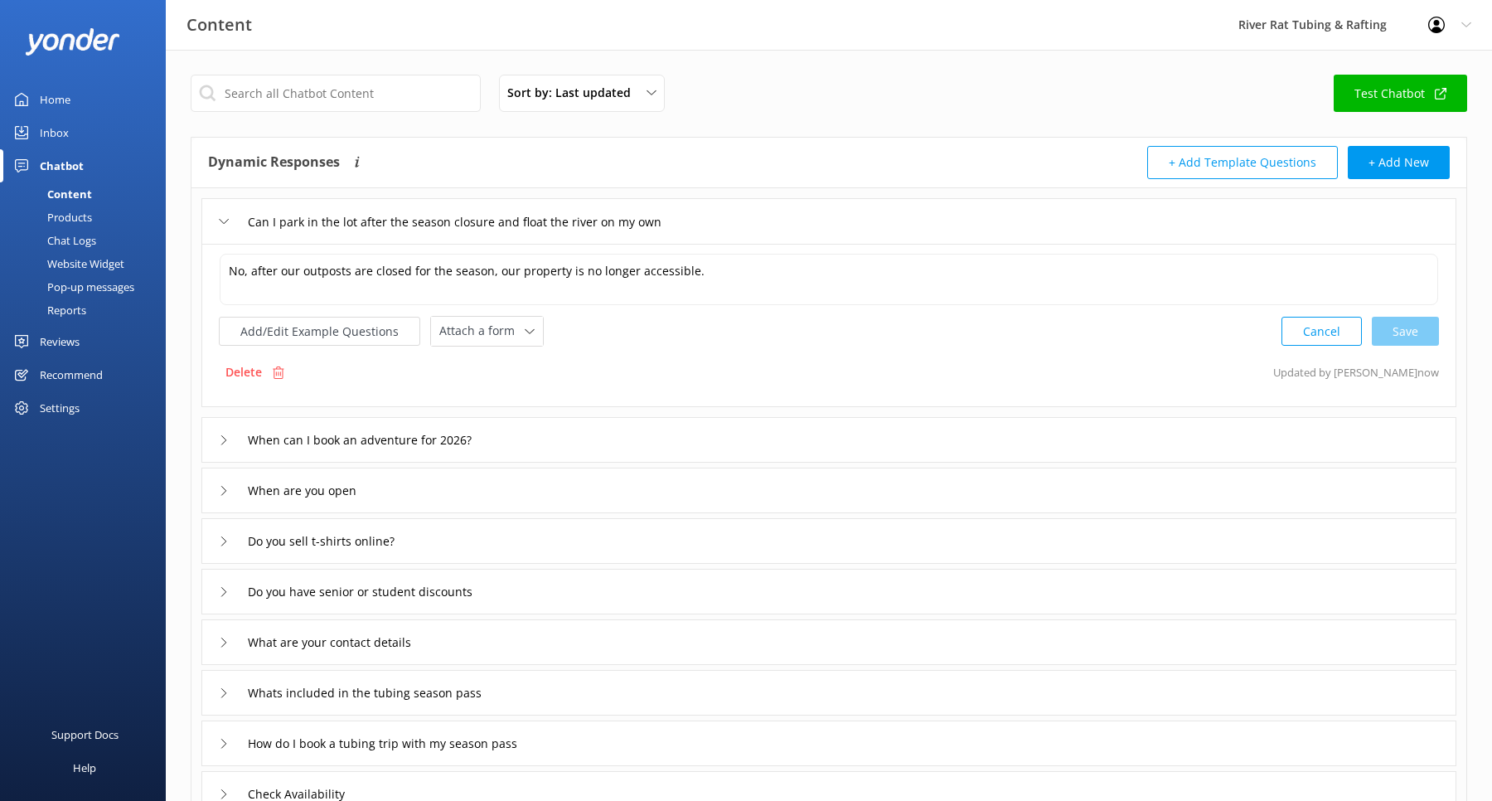
click at [45, 133] on div "Inbox" at bounding box center [54, 132] width 29 height 33
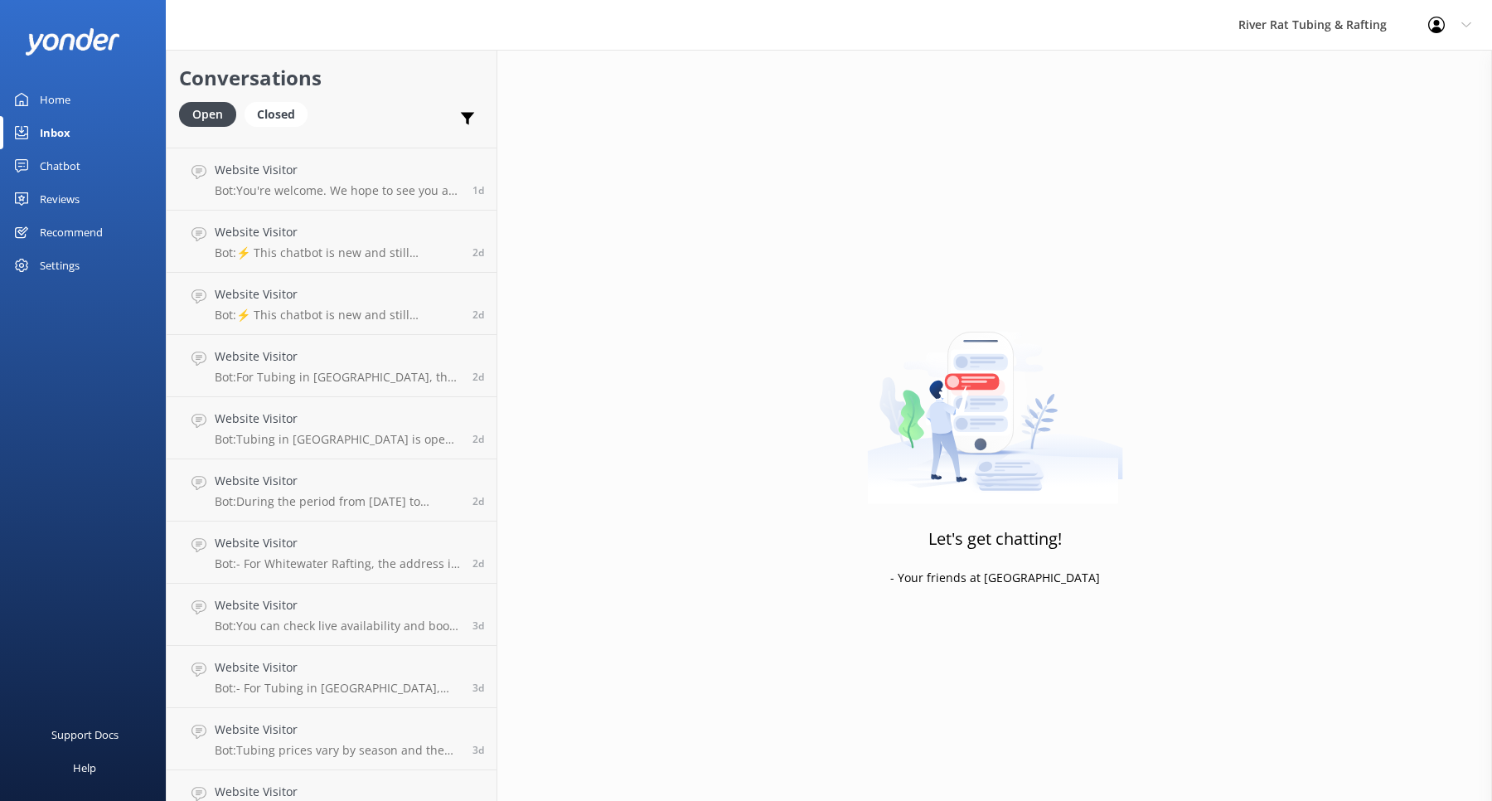
scroll to position [703, 0]
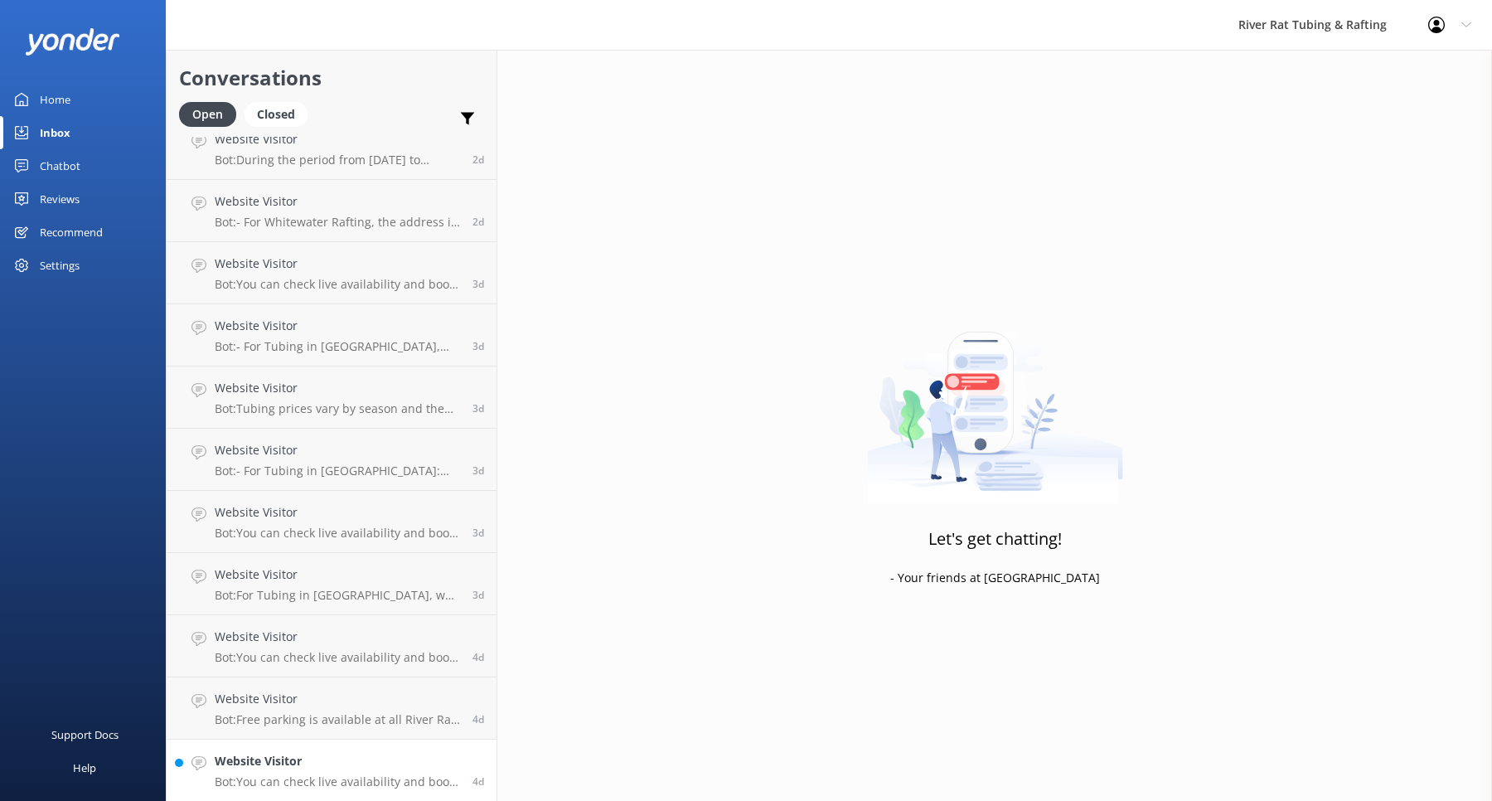
click at [335, 760] on h4 "Website Visitor" at bounding box center [337, 761] width 245 height 18
